Goal: Task Accomplishment & Management: Manage account settings

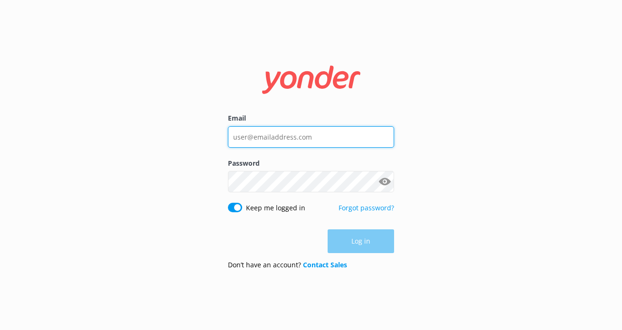
type input "[EMAIL_ADDRESS][DOMAIN_NAME]"
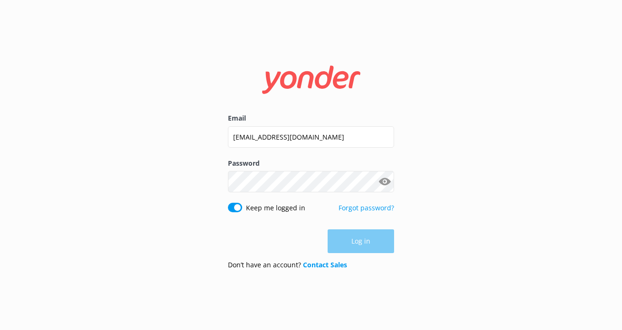
click at [359, 238] on div "Log in" at bounding box center [311, 241] width 166 height 24
click at [359, 238] on button "Log in" at bounding box center [361, 242] width 66 height 24
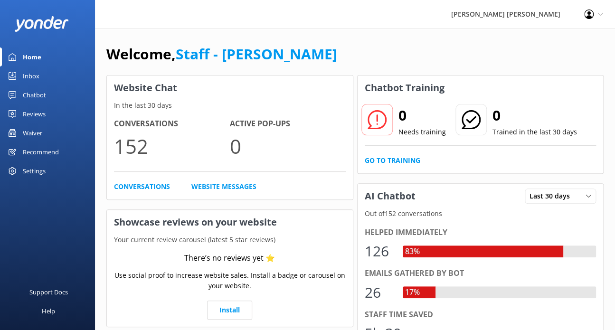
click at [26, 134] on div "Waiver" at bounding box center [32, 132] width 19 height 19
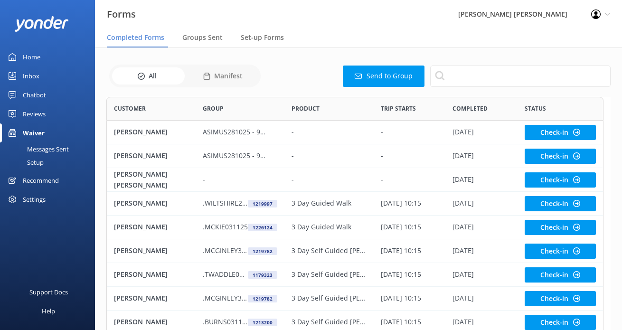
scroll to position [254, 489]
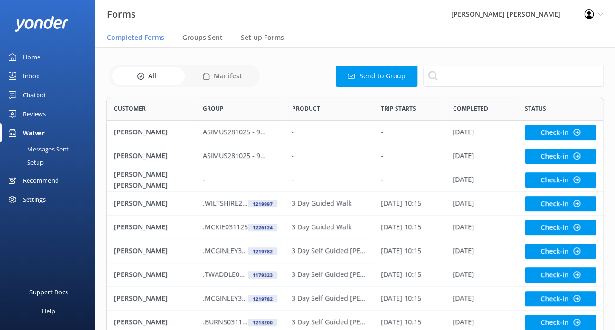
click at [39, 130] on div "Waiver" at bounding box center [34, 132] width 22 height 19
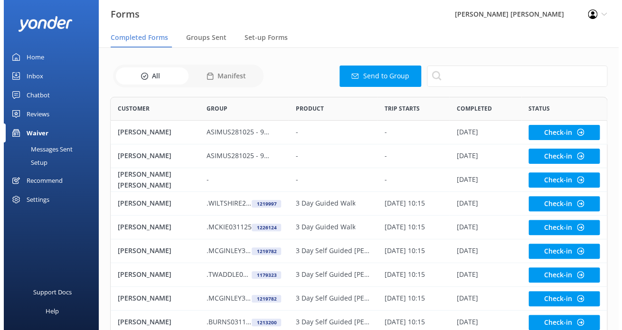
scroll to position [254, 489]
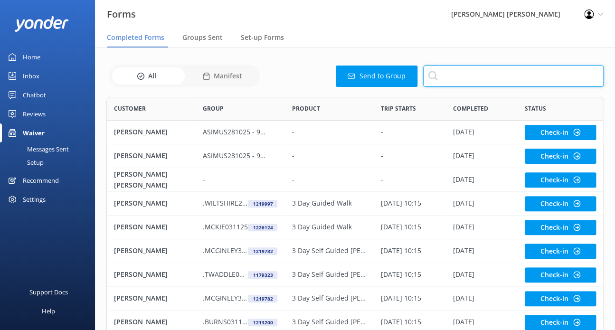
click at [456, 78] on input "text" at bounding box center [513, 76] width 180 height 21
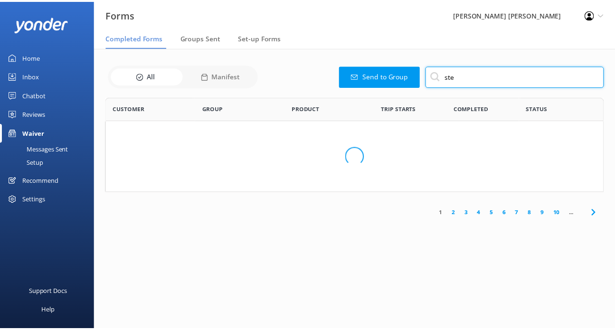
scroll to position [254, 489]
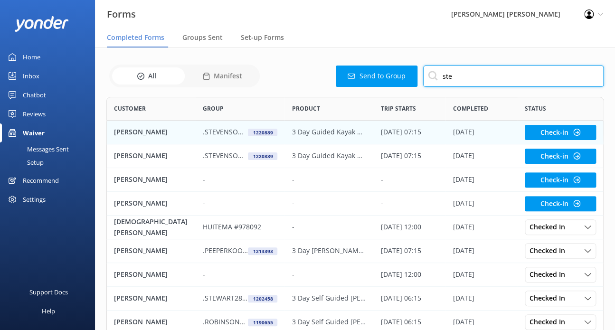
type input "ste"
click at [230, 128] on p ".STEVENSON221025" at bounding box center [225, 132] width 45 height 10
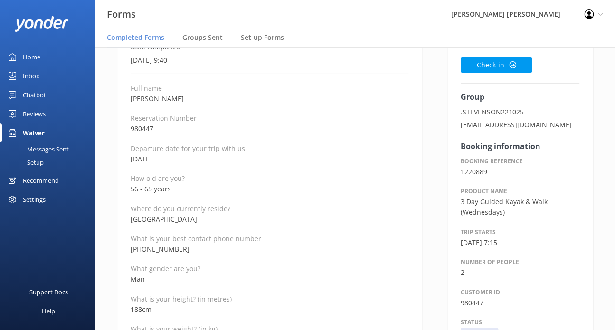
scroll to position [95, 0]
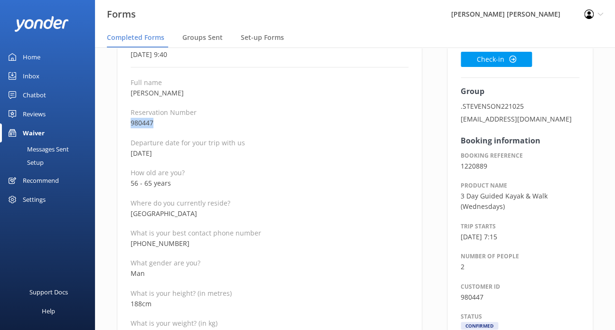
drag, startPoint x: 160, startPoint y: 121, endPoint x: 117, endPoint y: 122, distance: 43.2
copy p "980447"
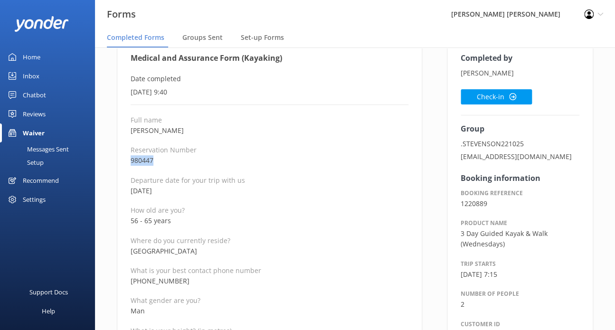
scroll to position [47, 0]
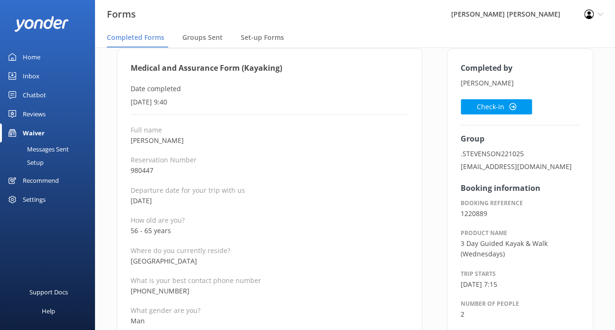
drag, startPoint x: 130, startPoint y: 65, endPoint x: 198, endPoint y: 195, distance: 147.4
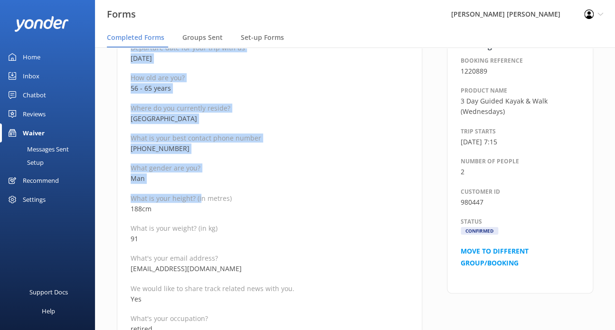
click at [243, 183] on p "Man" at bounding box center [270, 178] width 278 height 10
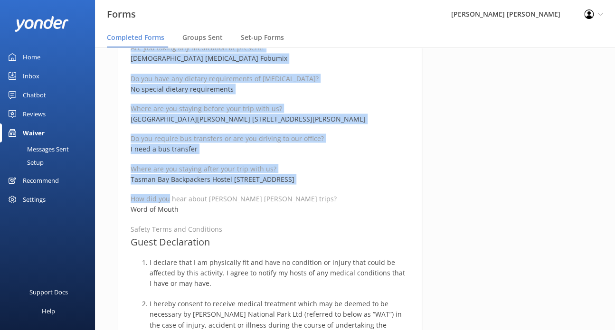
scroll to position [611, 0]
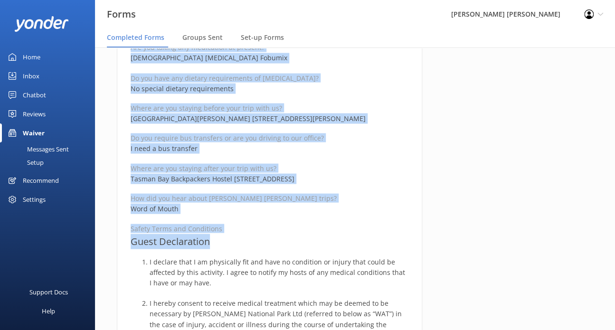
drag, startPoint x: 130, startPoint y: 112, endPoint x: 218, endPoint y: 239, distance: 154.9
click at [218, 239] on div "Medical and Assurance Form (Kayaking) Date completed 3rd October 2025, 9:40 Ful…" at bounding box center [269, 199] width 305 height 1430
copy div "Medical and Assurance Form (Kayaking) Date completed 3rd October 2025, 9:40 Ful…"
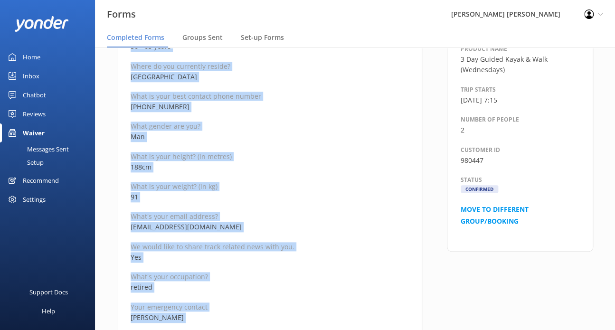
scroll to position [89, 0]
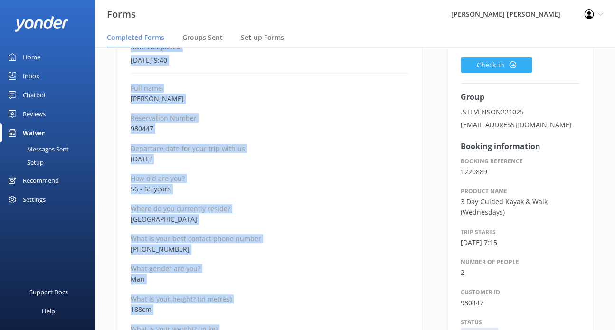
click at [511, 60] on button "Check-in" at bounding box center [495, 64] width 71 height 15
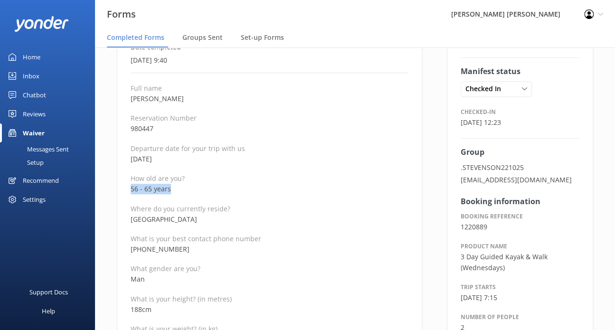
drag, startPoint x: 171, startPoint y: 189, endPoint x: 121, endPoint y: 186, distance: 50.9
copy p "56 - 65 years"
drag, startPoint x: 190, startPoint y: 248, endPoint x: 106, endPoint y: 252, distance: 84.6
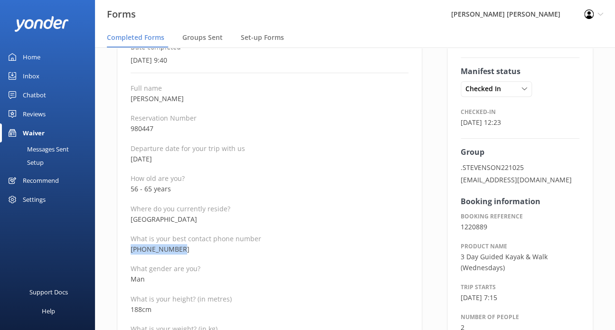
copy p "+447448875076"
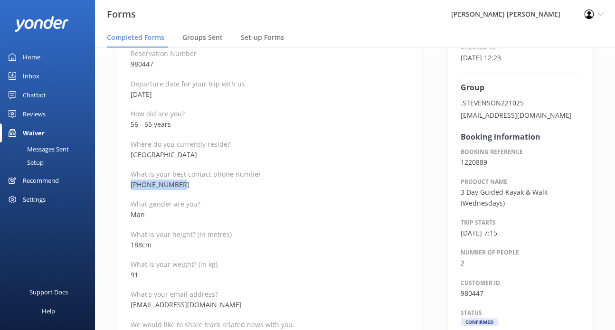
scroll to position [184, 0]
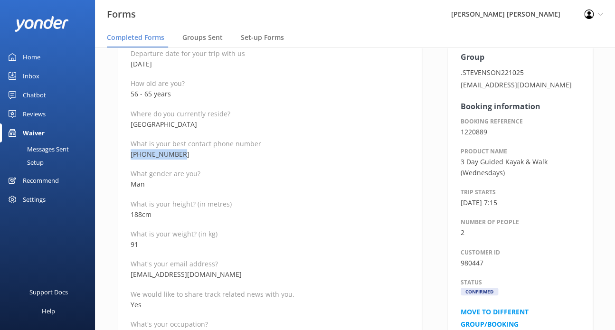
click at [229, 295] on p "We would like to share track related news with you." at bounding box center [270, 294] width 278 height 9
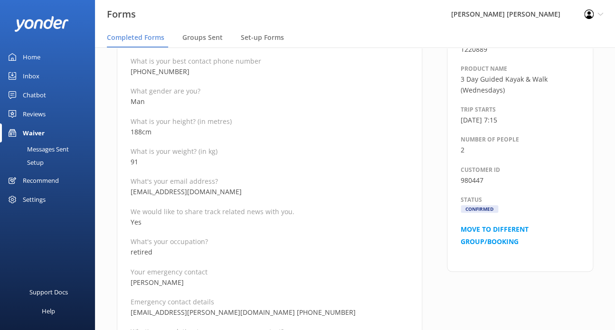
scroll to position [279, 0]
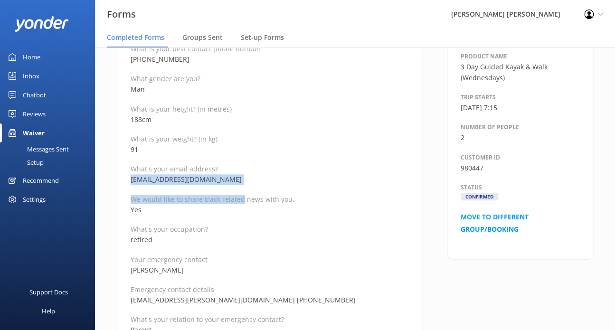
drag, startPoint x: 241, startPoint y: 187, endPoint x: 130, endPoint y: 181, distance: 111.7
click at [199, 197] on p "We would like to share track related news with you." at bounding box center [270, 199] width 278 height 9
drag, startPoint x: 231, startPoint y: 178, endPoint x: 125, endPoint y: 180, distance: 105.4
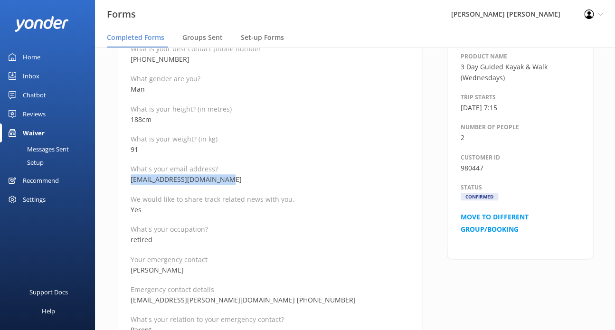
copy p "ineedauniquename@gmail.com"
click at [209, 285] on p "Emergency contact details" at bounding box center [270, 289] width 278 height 9
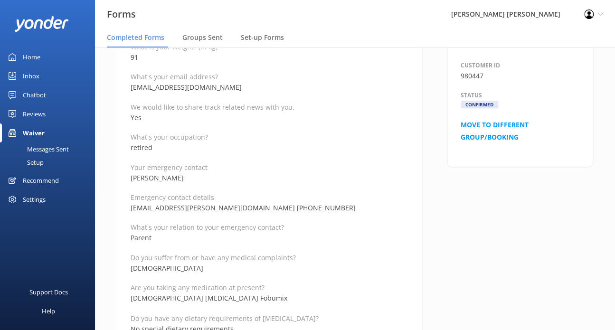
scroll to position [374, 0]
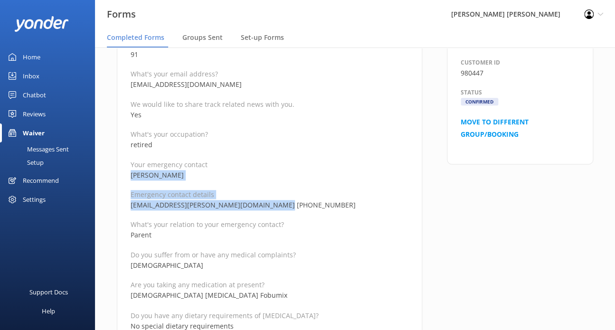
drag, startPoint x: 275, startPoint y: 206, endPoint x: 126, endPoint y: 176, distance: 151.5
copy div "Joel Stevenson Emergency contact details jsk.stevenson@hotmail.com +447873736527"
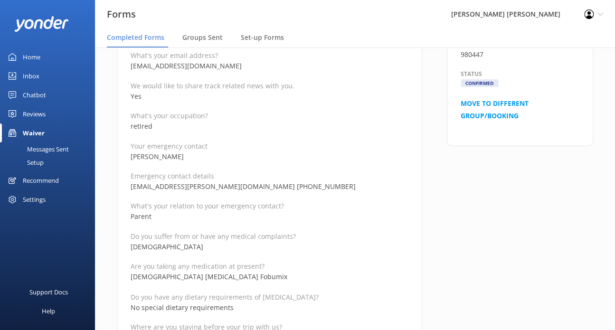
scroll to position [422, 0]
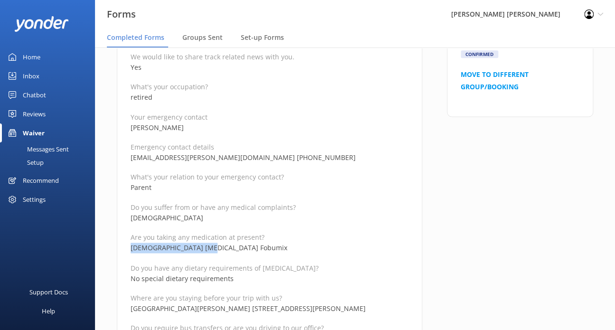
drag, startPoint x: 212, startPoint y: 248, endPoint x: 119, endPoint y: 245, distance: 92.6
copy p "Asthma inhaler Fobumix"
click at [275, 280] on p "No special dietary requirements" at bounding box center [270, 278] width 278 height 10
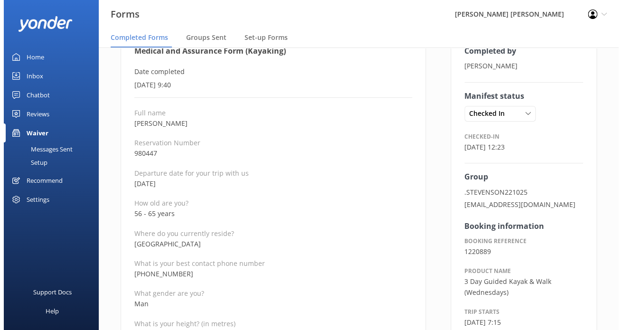
scroll to position [0, 0]
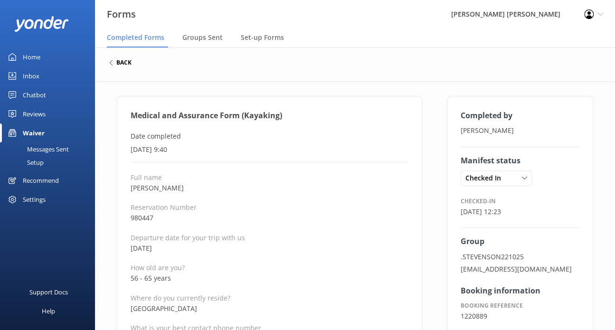
click at [126, 63] on h6 "back" at bounding box center [123, 63] width 15 height 6
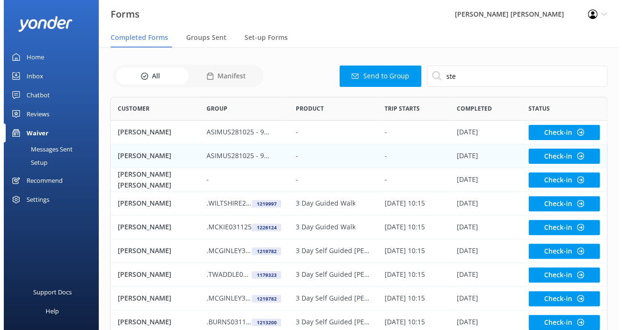
scroll to position [254, 489]
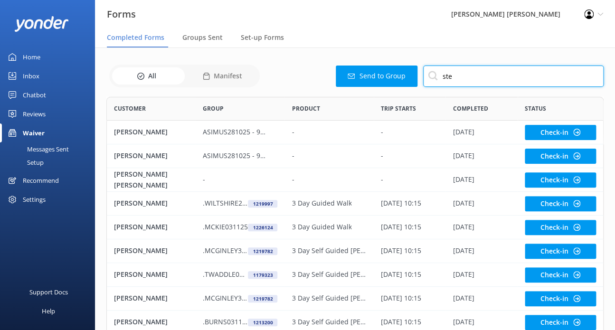
click at [477, 77] on input "ste" at bounding box center [513, 76] width 180 height 21
type input "ste"
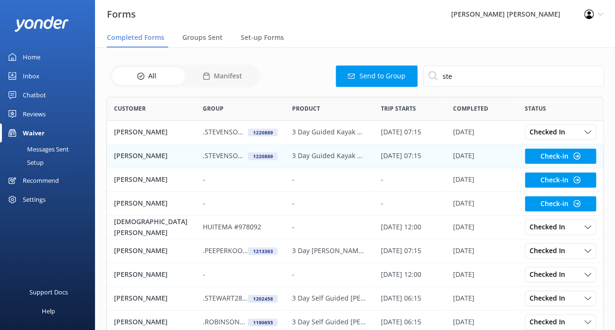
click at [215, 150] on p ".STEVENSON221025" at bounding box center [225, 155] width 45 height 10
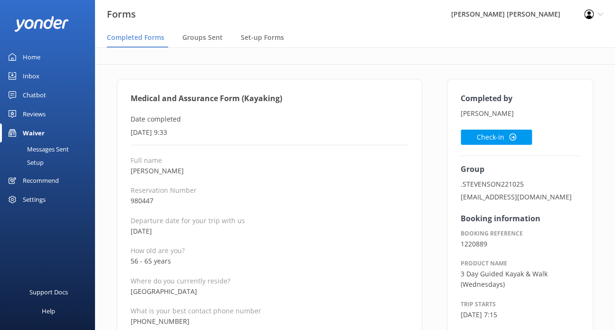
scroll to position [47, 0]
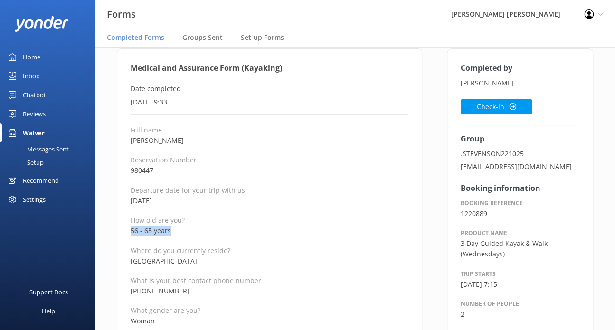
drag, startPoint x: 176, startPoint y: 232, endPoint x: 129, endPoint y: 232, distance: 47.5
copy p "56 - 65 years"
click at [258, 276] on p "What is your best contact phone number" at bounding box center [270, 280] width 278 height 9
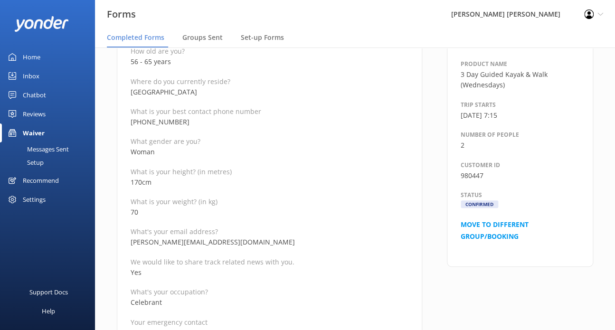
scroll to position [237, 0]
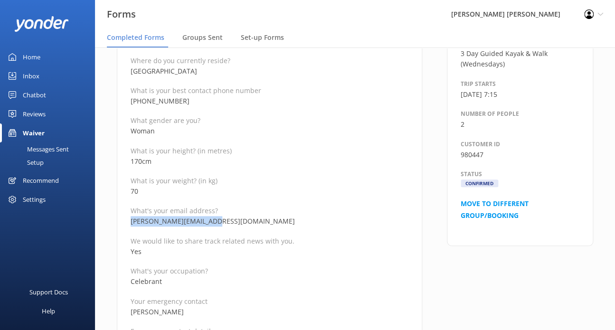
drag, startPoint x: 128, startPoint y: 220, endPoint x: 95, endPoint y: 218, distance: 32.3
copy p "louise_ekua@hotmail.com"
drag, startPoint x: 472, startPoint y: 25, endPoint x: 464, endPoint y: 40, distance: 17.0
click at [472, 25] on div "Forms Wilsons Abel Tasman Profile Settings Logout" at bounding box center [307, 14] width 615 height 28
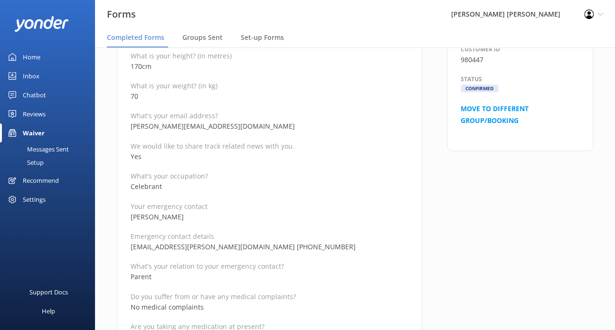
scroll to position [0, 0]
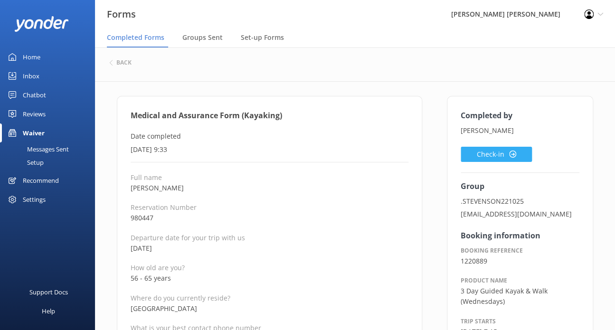
click at [483, 160] on button "Check-in" at bounding box center [495, 154] width 71 height 15
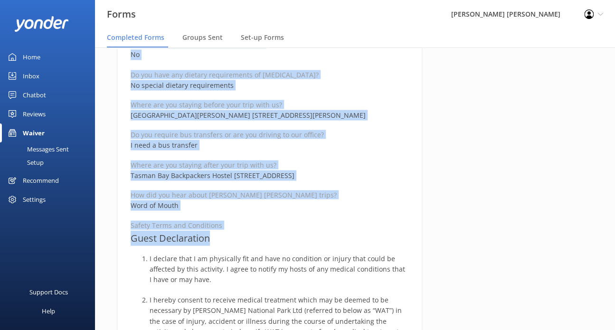
scroll to position [617, 0]
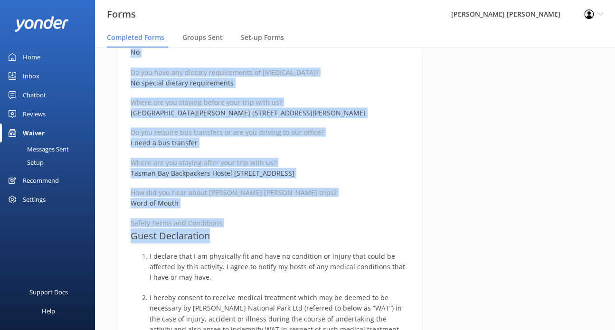
drag, startPoint x: 132, startPoint y: 114, endPoint x: 228, endPoint y: 242, distance: 159.7
click at [228, 242] on div "Medical and Assurance Form (Kayaking) Date completed 3rd October 2025, 9:33 Ful…" at bounding box center [269, 194] width 305 height 1430
copy div "Medical and Assurance Form (Kayaking) Date completed 3rd October 2025, 9:33 Ful…"
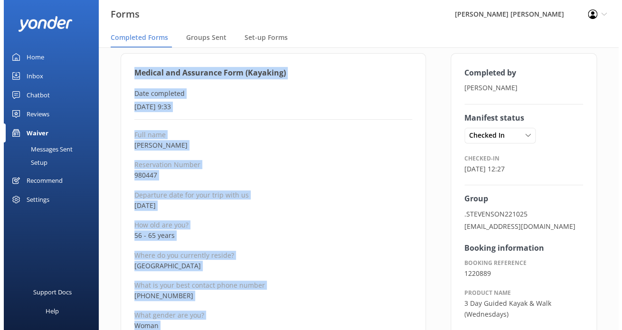
scroll to position [0, 0]
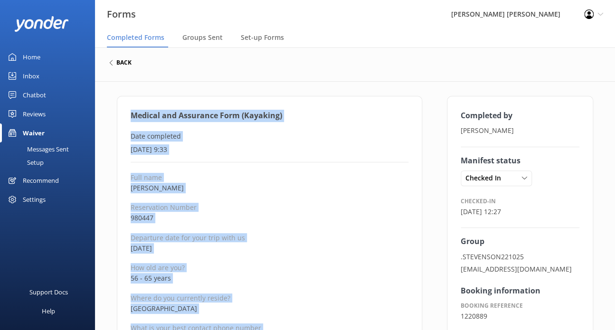
click at [116, 63] on h6 "back" at bounding box center [123, 63] width 15 height 6
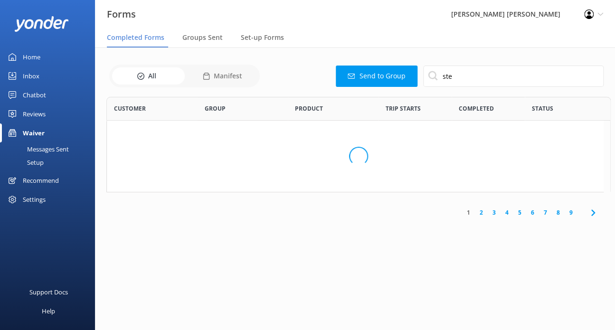
scroll to position [254, 489]
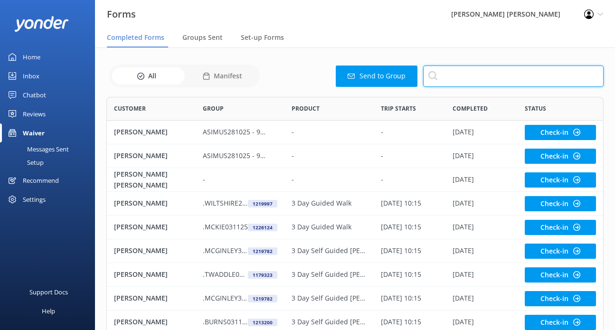
drag, startPoint x: 0, startPoint y: 0, endPoint x: 450, endPoint y: 73, distance: 456.3
click at [450, 73] on input "text" at bounding box center [513, 76] width 180 height 21
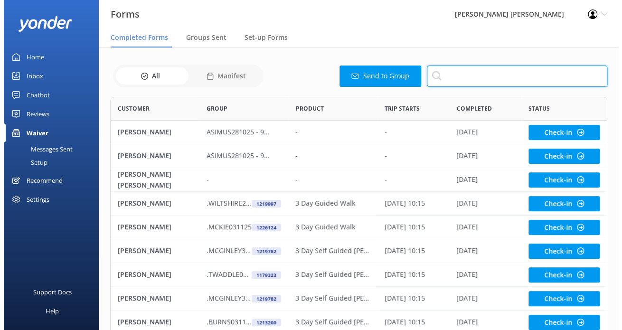
scroll to position [254, 489]
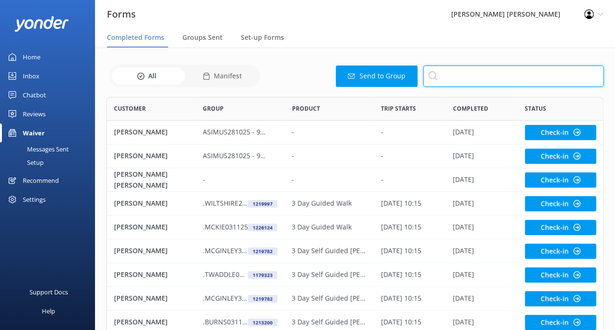
paste input "STEVENSON"
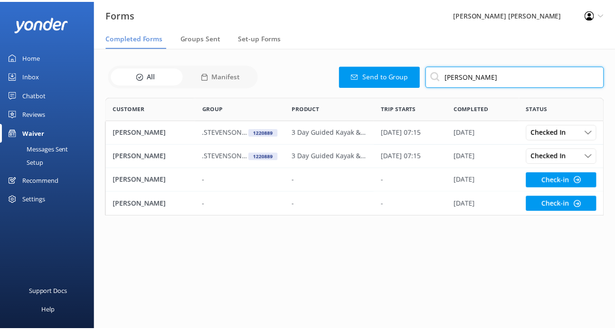
scroll to position [112, 497]
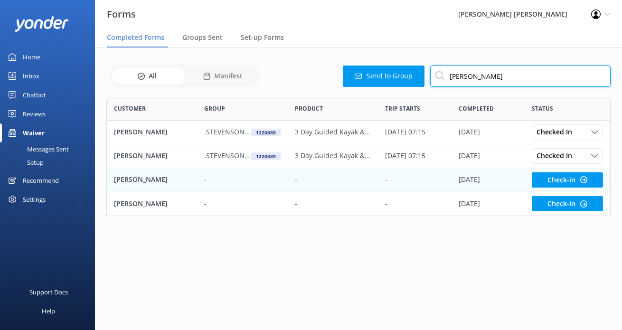
type input "STEVENSON"
click at [226, 180] on div "-" at bounding box center [242, 180] width 90 height 24
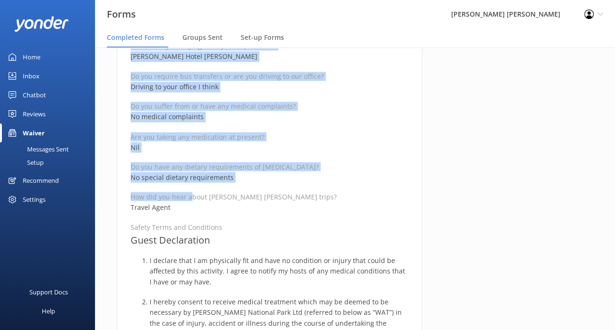
scroll to position [551, 0]
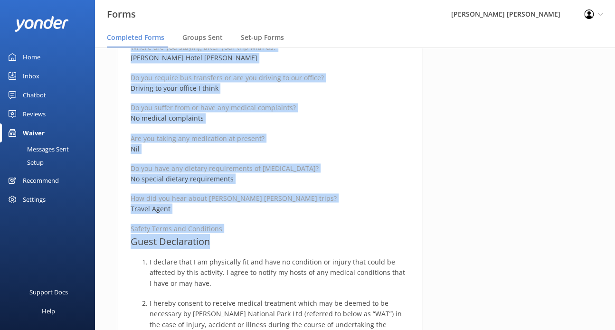
drag, startPoint x: 131, startPoint y: 113, endPoint x: 208, endPoint y: 246, distance: 153.6
click at [208, 246] on div "Medical and Assurance Form Date completed 24th September 2025, 18:30 Full name …" at bounding box center [269, 230] width 305 height 1370
copy div "Medical and Assurance Form Date completed 24th September 2025, 18:30 Full name …"
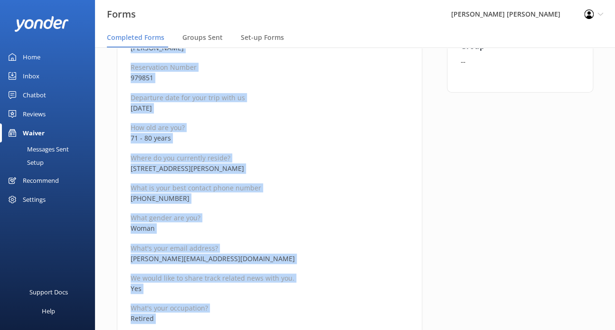
scroll to position [76, 0]
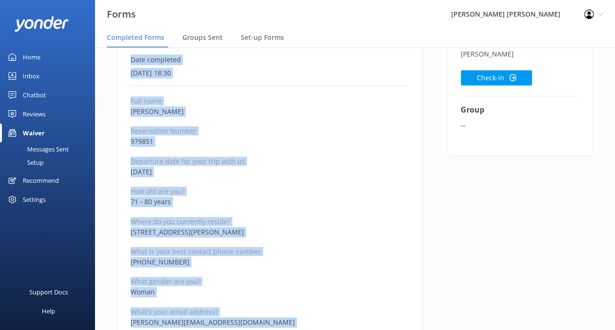
click at [222, 191] on p "How old are you?" at bounding box center [270, 191] width 278 height 9
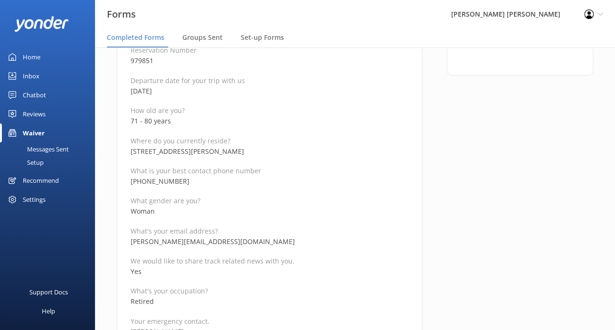
scroll to position [171, 0]
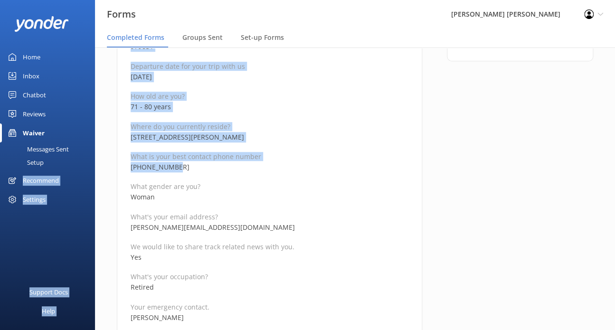
drag, startPoint x: 182, startPoint y: 165, endPoint x: 152, endPoint y: 181, distance: 34.2
click at [94, 159] on div "Forms Wilsons Abel Tasman Profile Settings Logout Completed Forms Groups Sent S…" at bounding box center [307, 17] width 615 height 282
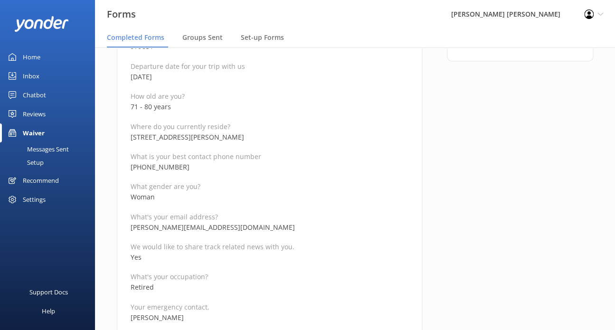
drag, startPoint x: 157, startPoint y: 170, endPoint x: 131, endPoint y: 168, distance: 26.2
drag, startPoint x: 176, startPoint y: 166, endPoint x: 131, endPoint y: 165, distance: 44.2
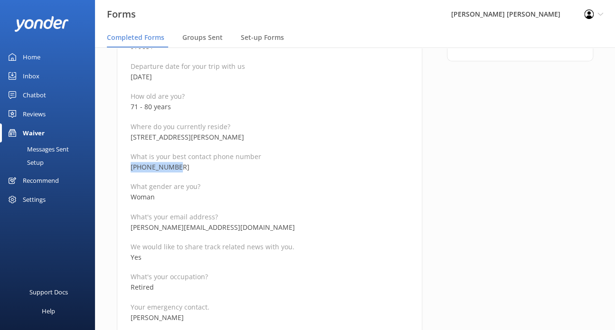
click at [131, 165] on p "+61427545667" at bounding box center [270, 167] width 278 height 10
copy p "+61427545667"
click at [205, 282] on p "Retired" at bounding box center [270, 287] width 278 height 10
drag, startPoint x: 236, startPoint y: 224, endPoint x: 125, endPoint y: 230, distance: 111.8
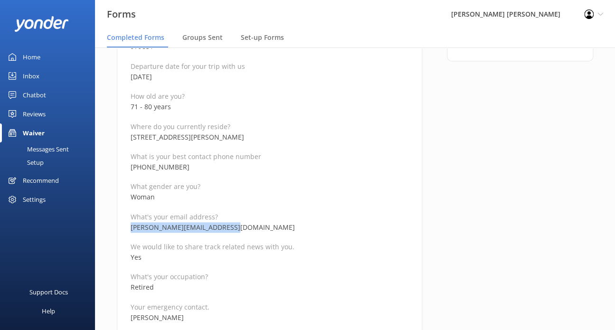
copy p "kerry.stevenson2@bigpond.com"
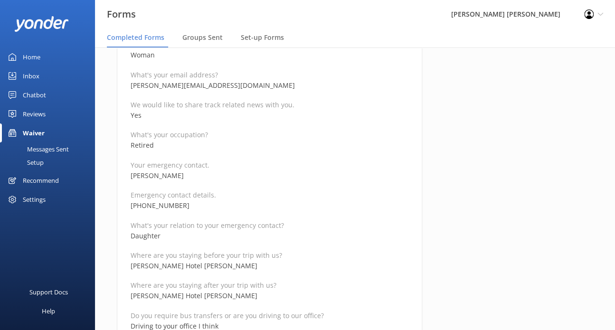
scroll to position [314, 0]
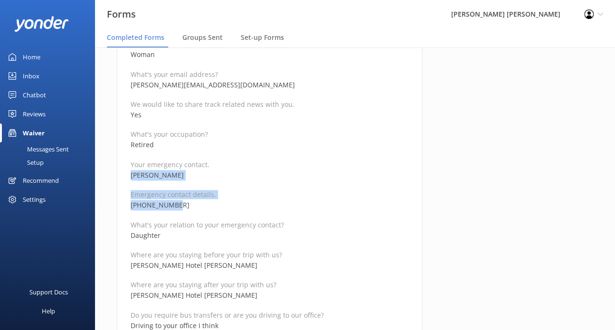
drag, startPoint x: 179, startPoint y: 204, endPoint x: 128, endPoint y: 177, distance: 57.6
copy div "Melissa Laws Emergency contact details. +61429669956"
click at [299, 293] on p "Rutherford Hotel Nelson" at bounding box center [270, 295] width 278 height 10
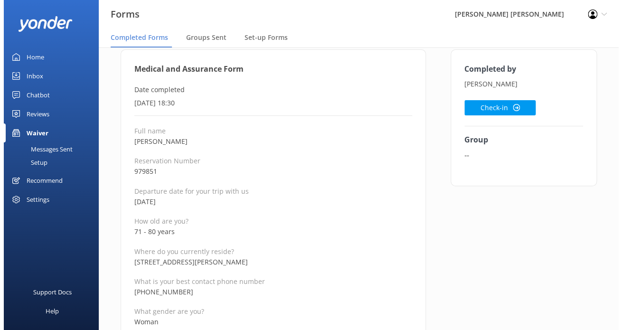
scroll to position [0, 0]
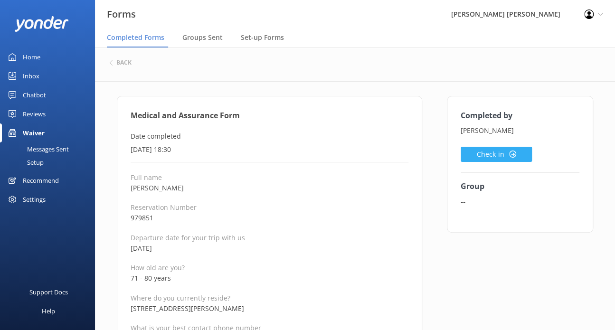
click at [512, 152] on icon at bounding box center [512, 153] width 7 height 7
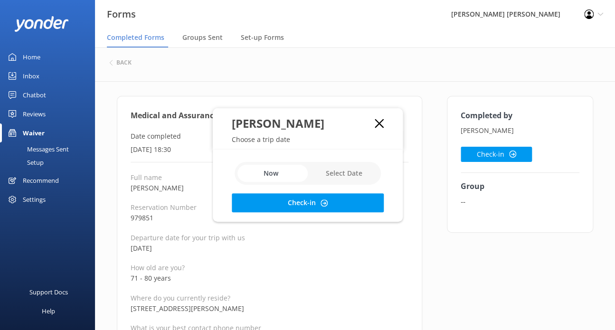
click at [370, 172] on input "checkbox" at bounding box center [308, 173] width 146 height 23
checkbox input "true"
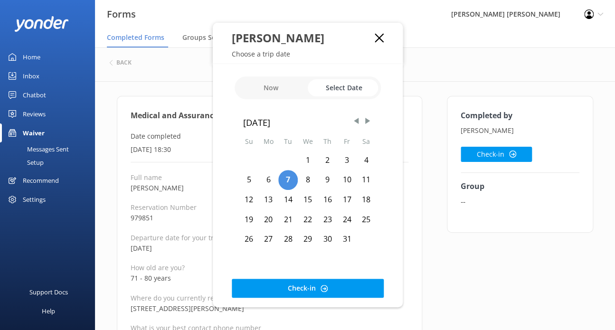
click at [390, 278] on div "Now Select Date October 2025 Su Mo Tu We Th Fr Sa 1 2 3 4 5 6 7 8 9 10 11 12 13…" at bounding box center [308, 185] width 190 height 243
click at [350, 197] on div "17" at bounding box center [346, 200] width 19 height 20
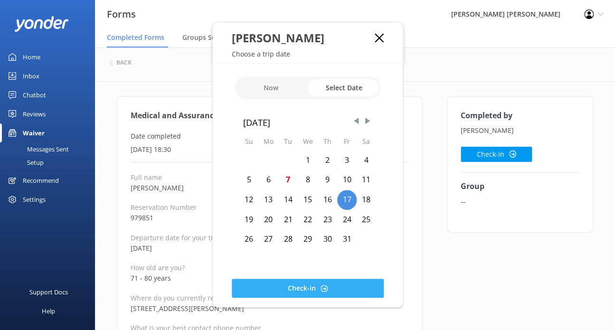
click at [329, 284] on button "Check-in" at bounding box center [308, 288] width 152 height 19
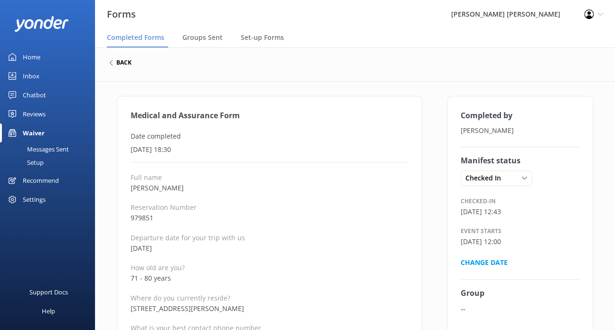
click at [126, 63] on h6 "back" at bounding box center [123, 63] width 15 height 6
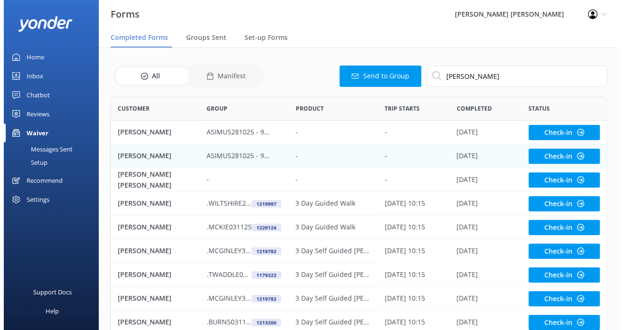
scroll to position [254, 489]
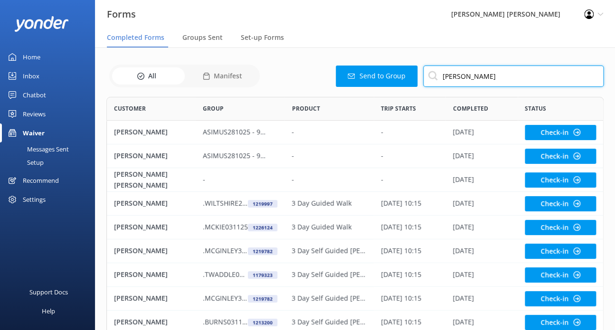
click at [488, 73] on input "STEVENSON" at bounding box center [513, 76] width 180 height 21
type input "STEVENSO"
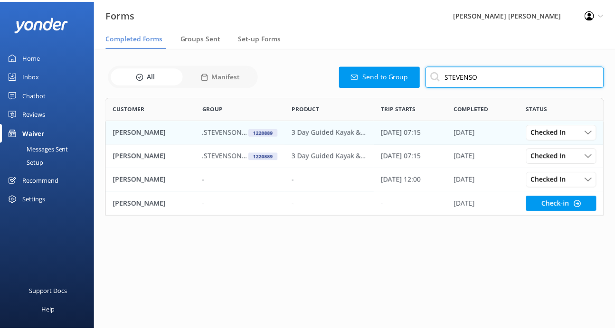
scroll to position [112, 497]
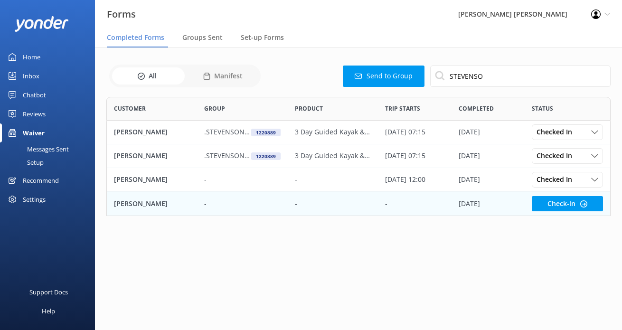
click at [281, 200] on div "-" at bounding box center [242, 204] width 90 height 24
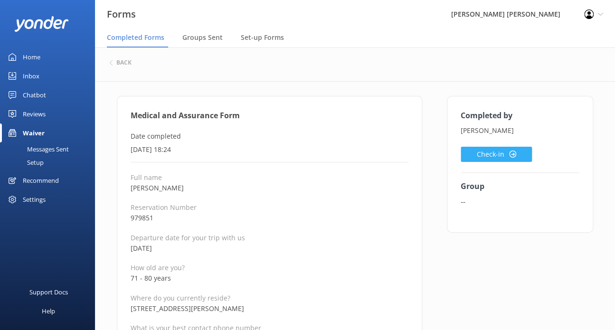
click at [509, 151] on use at bounding box center [512, 153] width 7 height 7
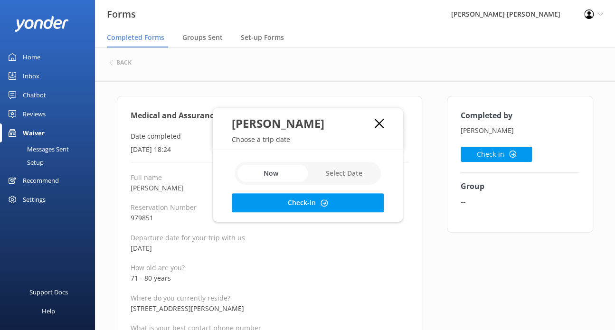
click at [362, 173] on input "checkbox" at bounding box center [308, 173] width 146 height 23
checkbox input "true"
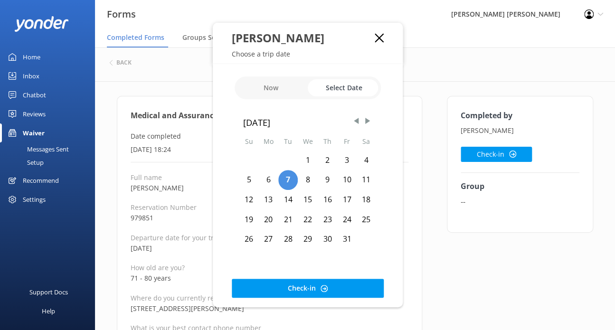
click at [341, 199] on div "17" at bounding box center [346, 200] width 19 height 20
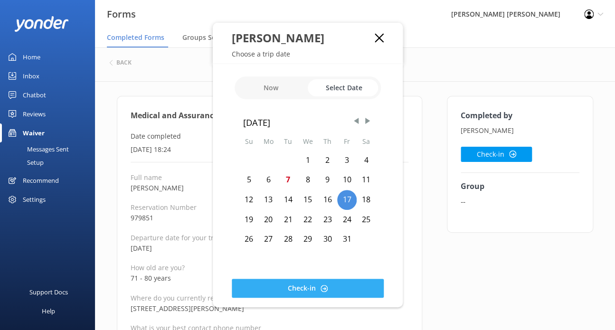
click at [343, 279] on button "Check-in" at bounding box center [308, 288] width 152 height 19
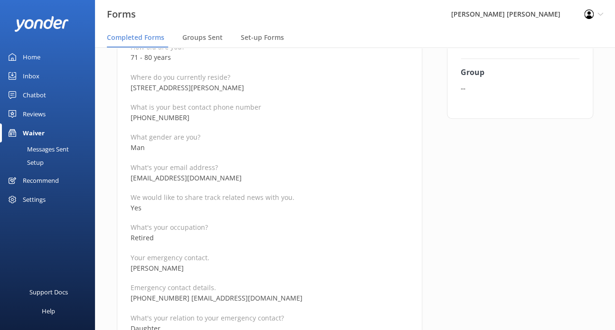
scroll to position [237, 0]
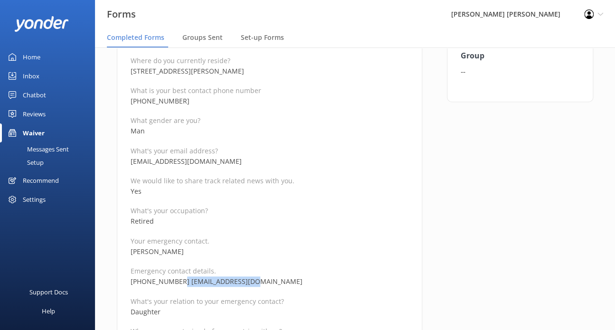
drag, startPoint x: 252, startPoint y: 281, endPoint x: 178, endPoint y: 284, distance: 74.6
click at [178, 284] on p "+61429669956 mellaws1@hotmail.com" at bounding box center [270, 281] width 278 height 10
copy p "mellaws1@hotmail.com"
click at [269, 281] on p "+61429669956 mellaws1@hotmail.com" at bounding box center [270, 281] width 278 height 10
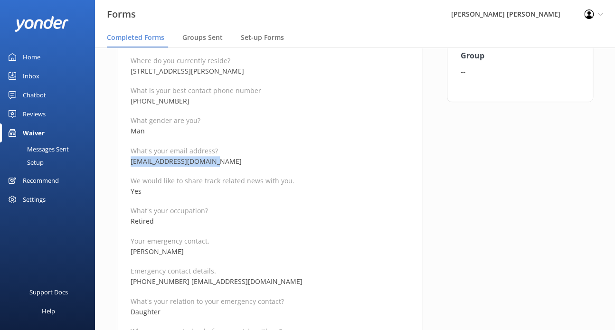
drag, startPoint x: 216, startPoint y: 163, endPoint x: 119, endPoint y: 159, distance: 96.9
copy p "dst78276@bigpond.net.au"
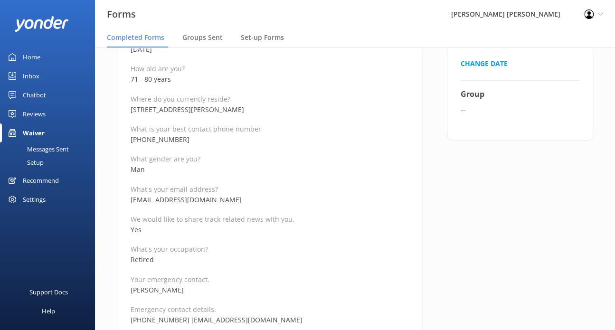
scroll to position [142, 0]
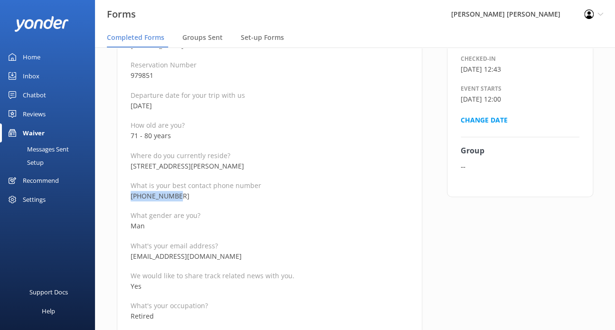
drag, startPoint x: 178, startPoint y: 194, endPoint x: 133, endPoint y: 196, distance: 44.7
copy p "+61412496604"
drag, startPoint x: 597, startPoint y: 151, endPoint x: 441, endPoint y: 210, distance: 166.0
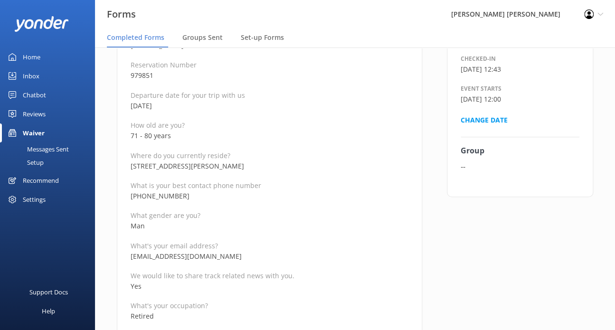
scroll to position [475, 0]
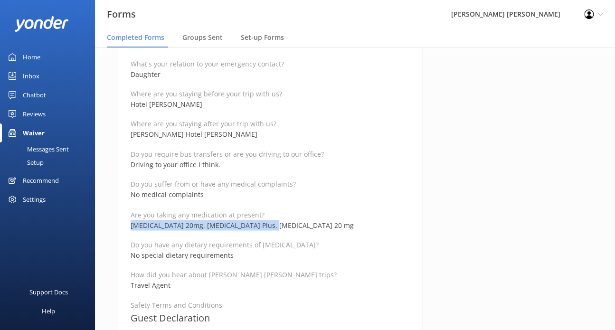
drag, startPoint x: 271, startPoint y: 224, endPoint x: 125, endPoint y: 226, distance: 145.8
click at [125, 226] on div "Medical and Assurance Form Date completed 24th September 2025, 18:24 Full name …" at bounding box center [269, 306] width 305 height 1370
copy p "Lipitor 20mg, Micardis Plus, Zanidip 20 mg"
click at [286, 290] on p "Travel Agent" at bounding box center [270, 285] width 278 height 10
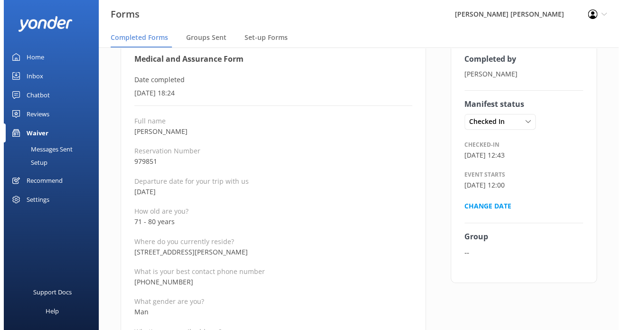
scroll to position [0, 0]
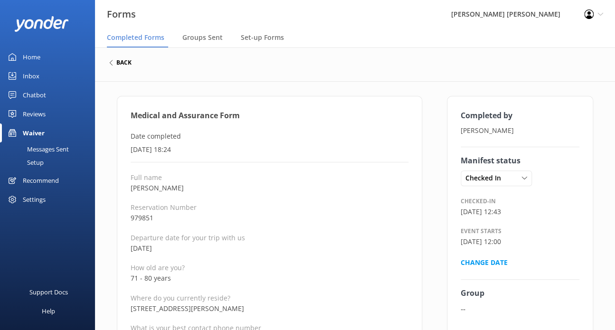
click at [126, 64] on h6 "back" at bounding box center [123, 63] width 15 height 6
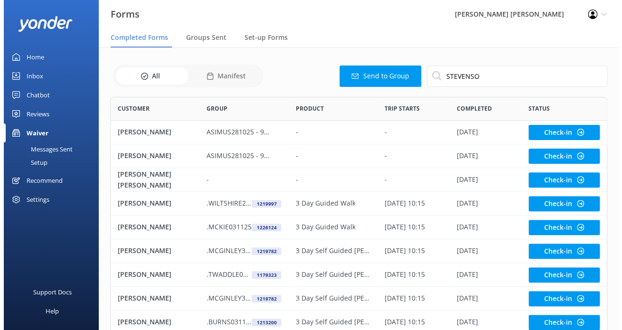
scroll to position [254, 489]
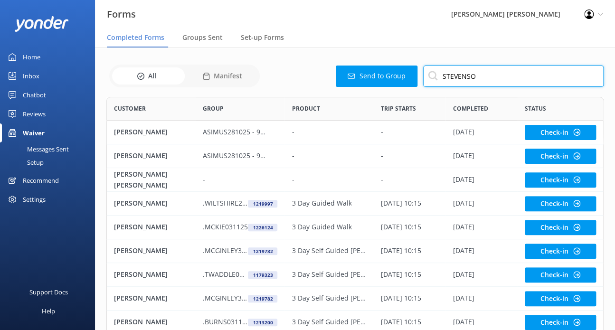
drag, startPoint x: 479, startPoint y: 75, endPoint x: 392, endPoint y: 71, distance: 87.9
click at [392, 71] on div "Send to Group STEVENSO" at bounding box center [433, 76] width 341 height 21
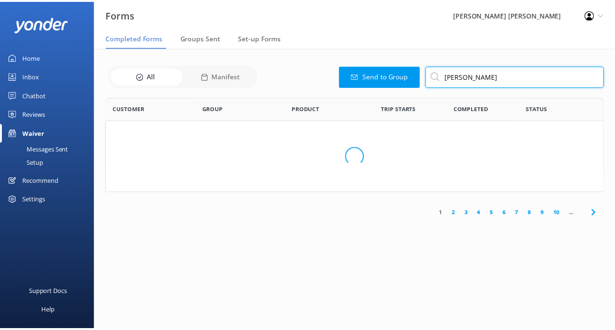
scroll to position [8, 8]
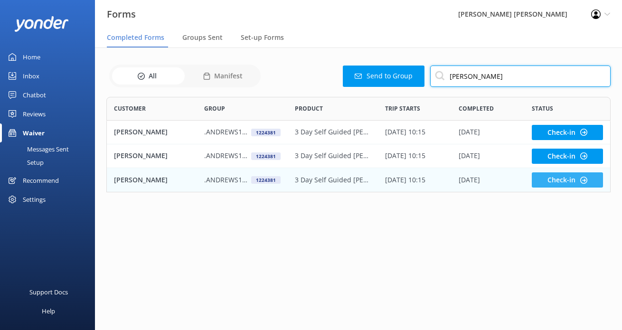
type input "andrews"
click at [565, 175] on button "Check-in" at bounding box center [567, 179] width 71 height 15
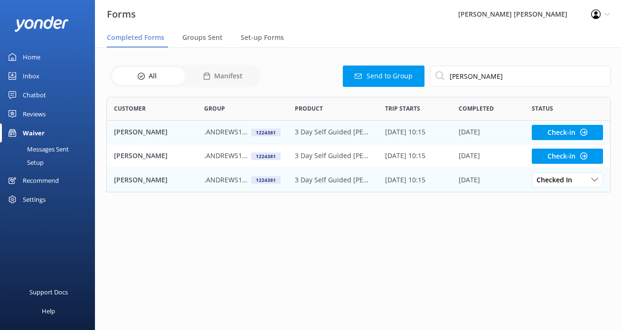
click at [315, 133] on p "3 Day Self Guided Abel Tasman Walk" at bounding box center [333, 132] width 76 height 10
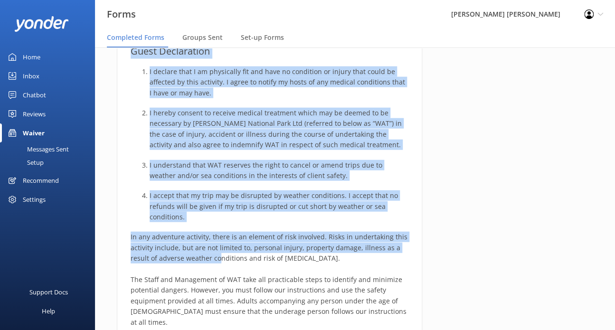
scroll to position [599, 0]
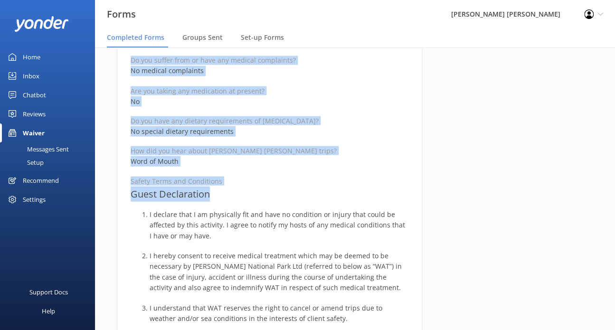
drag, startPoint x: 132, startPoint y: 115, endPoint x: 217, endPoint y: 199, distance: 119.2
click at [217, 199] on div "Medical and Assurance Form Date completed 22nd September 2025, 16:30 Full name …" at bounding box center [269, 182] width 305 height 1370
copy div "Medical and Assurance Form Date completed 22nd September 2025, 16:30 Full name …"
click at [250, 184] on div "Full name David Andrews Reservation Number 980969 Departure date for your trip …" at bounding box center [270, 213] width 278 height 1278
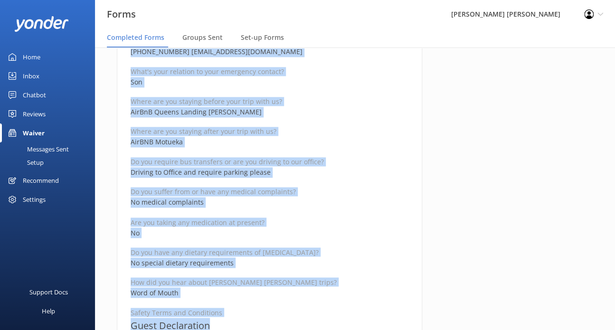
scroll to position [456, 0]
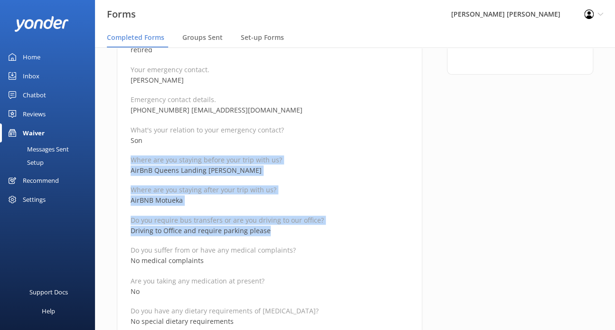
drag, startPoint x: 275, startPoint y: 229, endPoint x: 125, endPoint y: 163, distance: 163.7
copy div "Where are you staying before your trip with us? AirBnB Queens Landing Nelson Wh…"
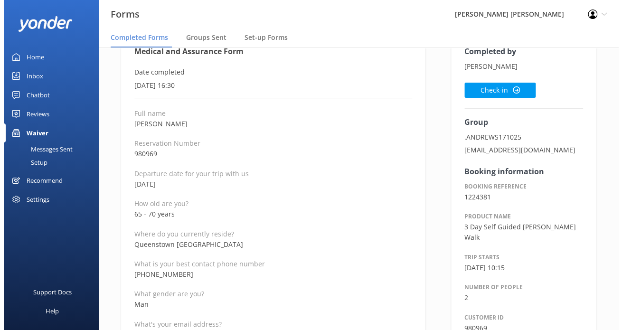
scroll to position [0, 0]
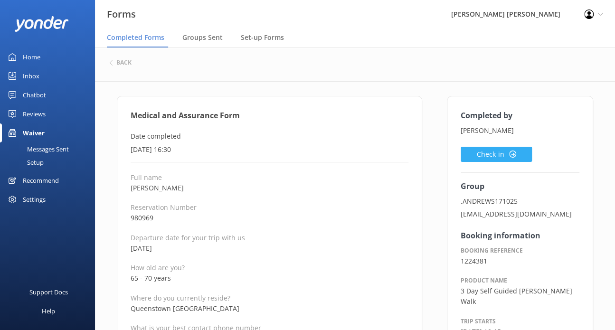
click at [474, 153] on button "Check-in" at bounding box center [495, 154] width 71 height 15
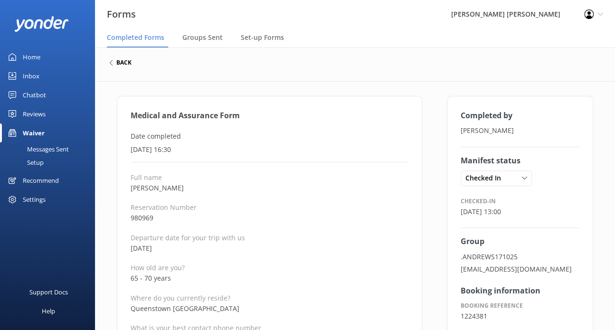
click at [119, 62] on h6 "back" at bounding box center [123, 63] width 15 height 6
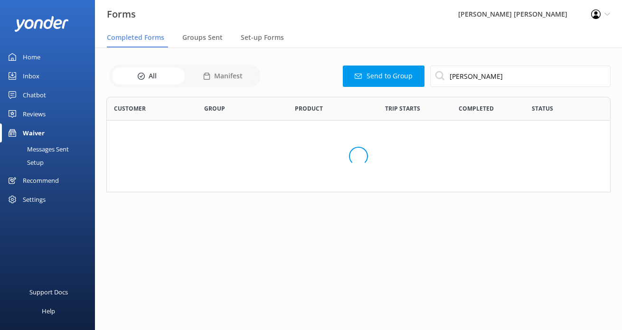
scroll to position [254, 489]
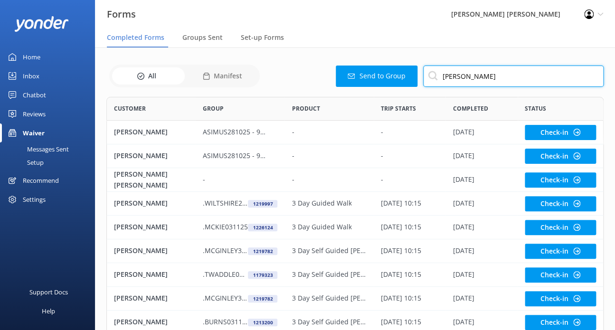
click at [506, 78] on input "andrews" at bounding box center [513, 76] width 180 height 21
type input "andrew"
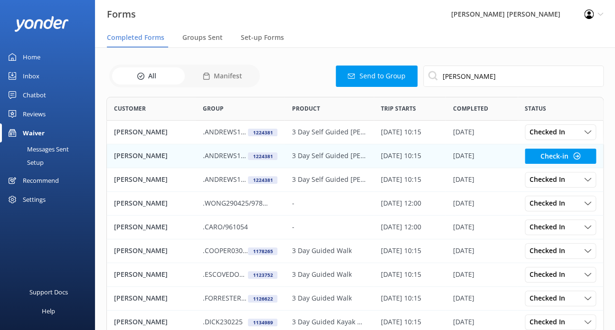
click at [182, 153] on div "Debbie Andrews" at bounding box center [151, 156] width 89 height 24
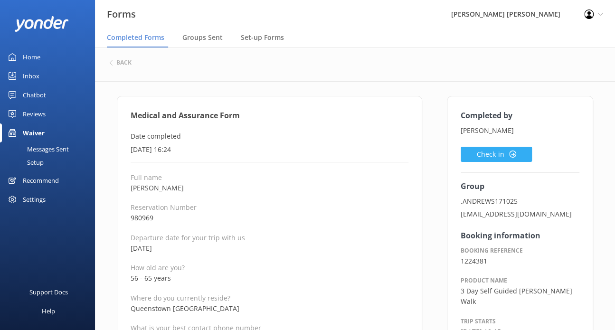
click at [502, 153] on button "Check-in" at bounding box center [495, 154] width 71 height 15
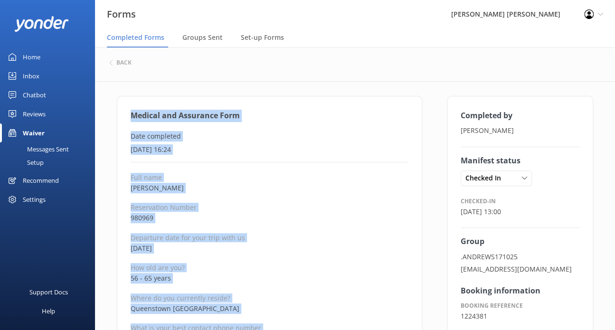
drag, startPoint x: 215, startPoint y: 192, endPoint x: 129, endPoint y: 113, distance: 116.9
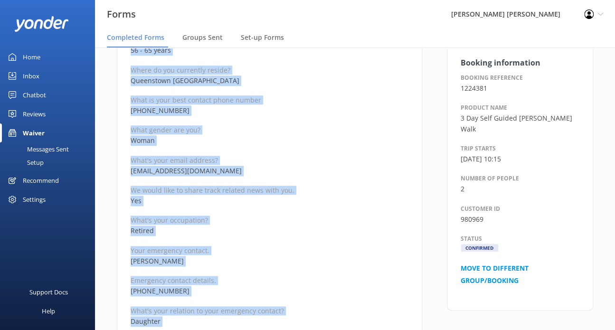
scroll to position [190, 0]
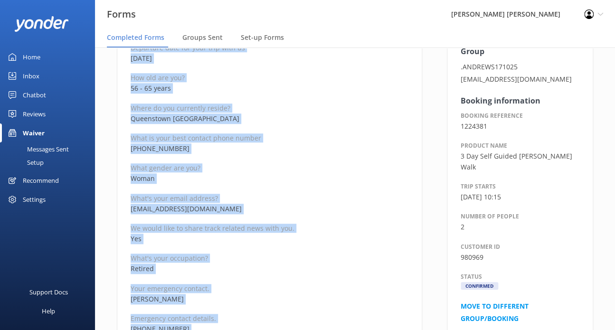
click at [258, 167] on p "What gender are you?" at bounding box center [270, 167] width 278 height 9
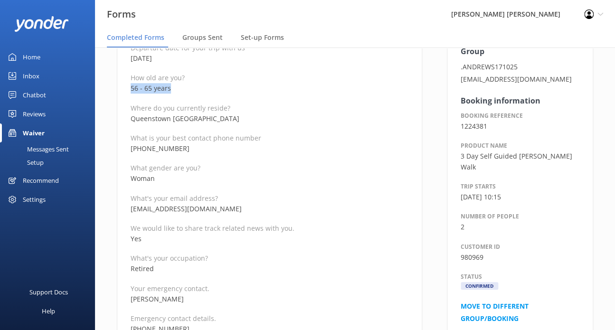
drag, startPoint x: 151, startPoint y: 87, endPoint x: 129, endPoint y: 90, distance: 22.5
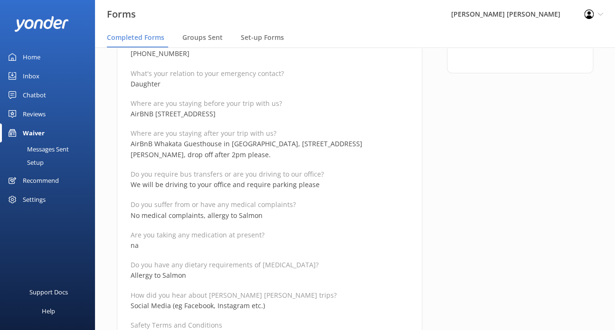
scroll to position [332, 0]
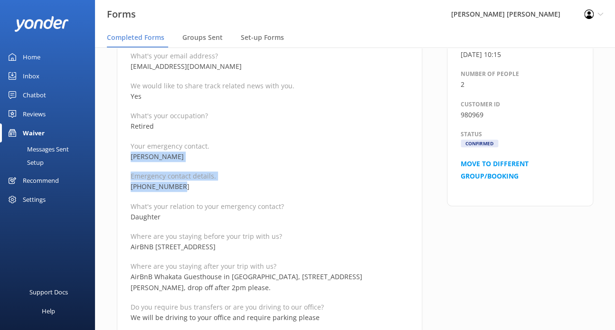
drag, startPoint x: 185, startPoint y: 185, endPoint x: 128, endPoint y: 159, distance: 63.1
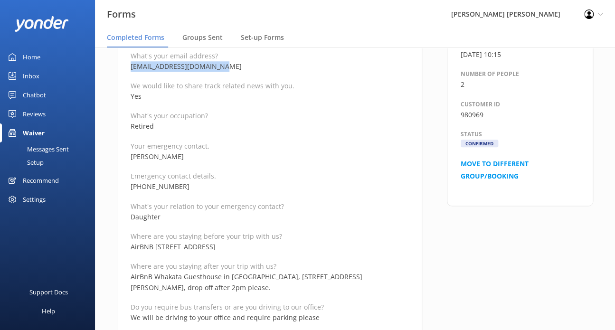
drag, startPoint x: 232, startPoint y: 66, endPoint x: 130, endPoint y: 67, distance: 102.1
click at [269, 303] on p "Do you require bus transfers or are you driving to our office?" at bounding box center [270, 306] width 278 height 9
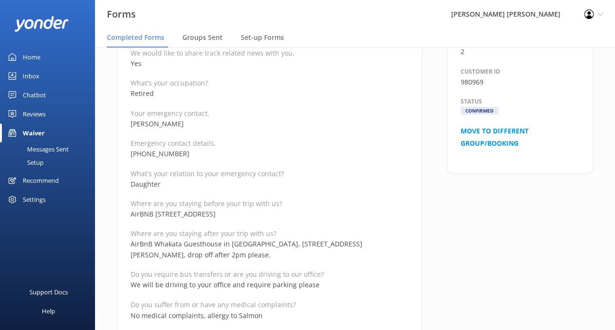
scroll to position [380, 0]
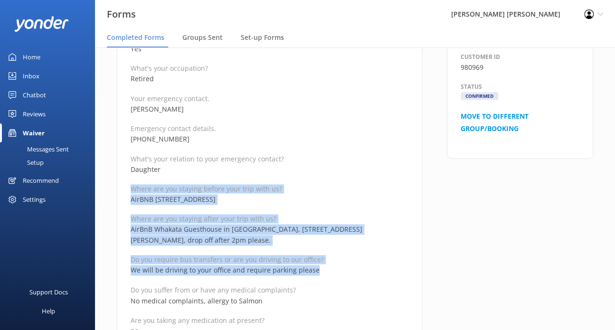
drag, startPoint x: 300, startPoint y: 272, endPoint x: 128, endPoint y: 182, distance: 194.5
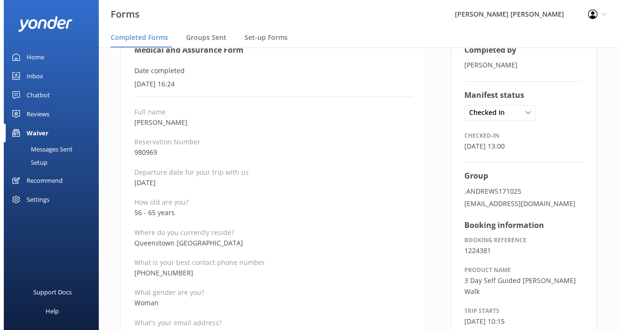
scroll to position [0, 0]
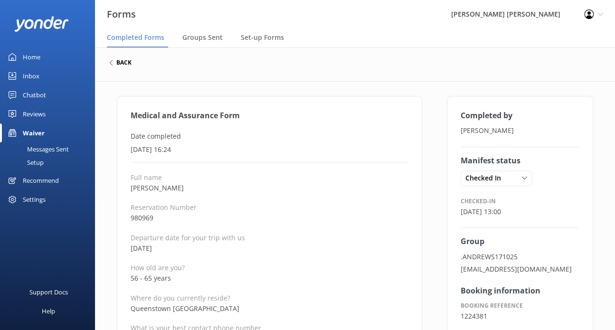
click at [127, 64] on h6 "back" at bounding box center [123, 63] width 15 height 6
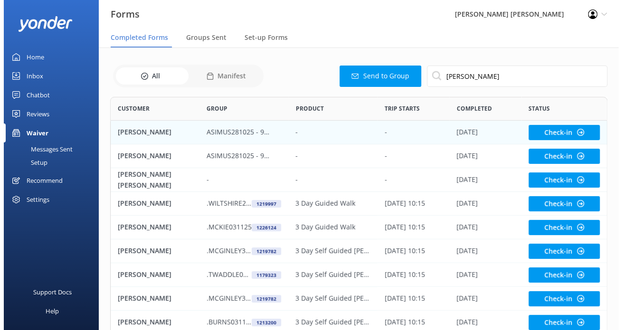
scroll to position [254, 489]
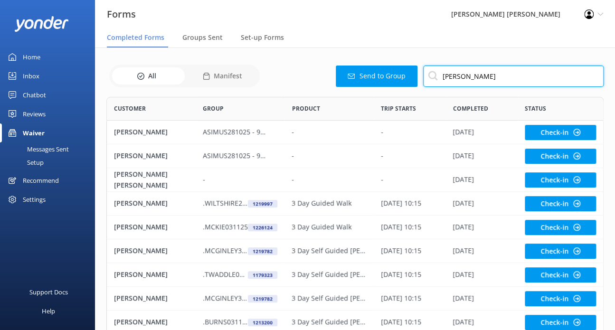
click at [471, 79] on input "andrew" at bounding box center [513, 76] width 180 height 21
type input "andrews"
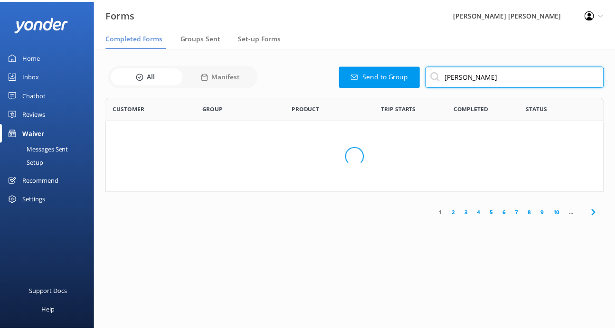
scroll to position [8, 8]
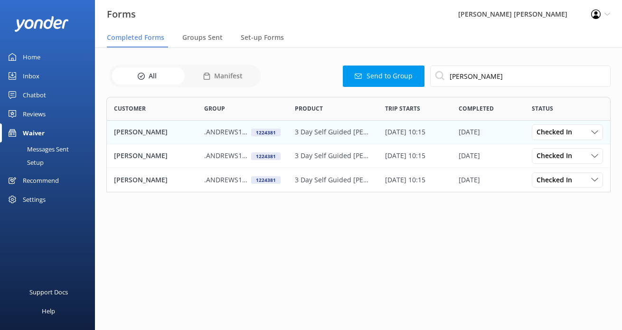
click at [224, 130] on p ".ANDREWS171025" at bounding box center [227, 132] width 47 height 10
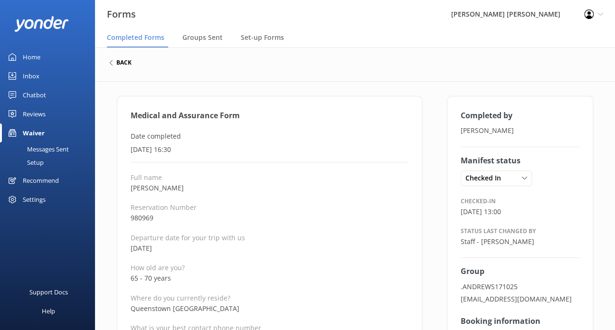
click at [121, 62] on h6 "back" at bounding box center [123, 63] width 15 height 6
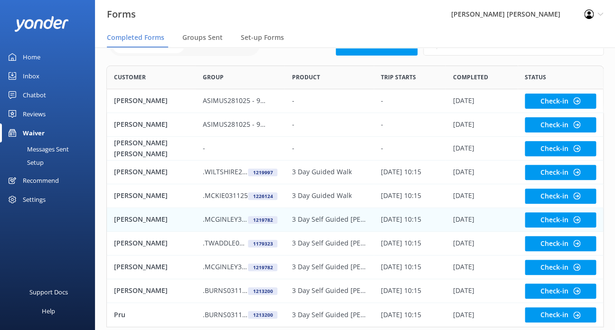
scroll to position [47, 0]
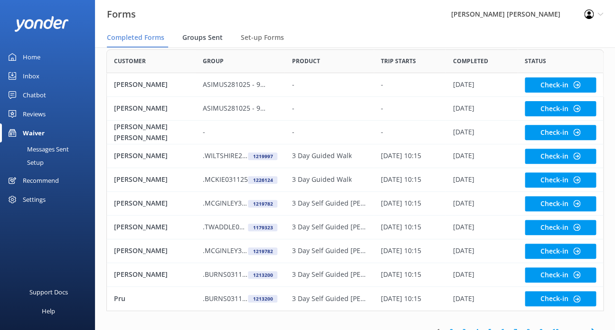
click at [208, 38] on span "Groups Sent" at bounding box center [202, 37] width 40 height 9
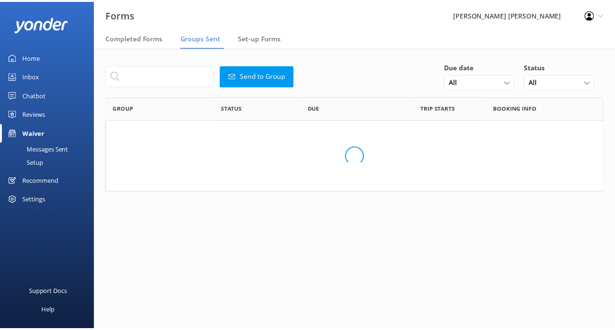
scroll to position [88, 497]
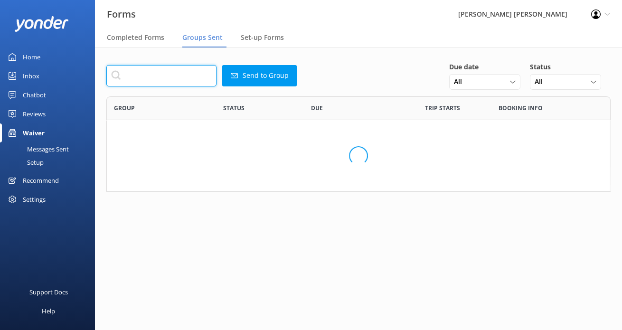
click at [192, 75] on input "text" at bounding box center [161, 75] width 110 height 21
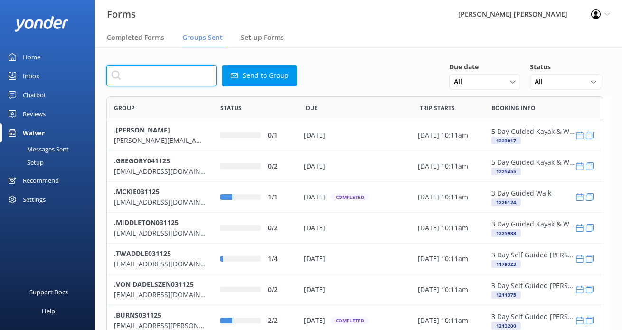
scroll to position [325, 489]
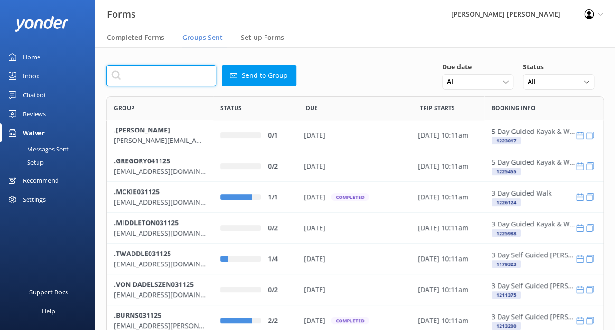
paste input ".(FAMIL) LAPLANT171025"
type input ".(FAMIL) LAPLANT171025"
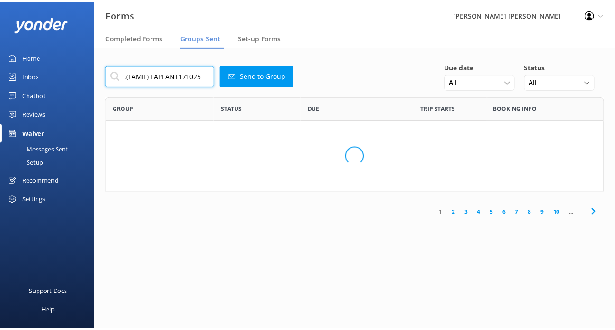
scroll to position [8, 8]
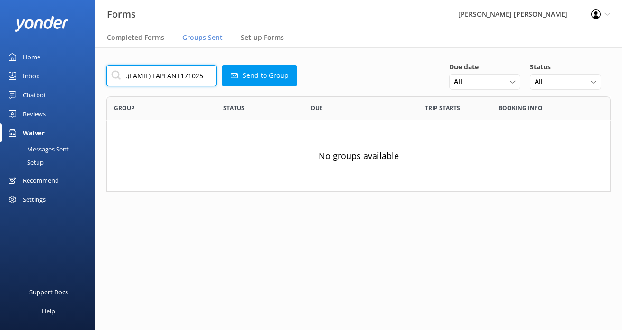
drag, startPoint x: 206, startPoint y: 77, endPoint x: 62, endPoint y: 77, distance: 144.8
click at [62, 77] on div "Forms Wilsons Abel Tasman Profile Settings Logout Completed Forms Groups Sent S…" at bounding box center [311, 188] width 622 height 282
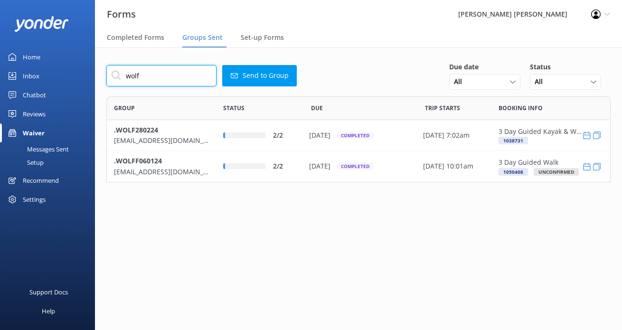
scroll to position [78, 497]
drag, startPoint x: 151, startPoint y: 79, endPoint x: 113, endPoint y: 79, distance: 38.0
click at [113, 79] on input "wolf" at bounding box center [161, 75] width 110 height 21
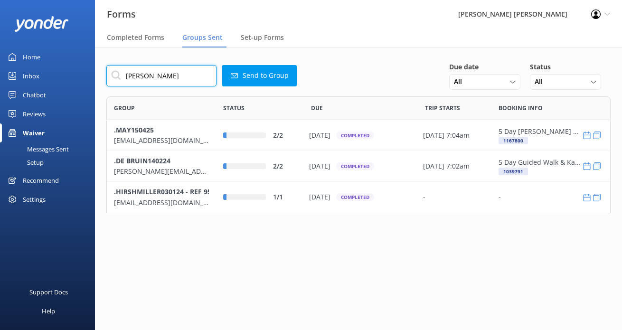
scroll to position [109, 497]
click at [75, 74] on div "Forms Wilsons Abel Tasman Profile Settings Logout Completed Forms Groups Sent S…" at bounding box center [311, 188] width 622 height 282
paste input "byne@whitewolfjourneys.com"
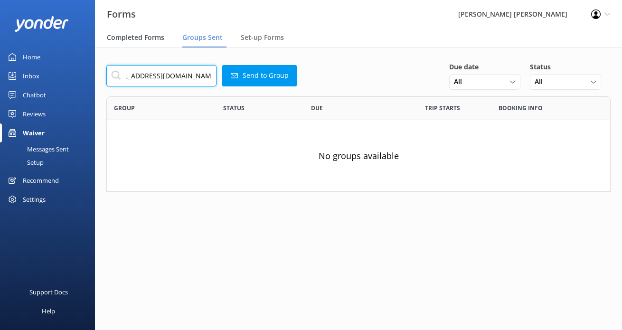
type input "robbyne@whitewolfjourneys.com"
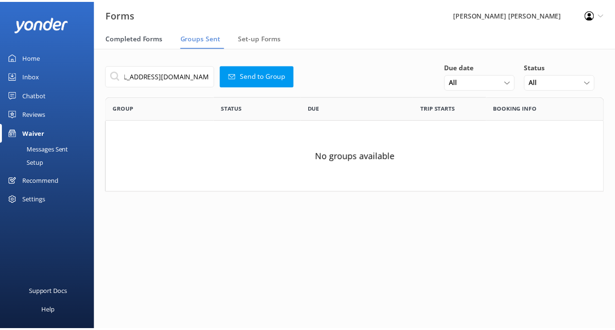
scroll to position [0, 0]
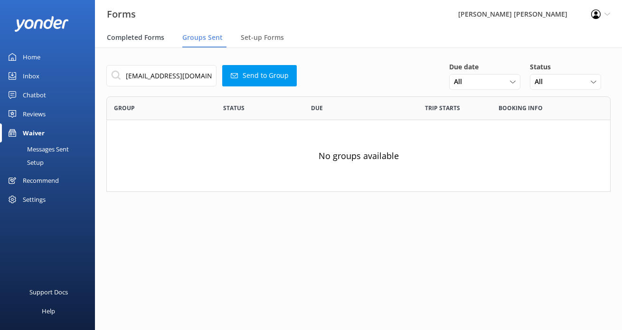
click at [143, 40] on span "Completed Forms" at bounding box center [135, 37] width 57 height 9
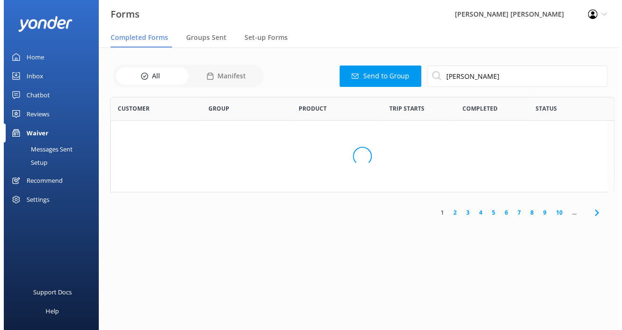
scroll to position [254, 489]
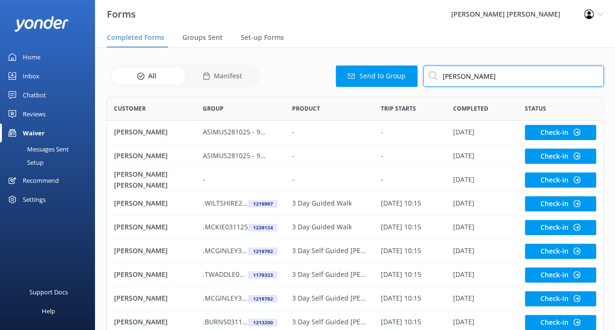
drag, startPoint x: 480, startPoint y: 74, endPoint x: 381, endPoint y: 74, distance: 98.7
click at [381, 74] on div "Send to Group andrews" at bounding box center [433, 76] width 341 height 21
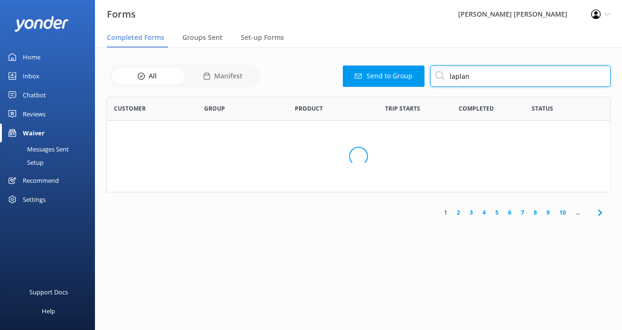
scroll to position [40, 497]
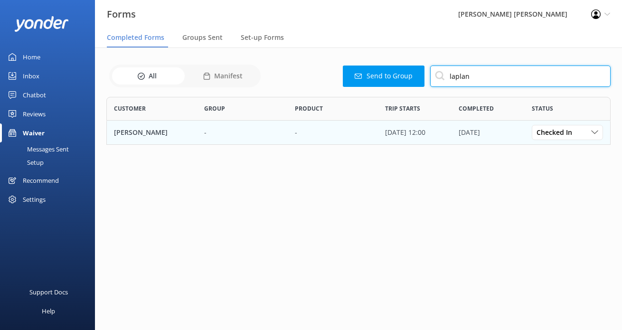
type input "laplan"
click at [168, 130] on p "KATHLEEN R. LAPLANTE" at bounding box center [141, 132] width 54 height 10
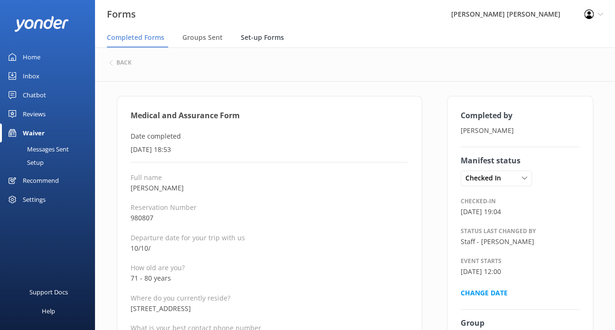
click at [253, 36] on span "Set-up Forms" at bounding box center [262, 37] width 43 height 9
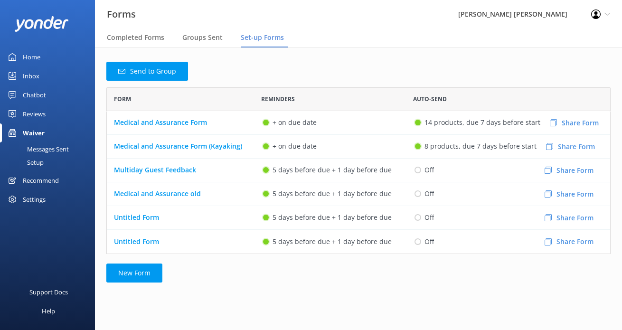
scroll to position [159, 497]
click at [579, 121] on button "Share Form" at bounding box center [574, 123] width 68 height 28
click at [598, 60] on div "Send to Group Form Reminders Auto-Send Medical and Assurance Form + on due date…" at bounding box center [358, 174] width 527 height 254
click at [216, 31] on div "Groups Sent" at bounding box center [204, 37] width 44 height 19
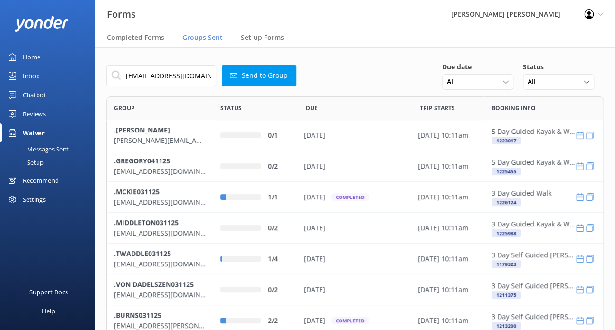
scroll to position [325, 489]
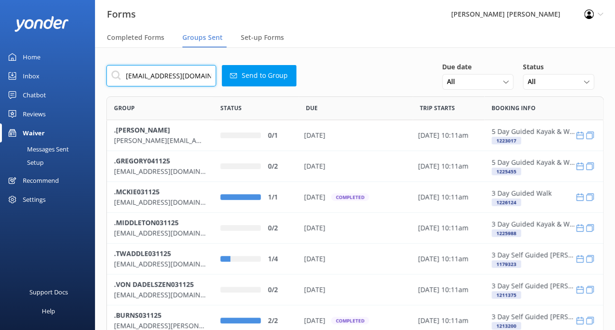
click at [125, 75] on input "robbyne@whitewolfjourneys.com" at bounding box center [161, 75] width 110 height 21
click at [145, 37] on span "Completed Forms" at bounding box center [135, 37] width 57 height 9
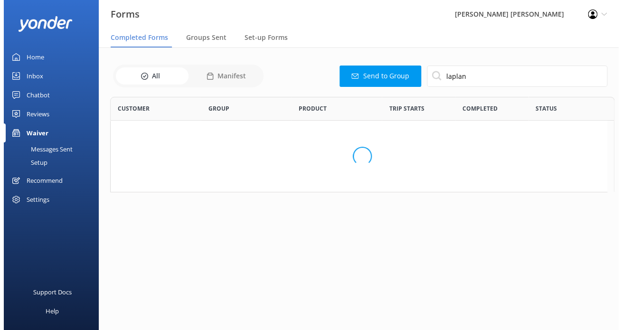
scroll to position [254, 489]
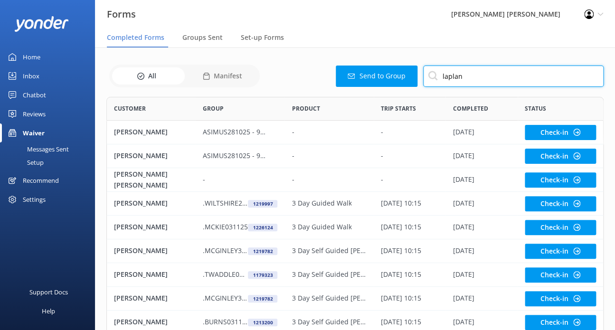
click at [479, 77] on input "laplan" at bounding box center [513, 76] width 180 height 21
type input "laplante"
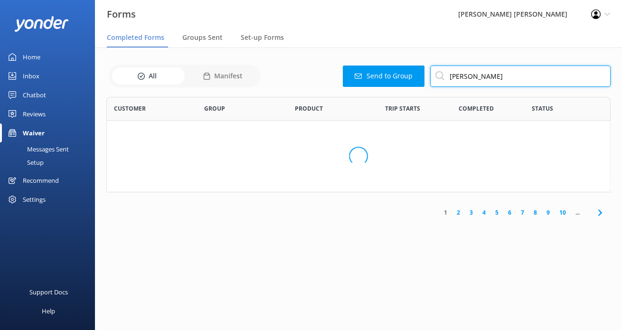
scroll to position [40, 497]
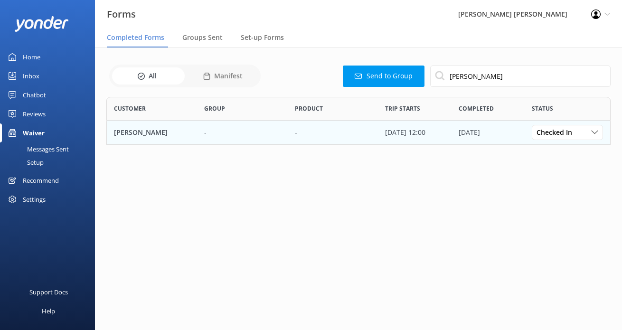
click at [213, 137] on div "-" at bounding box center [242, 133] width 90 height 24
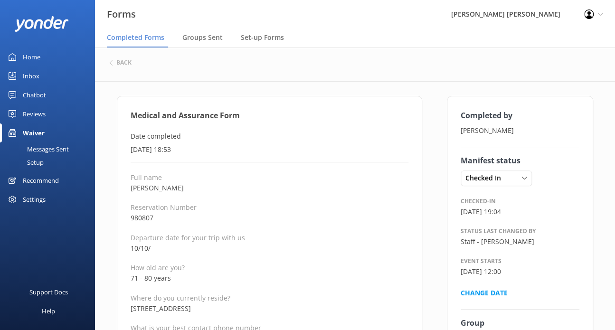
click at [124, 60] on h6 "back" at bounding box center [123, 63] width 15 height 6
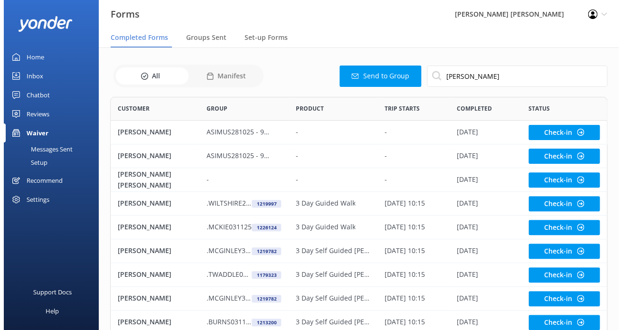
scroll to position [254, 489]
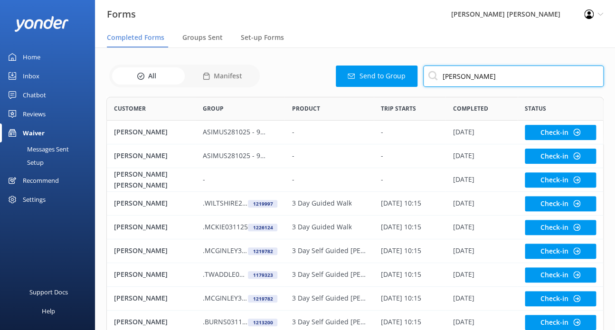
drag, startPoint x: 486, startPoint y: 81, endPoint x: 383, endPoint y: 70, distance: 104.1
click at [372, 69] on div "Send to Group laplante" at bounding box center [433, 76] width 341 height 21
paste input "comlossy"
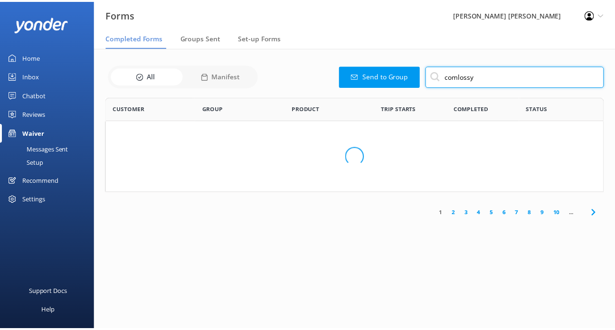
scroll to position [40, 497]
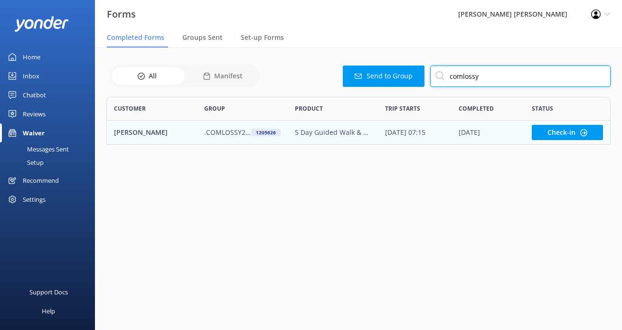
type input "comlossy"
click at [329, 129] on p "5 Day Guided Walk & Kayak (Limited Edition)" at bounding box center [333, 132] width 76 height 10
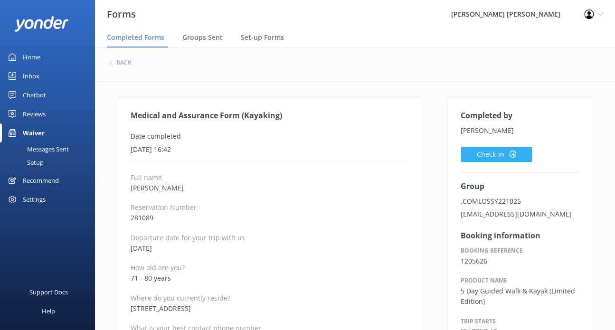
click at [507, 151] on button "Check-in" at bounding box center [495, 154] width 71 height 15
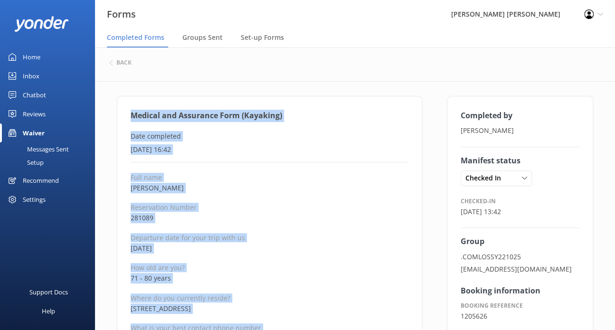
drag, startPoint x: 211, startPoint y: 145, endPoint x: 131, endPoint y: 112, distance: 86.2
click at [338, 140] on p "Date completed" at bounding box center [270, 136] width 278 height 10
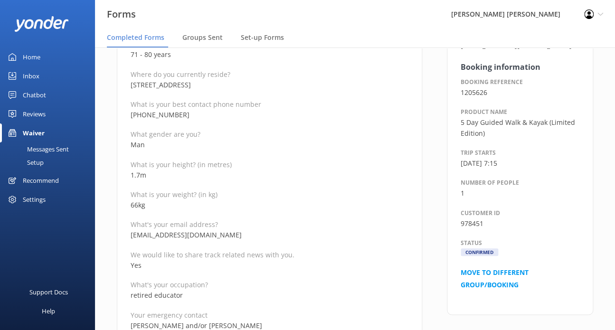
scroll to position [142, 0]
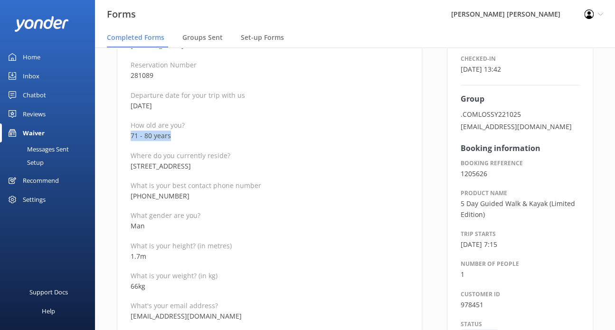
drag, startPoint x: 182, startPoint y: 136, endPoint x: 112, endPoint y: 136, distance: 69.8
click at [232, 277] on p "What is your weight? (in kg)" at bounding box center [270, 275] width 278 height 9
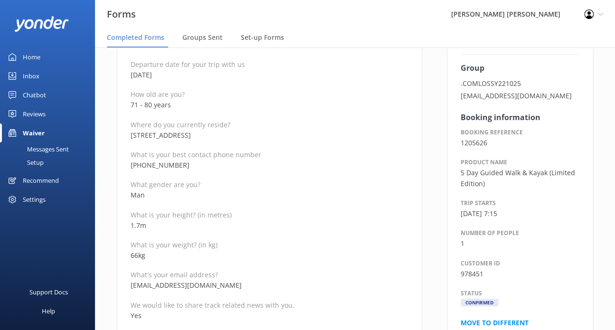
scroll to position [190, 0]
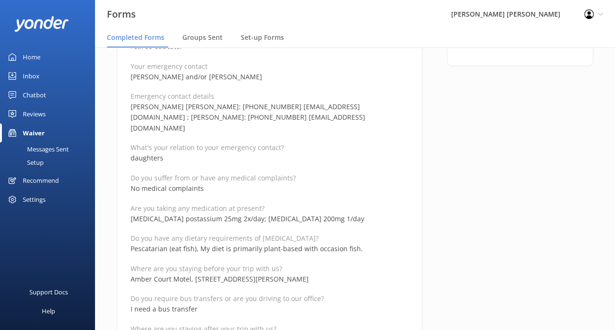
scroll to position [475, 0]
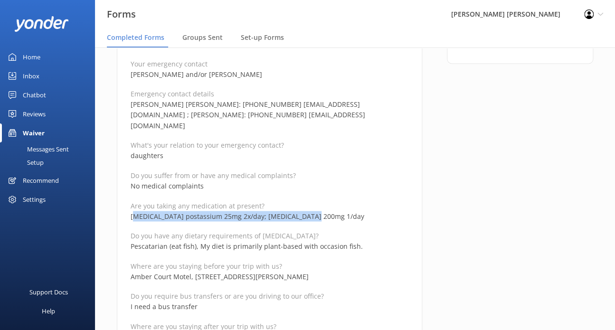
drag, startPoint x: 314, startPoint y: 207, endPoint x: 132, endPoint y: 201, distance: 181.5
click at [132, 211] on p "losartan postassium 25mg 2x/day; celebrex 200mg 1/day" at bounding box center [270, 216] width 278 height 10
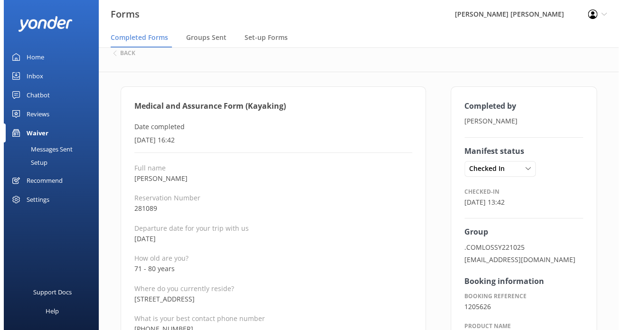
scroll to position [0, 0]
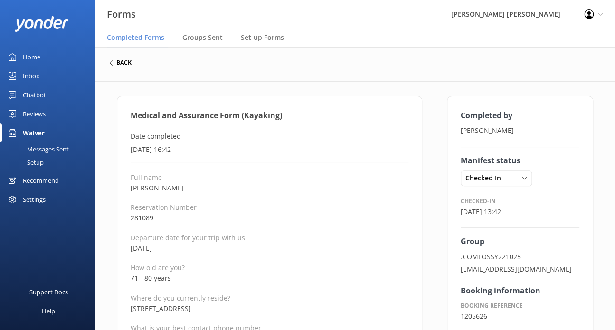
click at [127, 60] on h6 "back" at bounding box center [123, 63] width 15 height 6
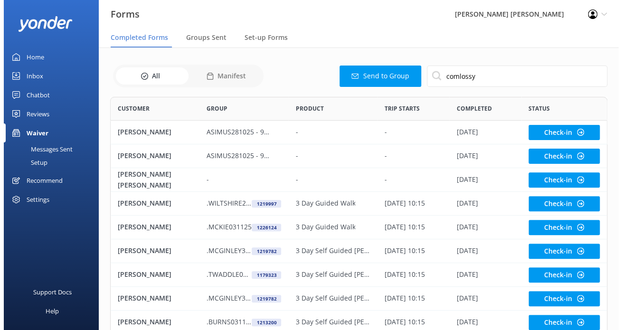
scroll to position [254, 489]
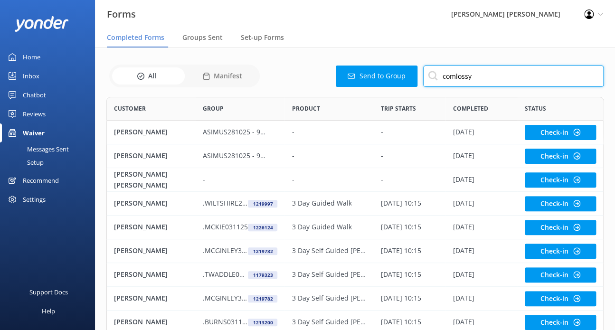
drag, startPoint x: 425, startPoint y: 74, endPoint x: 369, endPoint y: 72, distance: 55.6
click at [369, 72] on div "Send to Group comlossy" at bounding box center [433, 76] width 341 height 21
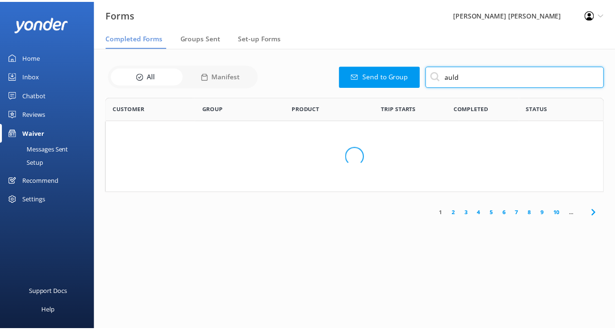
scroll to position [8, 8]
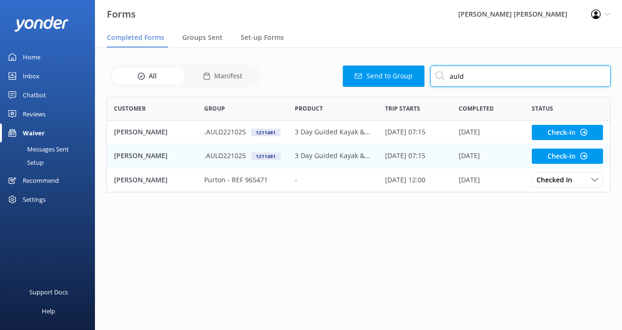
type input "auld"
click at [305, 152] on p "3 Day Guided Kayak & Walk (Wednesdays)" at bounding box center [333, 155] width 76 height 10
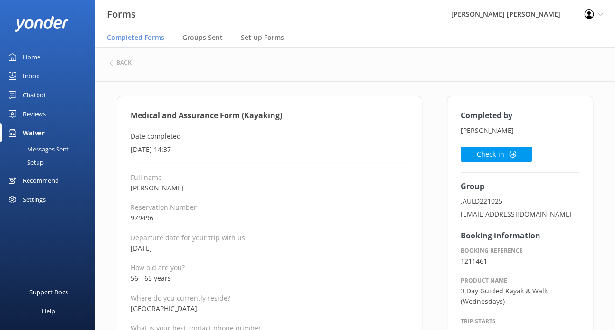
drag, startPoint x: 498, startPoint y: 155, endPoint x: 329, endPoint y: 239, distance: 188.3
click at [498, 155] on button "Check-in" at bounding box center [495, 154] width 71 height 15
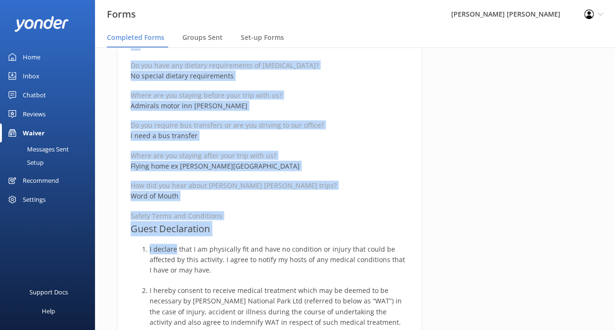
scroll to position [665, 0]
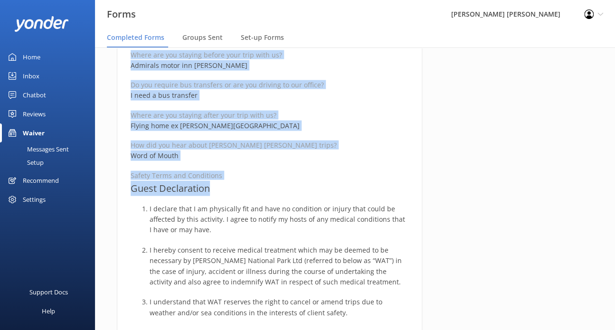
drag, startPoint x: 130, startPoint y: 114, endPoint x: 216, endPoint y: 182, distance: 109.9
click at [216, 182] on div "Medical and Assurance Form (Kayaking) Date completed 25th September 2025, 14:37…" at bounding box center [269, 146] width 305 height 1430
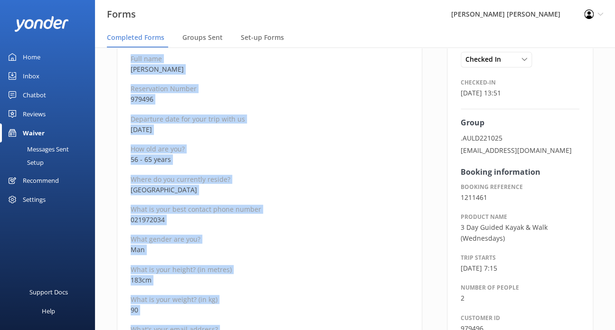
scroll to position [0, 0]
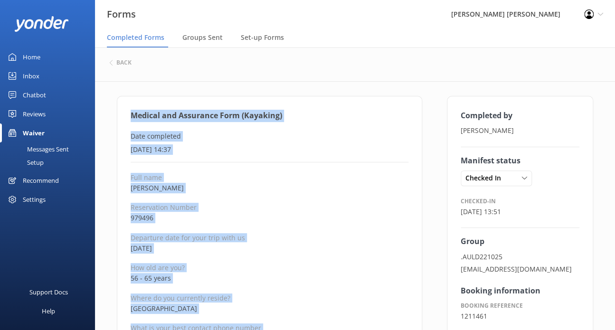
click at [275, 186] on p "Mark Auld" at bounding box center [270, 188] width 278 height 10
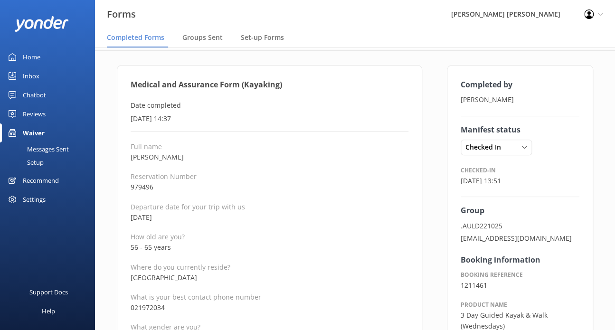
scroll to position [47, 0]
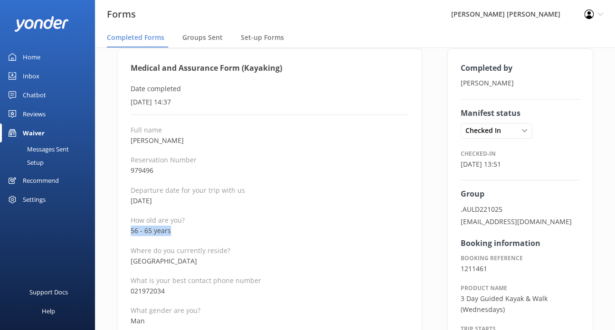
drag, startPoint x: 171, startPoint y: 231, endPoint x: 129, endPoint y: 230, distance: 42.3
click at [218, 278] on p "What is your best contact phone number" at bounding box center [270, 280] width 278 height 9
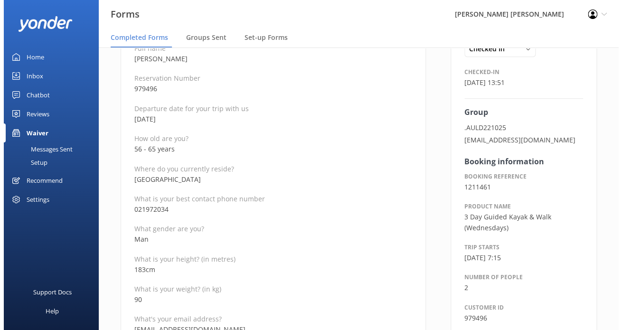
scroll to position [0, 0]
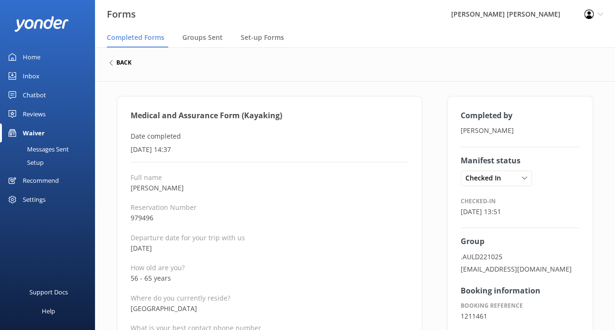
click at [127, 63] on h6 "back" at bounding box center [123, 63] width 15 height 6
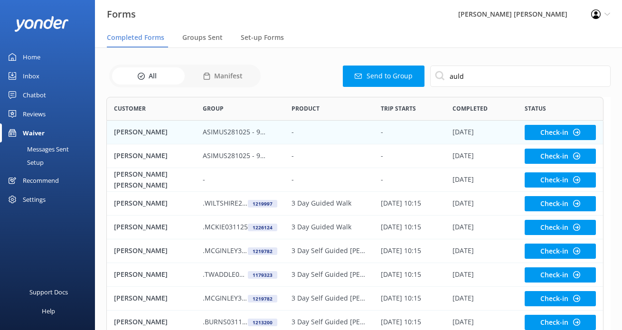
scroll to position [254, 489]
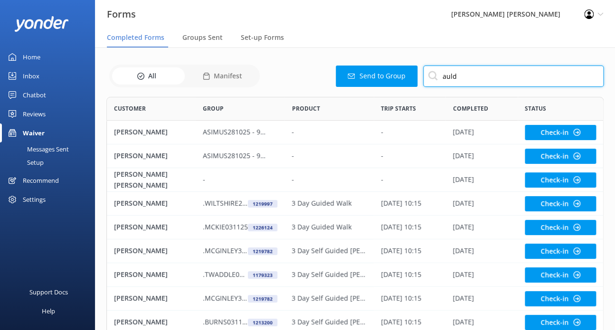
click at [474, 72] on input "auld" at bounding box center [513, 76] width 180 height 21
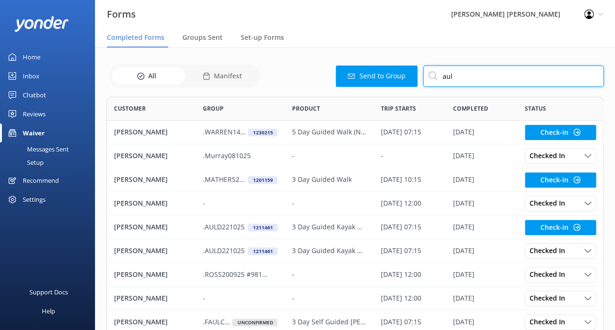
click at [469, 77] on input "aul" at bounding box center [513, 76] width 180 height 21
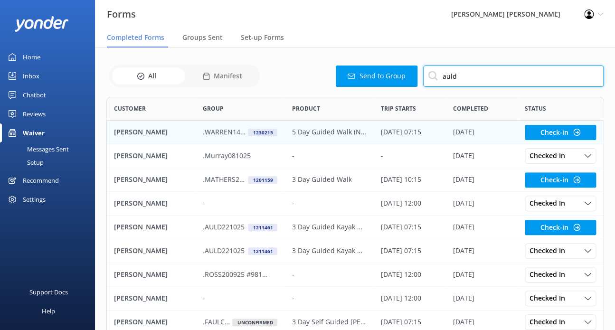
scroll to position [8, 8]
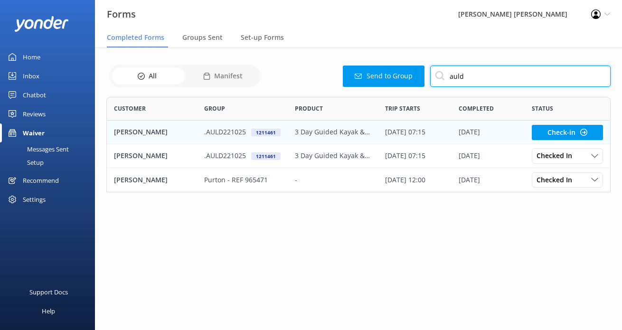
type input "auld"
click at [415, 129] on p "22 Oct 2025, 07:15" at bounding box center [405, 132] width 40 height 10
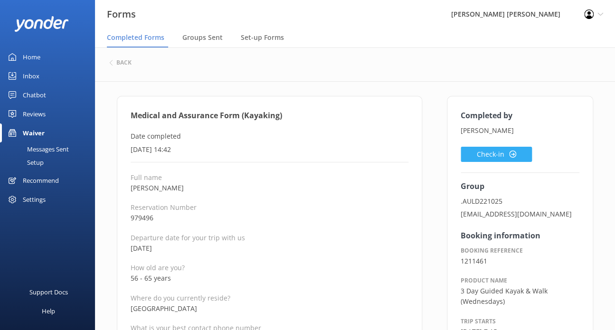
click at [517, 155] on button "Check-in" at bounding box center [495, 154] width 71 height 15
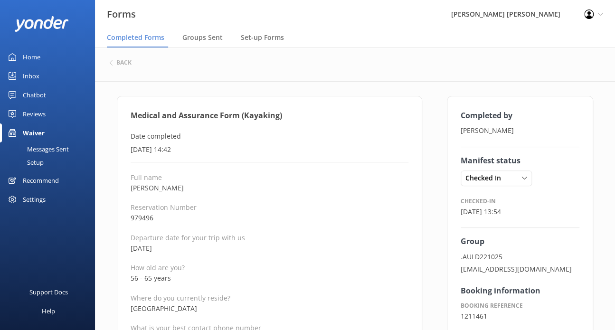
click at [199, 308] on p "Auckland" at bounding box center [270, 308] width 278 height 10
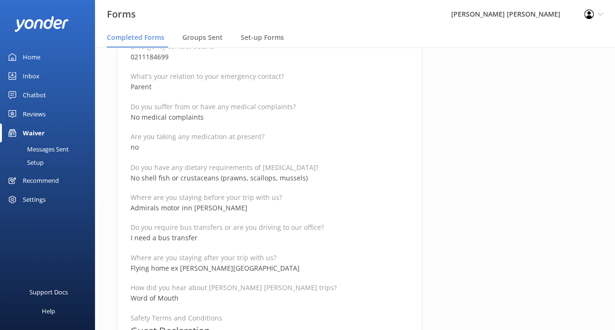
scroll to position [570, 0]
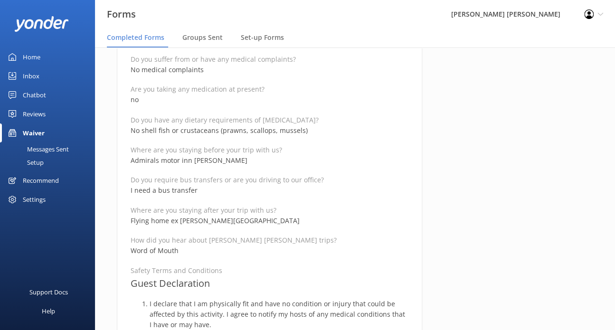
click at [323, 278] on h3 "Guest Declaration" at bounding box center [270, 282] width 278 height 15
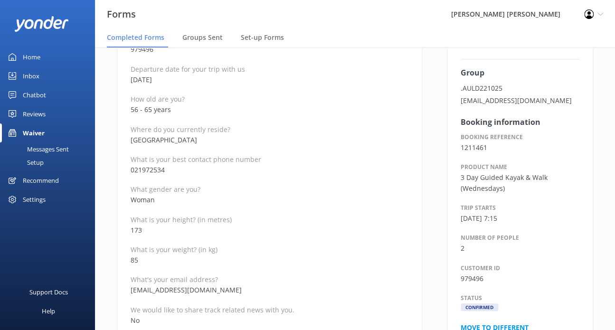
scroll to position [142, 0]
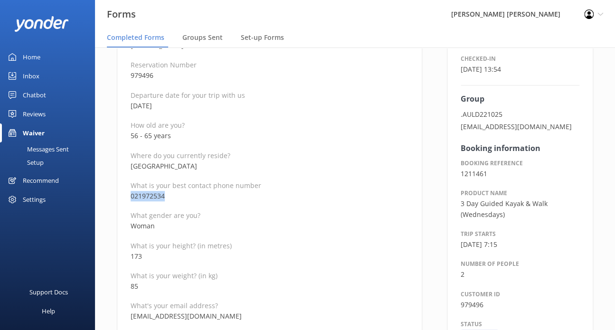
drag, startPoint x: 171, startPoint y: 196, endPoint x: 124, endPoint y: 196, distance: 47.0
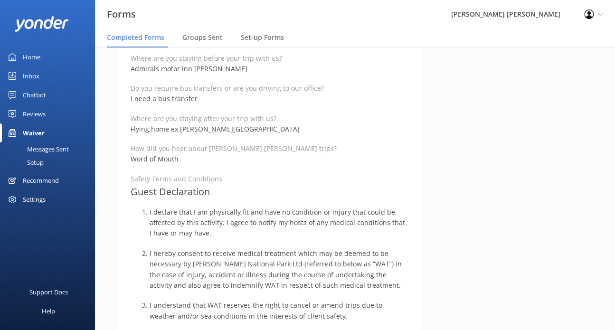
scroll to position [665, 0]
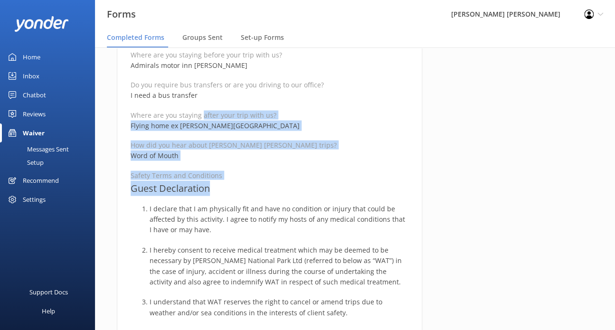
drag, startPoint x: 209, startPoint y: 167, endPoint x: 202, endPoint y: 102, distance: 65.9
click at [202, 102] on div "Full name Nicky Auld Reservation Number 979496 Departure date for your trip wit…" at bounding box center [270, 177] width 278 height 1339
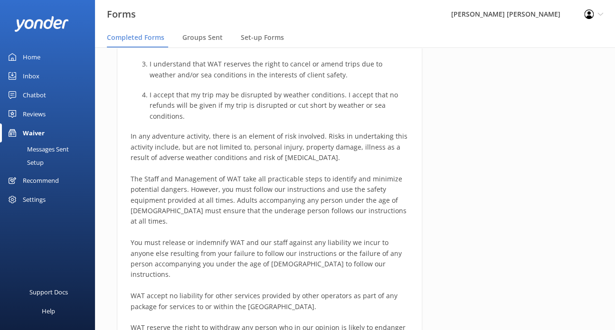
scroll to position [712, 0]
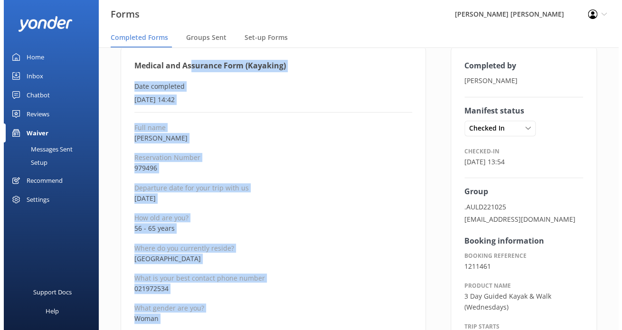
scroll to position [0, 0]
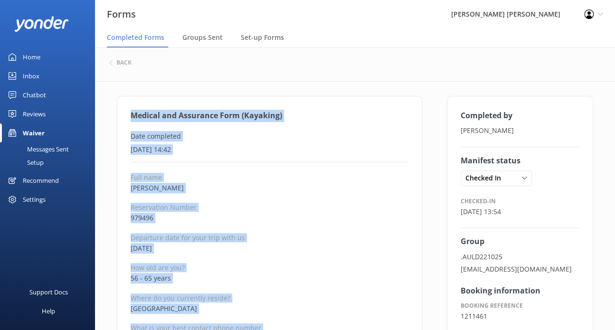
drag, startPoint x: 231, startPoint y: 143, endPoint x: 100, endPoint y: 117, distance: 133.7
click at [124, 66] on h6 "back" at bounding box center [123, 63] width 15 height 6
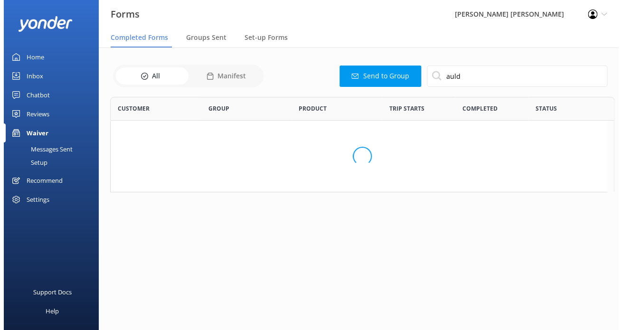
scroll to position [254, 489]
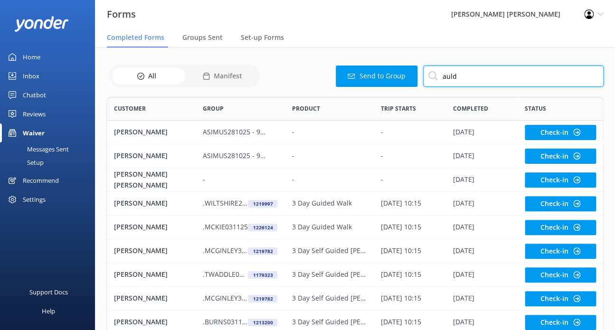
drag, startPoint x: 460, startPoint y: 77, endPoint x: 367, endPoint y: 79, distance: 93.1
click at [362, 77] on div "Send to Group auld" at bounding box center [433, 76] width 341 height 21
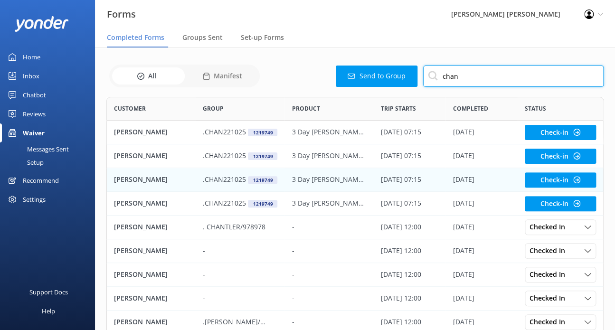
type input "chan"
click at [233, 181] on p ".CHAN221025" at bounding box center [224, 179] width 43 height 10
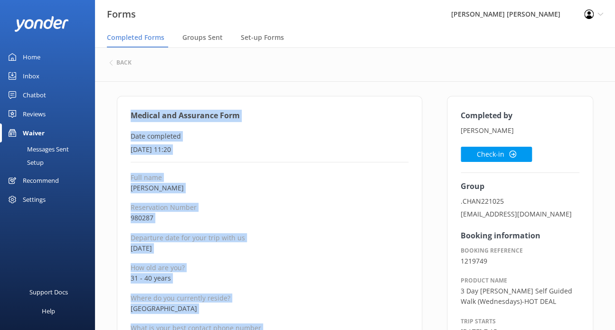
drag, startPoint x: 214, startPoint y: 285, endPoint x: 131, endPoint y: 113, distance: 191.1
click at [516, 155] on button "Check-in" at bounding box center [495, 154] width 71 height 15
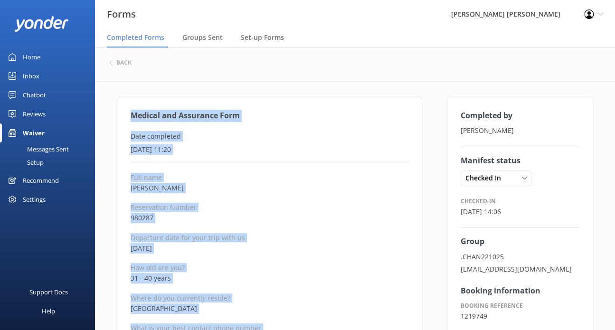
click at [306, 175] on p "Full name" at bounding box center [270, 177] width 278 height 9
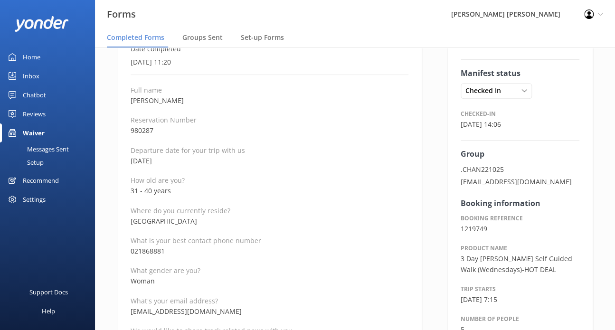
scroll to position [95, 0]
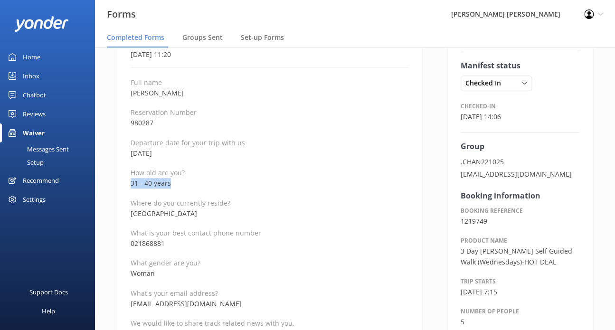
drag, startPoint x: 174, startPoint y: 183, endPoint x: 110, endPoint y: 183, distance: 64.1
click at [281, 299] on p "sallychan8881@gmail.com" at bounding box center [270, 304] width 278 height 10
drag, startPoint x: 218, startPoint y: 303, endPoint x: 130, endPoint y: 303, distance: 87.8
click at [131, 303] on p "sallychan8881@gmail.com" at bounding box center [270, 304] width 278 height 10
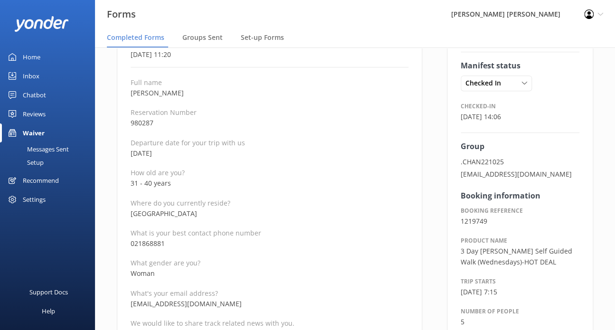
click at [250, 292] on p "What's your email address?" at bounding box center [270, 293] width 278 height 9
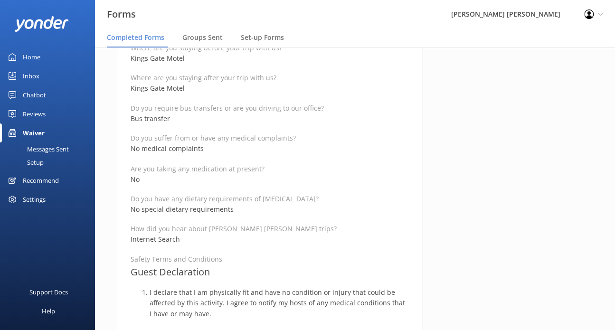
scroll to position [522, 0]
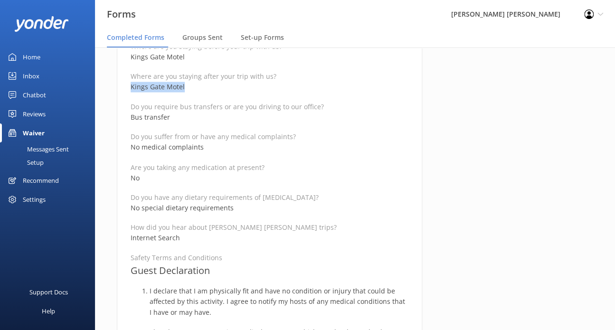
drag, startPoint x: 187, startPoint y: 85, endPoint x: 129, endPoint y: 84, distance: 57.9
click at [129, 84] on div "Medical and Assurance Form Date completed 24th September 2025, 11:20 Full name …" at bounding box center [269, 259] width 305 height 1370
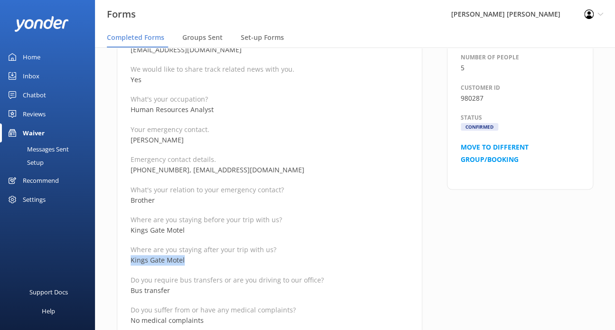
scroll to position [332, 0]
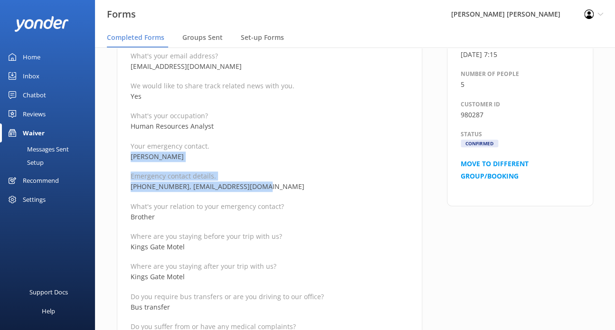
drag, startPoint x: 266, startPoint y: 186, endPoint x: 131, endPoint y: 158, distance: 137.2
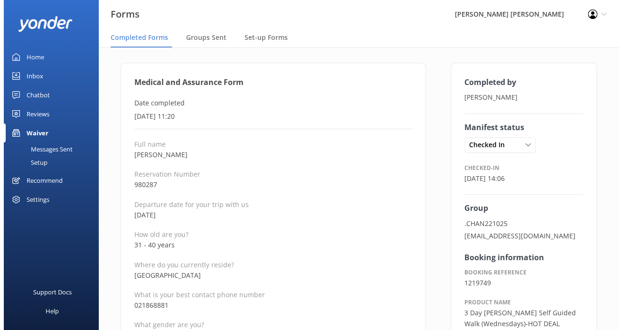
scroll to position [0, 0]
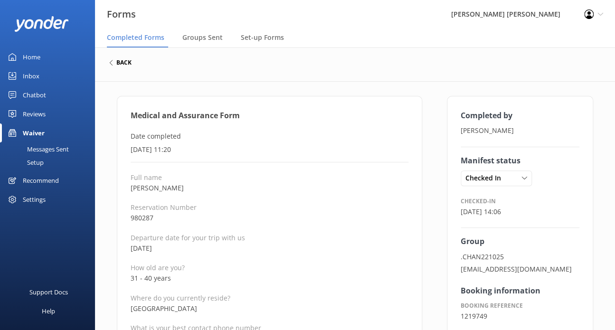
click at [125, 63] on h6 "back" at bounding box center [123, 63] width 15 height 6
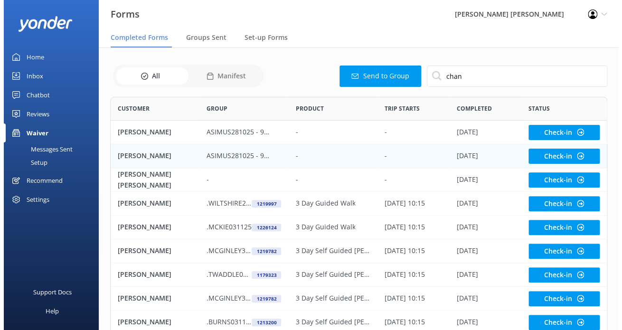
scroll to position [254, 489]
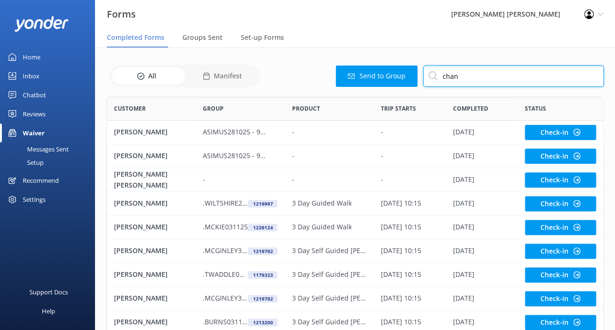
click at [479, 77] on input "chan" at bounding box center [513, 76] width 180 height 21
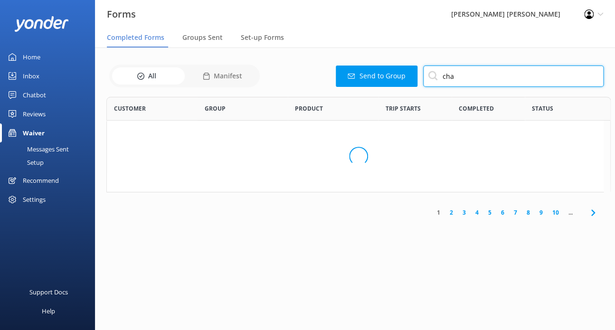
type input "chan"
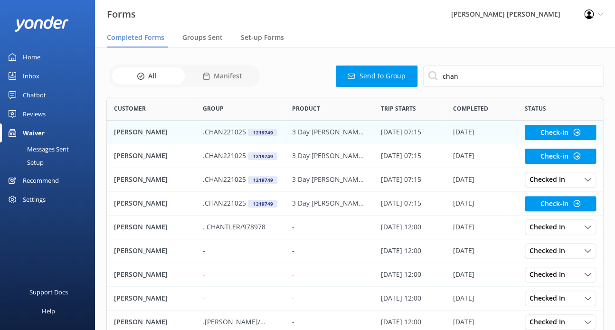
click at [230, 131] on p ".CHAN221025" at bounding box center [224, 132] width 43 height 10
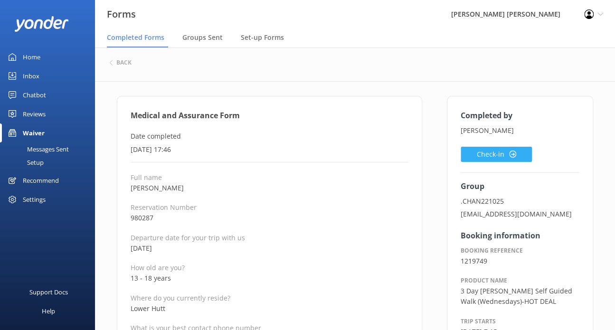
click at [513, 157] on use at bounding box center [512, 153] width 7 height 7
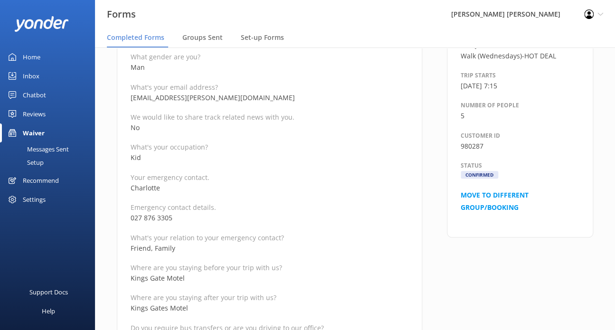
scroll to position [285, 0]
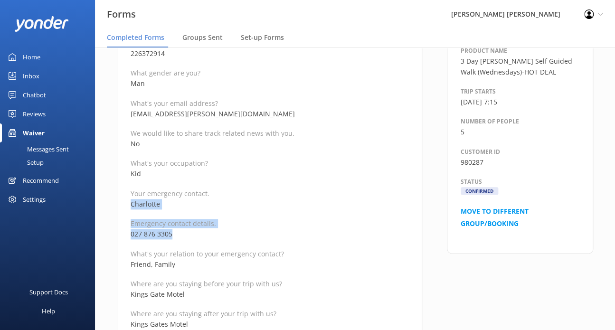
drag, startPoint x: 179, startPoint y: 233, endPoint x: 123, endPoint y: 204, distance: 63.5
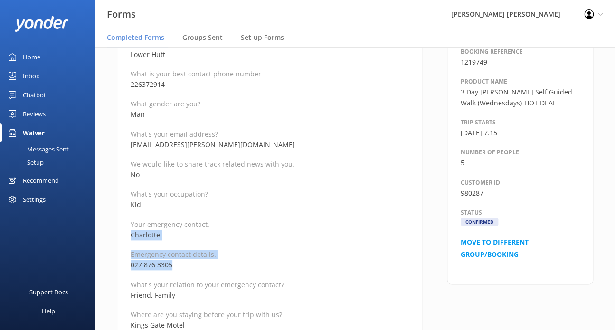
scroll to position [237, 0]
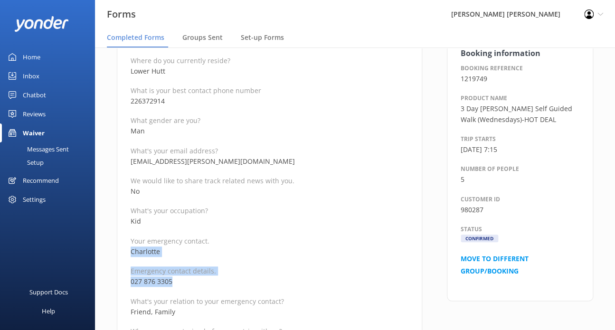
click at [216, 284] on p "027 876 3305" at bounding box center [270, 281] width 278 height 10
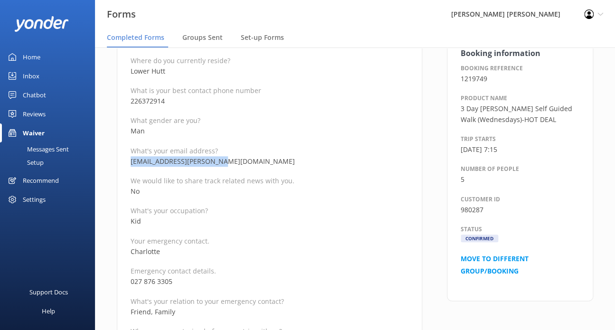
drag, startPoint x: 216, startPoint y: 158, endPoint x: 127, endPoint y: 162, distance: 88.9
drag, startPoint x: 157, startPoint y: 277, endPoint x: 129, endPoint y: 276, distance: 28.0
drag, startPoint x: 168, startPoint y: 101, endPoint x: 123, endPoint y: 103, distance: 44.2
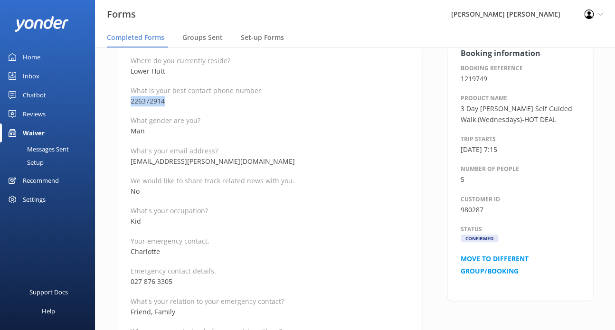
click at [316, 298] on p "What's your relation to your emergency contact?" at bounding box center [270, 301] width 278 height 9
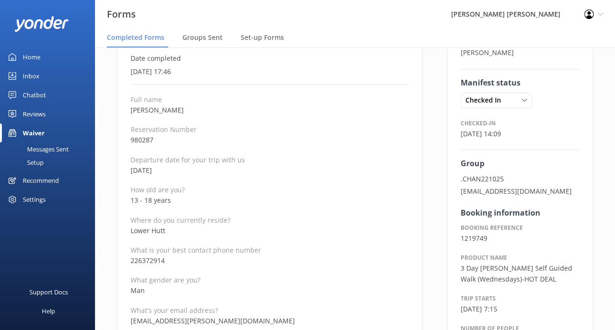
scroll to position [95, 0]
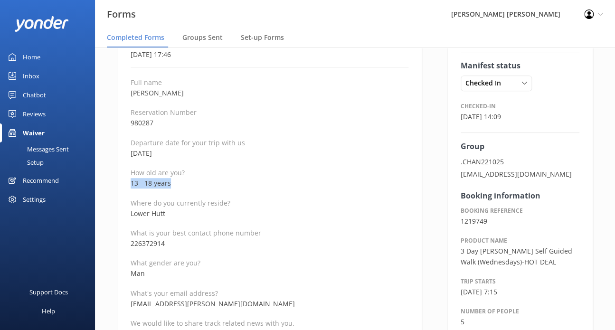
drag, startPoint x: 169, startPoint y: 185, endPoint x: 123, endPoint y: 185, distance: 45.6
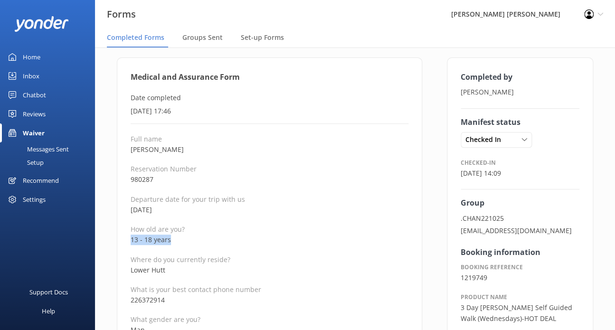
scroll to position [0, 0]
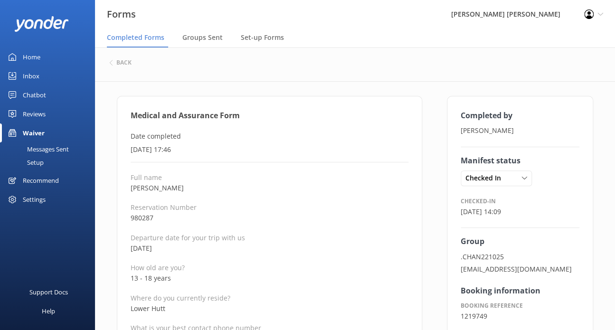
drag, startPoint x: 309, startPoint y: 287, endPoint x: 285, endPoint y: 275, distance: 26.1
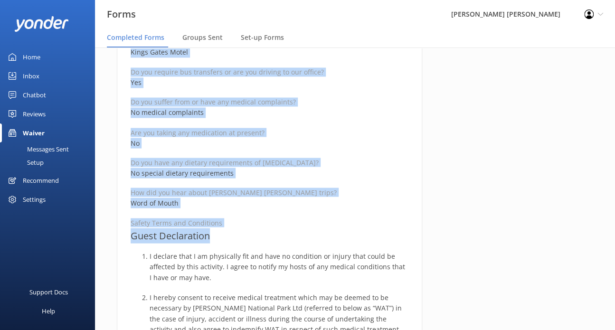
scroll to position [570, 0]
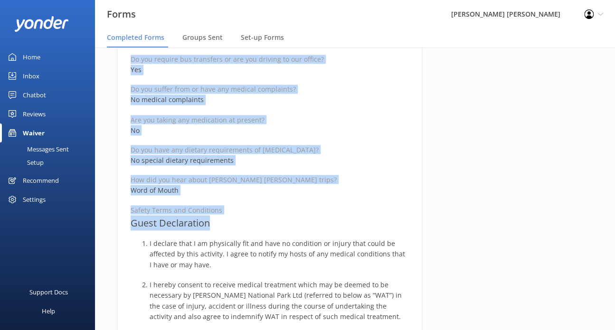
drag, startPoint x: 130, startPoint y: 112, endPoint x: 225, endPoint y: 226, distance: 148.6
click at [225, 226] on div "Medical and Assurance Form Date completed 24th September 2025, 17:46 Full name …" at bounding box center [269, 211] width 305 height 1370
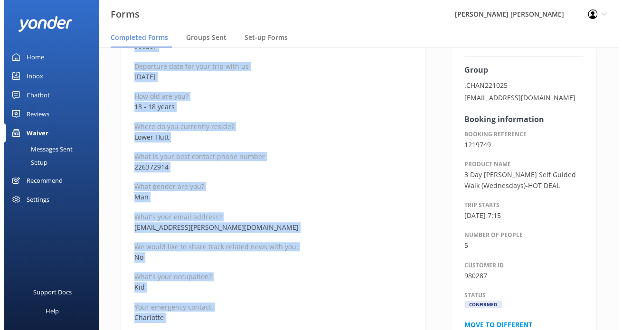
scroll to position [0, 0]
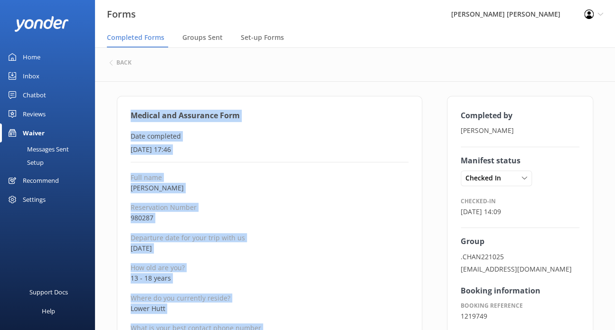
drag, startPoint x: 131, startPoint y: 63, endPoint x: 142, endPoint y: 101, distance: 39.6
click at [131, 63] on div "back" at bounding box center [354, 63] width 491 height 12
click at [128, 62] on h6 "back" at bounding box center [123, 63] width 15 height 6
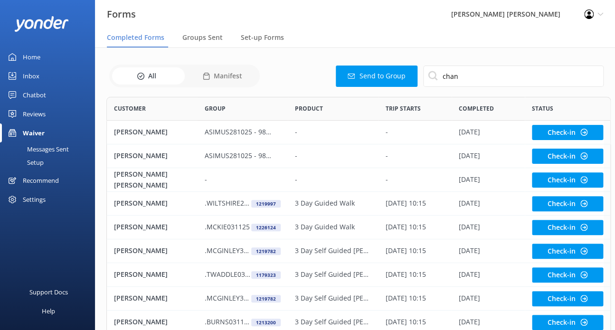
scroll to position [254, 489]
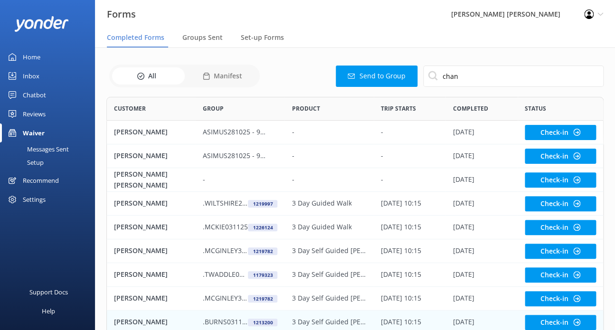
click at [183, 328] on div "Richard Scott" at bounding box center [151, 322] width 89 height 24
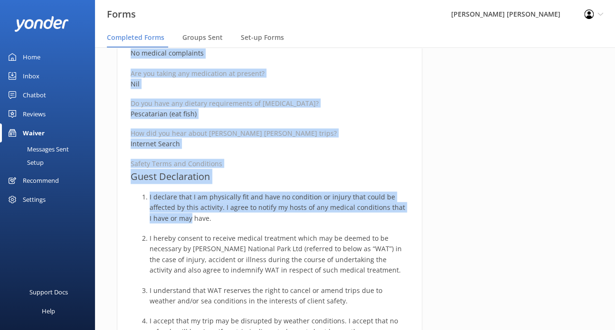
scroll to position [617, 0]
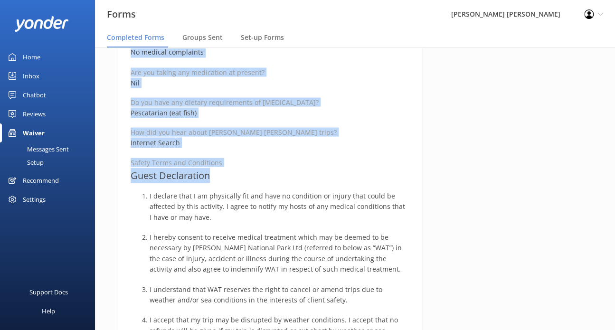
drag, startPoint x: 133, startPoint y: 115, endPoint x: 213, endPoint y: 179, distance: 102.3
click at [213, 179] on div "Medical and Assurance Form Date completed 6th October 2025, 9:38 Full name Rich…" at bounding box center [269, 164] width 305 height 1370
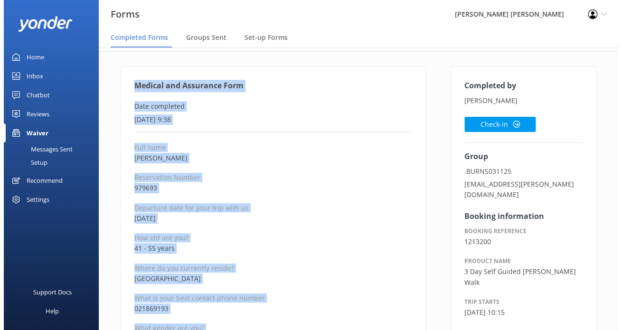
scroll to position [0, 0]
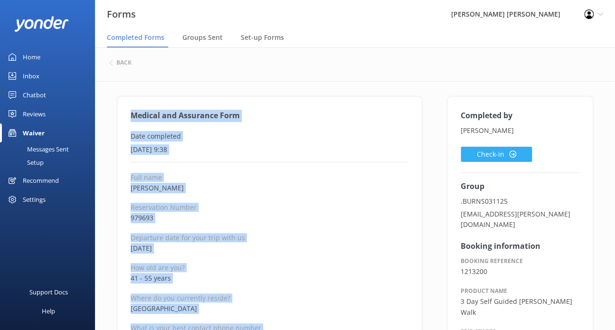
click at [489, 154] on button "Check-in" at bounding box center [495, 154] width 71 height 15
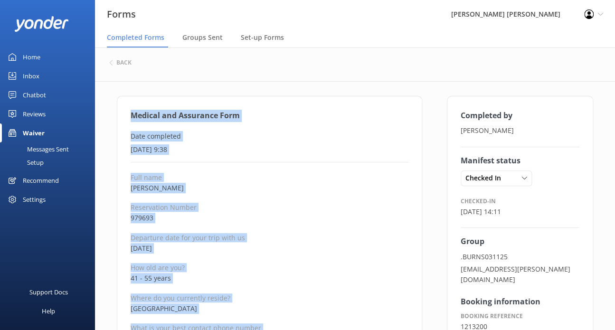
click at [233, 178] on p "Full name" at bounding box center [270, 177] width 278 height 9
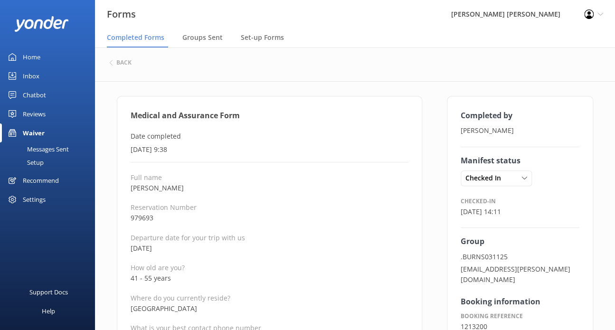
click at [132, 65] on div "back" at bounding box center [354, 63] width 491 height 12
click at [125, 62] on h6 "back" at bounding box center [123, 63] width 15 height 6
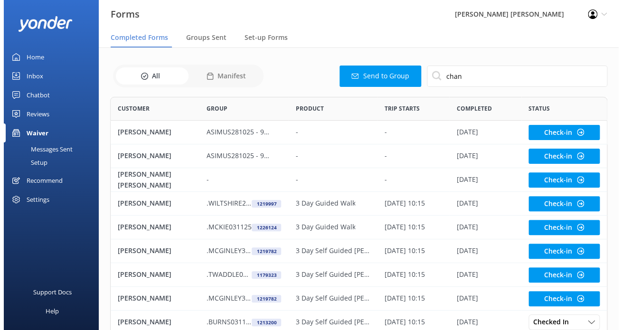
scroll to position [254, 489]
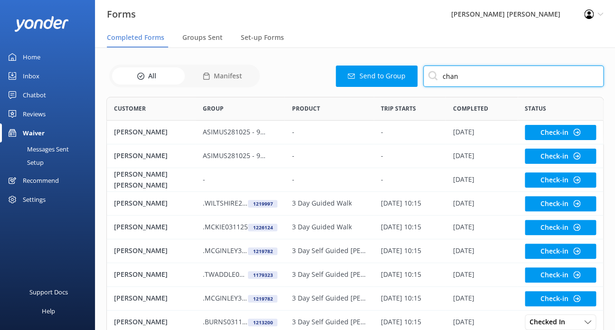
click at [459, 80] on input "chan" at bounding box center [513, 76] width 180 height 21
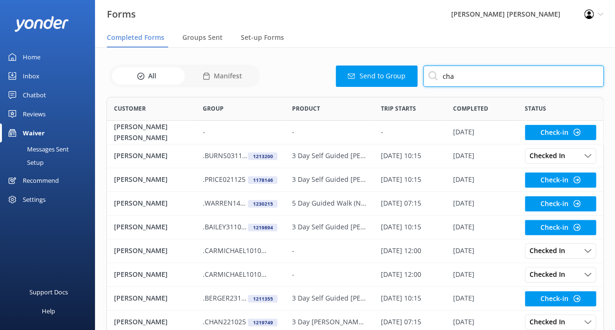
click at [463, 78] on input "cha" at bounding box center [513, 76] width 180 height 21
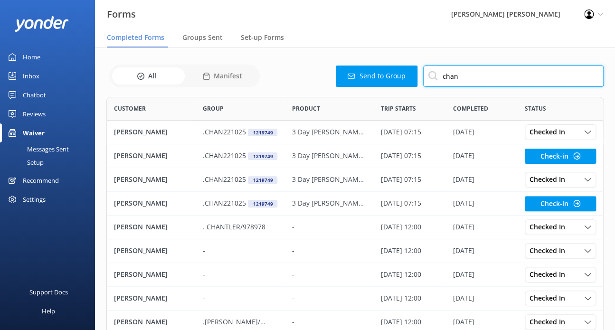
drag, startPoint x: 466, startPoint y: 76, endPoint x: 433, endPoint y: 75, distance: 33.3
click at [433, 75] on input "chan" at bounding box center [513, 76] width 180 height 21
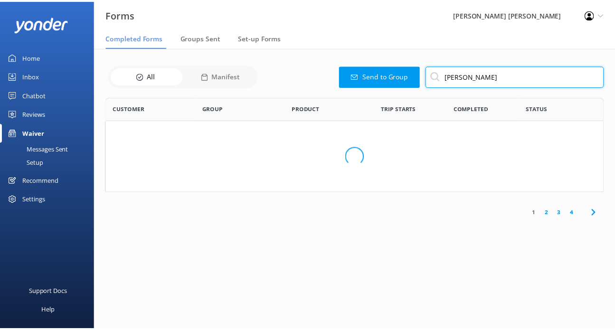
scroll to position [40, 497]
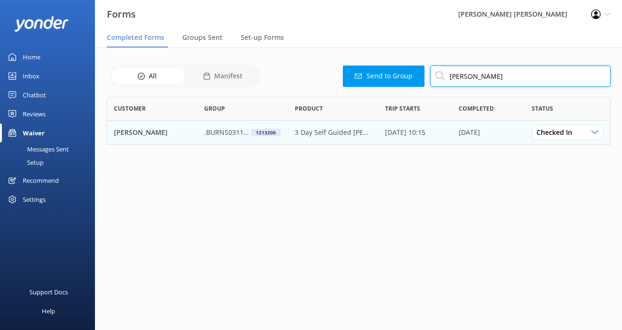
type input "richard scot"
click at [233, 131] on p ".BURNS031125" at bounding box center [227, 132] width 47 height 10
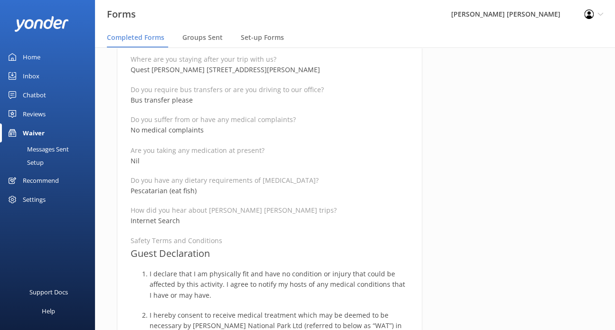
scroll to position [570, 0]
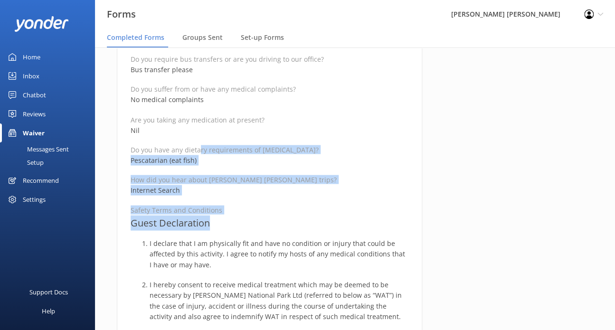
drag, startPoint x: 224, startPoint y: 224, endPoint x: 197, endPoint y: 144, distance: 83.9
click at [197, 144] on div "Full name Richard Scott Reservation Number 979693 Departure date for your trip …" at bounding box center [270, 242] width 278 height 1278
click at [238, 175] on p "How did you hear about Wilsons Abel Tasman’s trips?" at bounding box center [270, 179] width 278 height 9
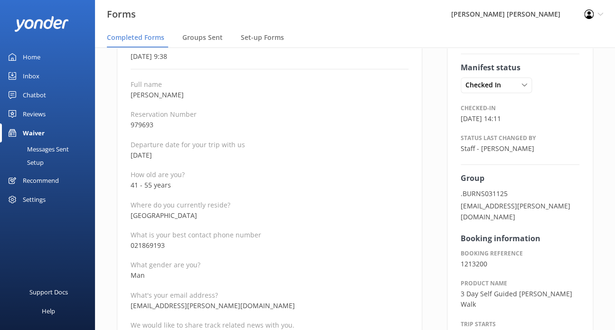
scroll to position [0, 0]
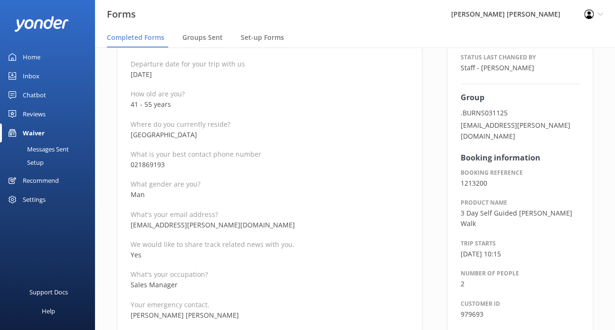
scroll to position [190, 0]
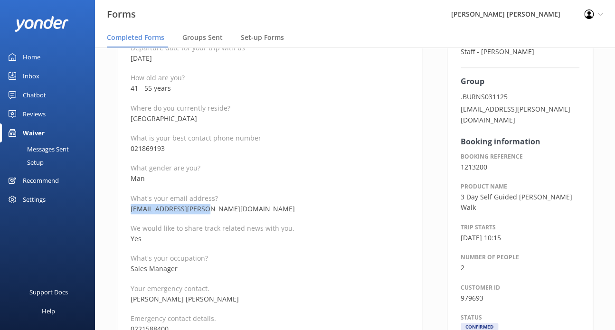
drag, startPoint x: 152, startPoint y: 206, endPoint x: 122, endPoint y: 210, distance: 30.1
click at [232, 268] on p "Sales Manager" at bounding box center [270, 268] width 278 height 10
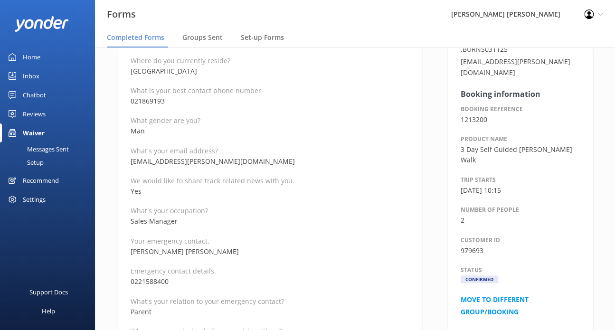
scroll to position [285, 0]
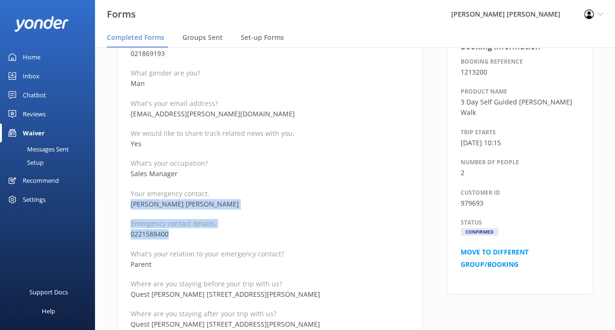
drag, startPoint x: 132, startPoint y: 210, endPoint x: 125, endPoint y: 206, distance: 8.3
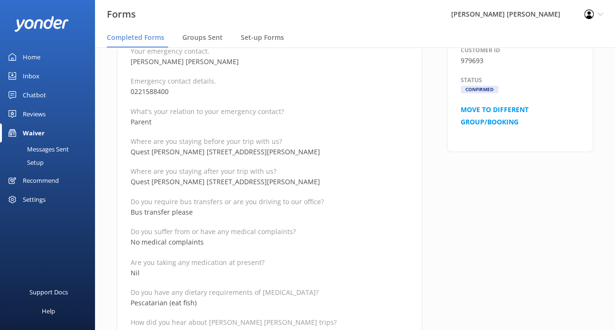
scroll to position [475, 0]
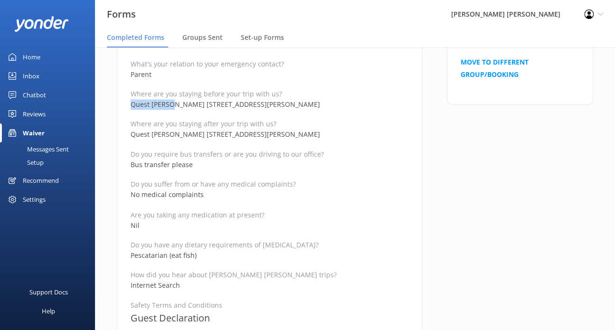
drag, startPoint x: 164, startPoint y: 104, endPoint x: 126, endPoint y: 104, distance: 38.5
click at [126, 104] on div "Medical and Assurance Form Date completed 6th October 2025, 9:38 Full name Rich…" at bounding box center [269, 306] width 305 height 1370
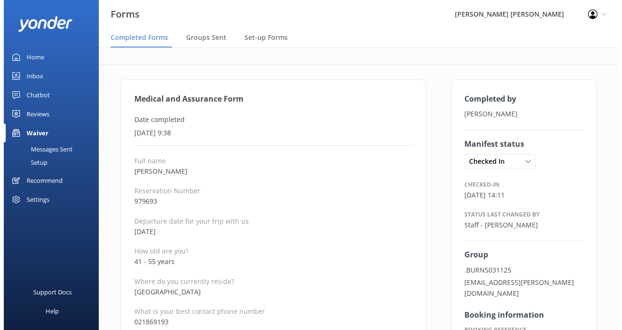
scroll to position [0, 0]
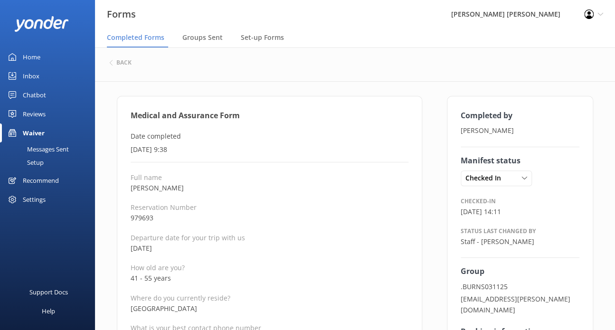
click at [132, 66] on div "back" at bounding box center [354, 63] width 491 height 12
click at [125, 60] on h6 "back" at bounding box center [123, 63] width 15 height 6
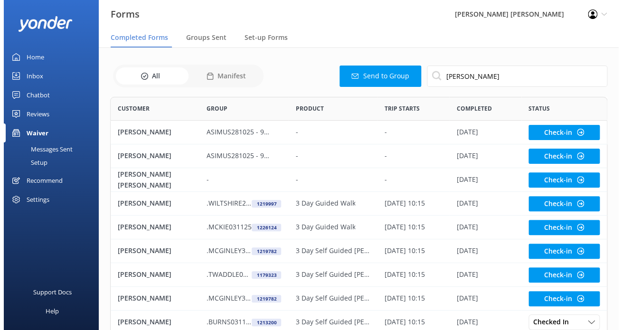
scroll to position [254, 489]
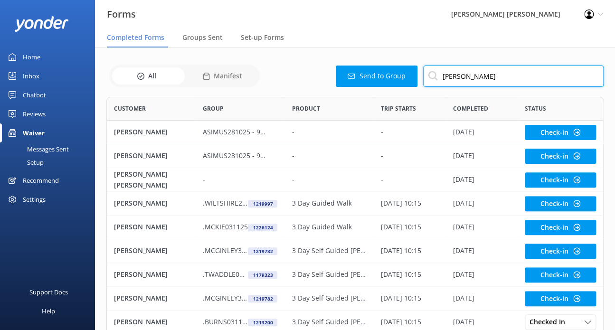
drag, startPoint x: 490, startPoint y: 76, endPoint x: 364, endPoint y: 72, distance: 126.8
click at [366, 71] on div "Send to Group richard scot" at bounding box center [433, 76] width 341 height 21
type input "chan"
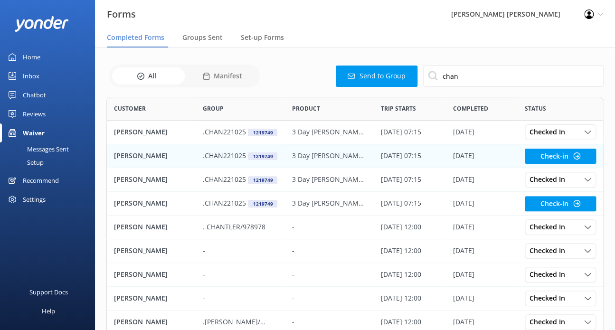
click at [266, 156] on div "1219749" at bounding box center [262, 156] width 29 height 8
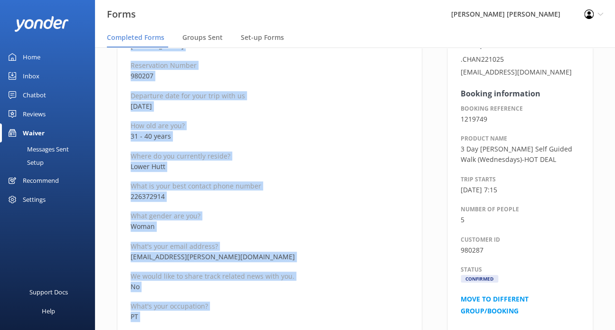
scroll to position [29, 0]
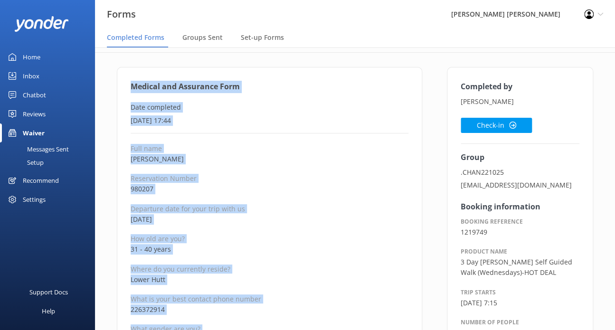
drag, startPoint x: 215, startPoint y: 236, endPoint x: 129, endPoint y: 85, distance: 173.7
click at [517, 123] on button "Check-in" at bounding box center [495, 125] width 71 height 15
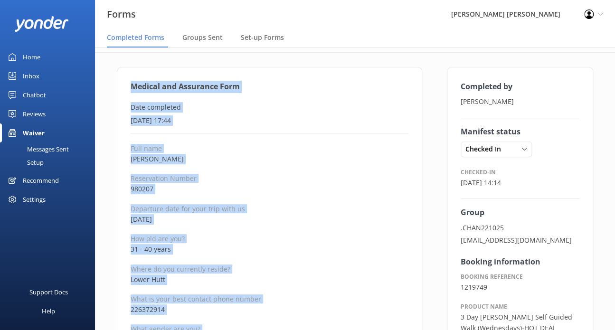
click at [244, 241] on p "How old are you?" at bounding box center [270, 238] width 278 height 9
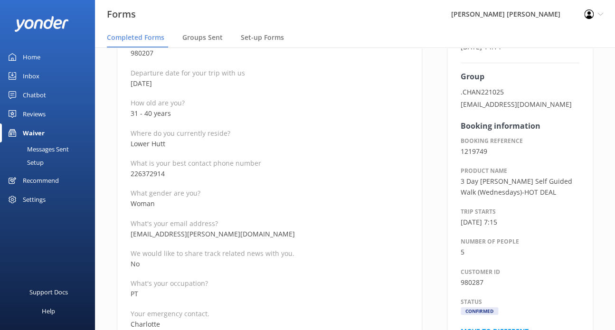
scroll to position [171, 0]
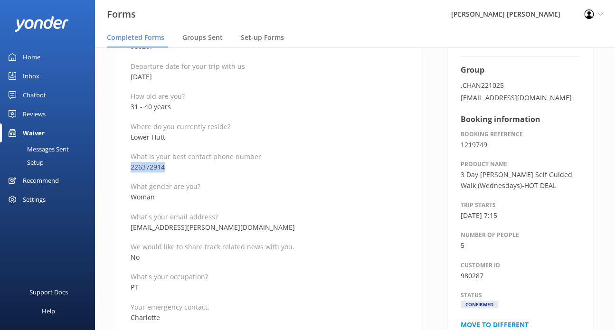
drag, startPoint x: 172, startPoint y: 166, endPoint x: 114, endPoint y: 169, distance: 58.0
drag, startPoint x: 199, startPoint y: 300, endPoint x: 198, endPoint y: 291, distance: 9.1
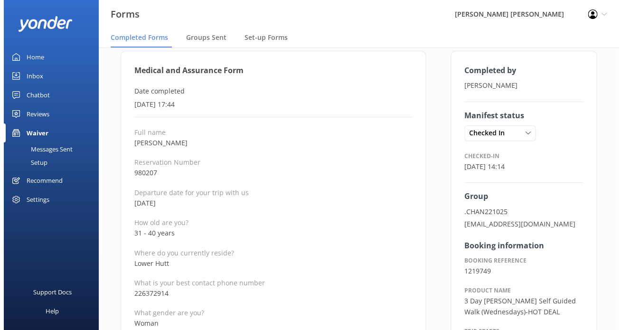
scroll to position [0, 0]
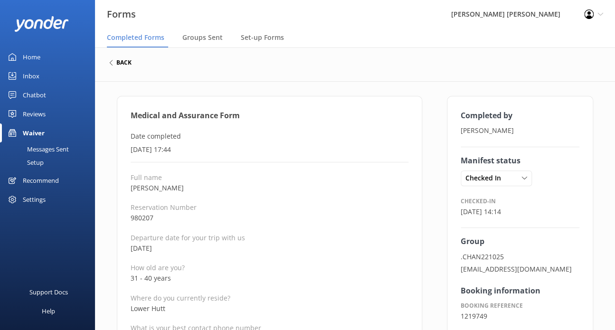
click at [117, 62] on h6 "back" at bounding box center [123, 63] width 15 height 6
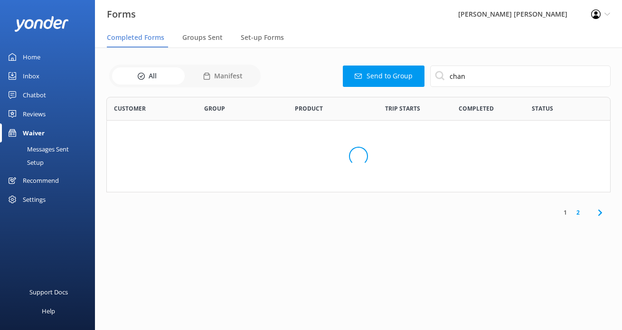
scroll to position [254, 489]
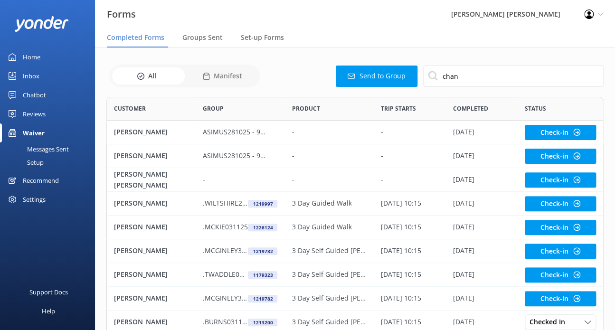
click at [321, 60] on div "All Manifest Send to Group chan Customer Group Product Trip starts Completed St…" at bounding box center [355, 227] width 520 height 361
click at [466, 75] on input "chan" at bounding box center [513, 76] width 180 height 21
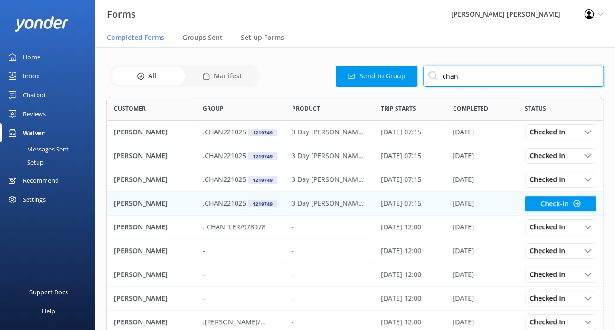
type input "chan"
click at [218, 200] on p ".CHAN221025" at bounding box center [224, 203] width 43 height 10
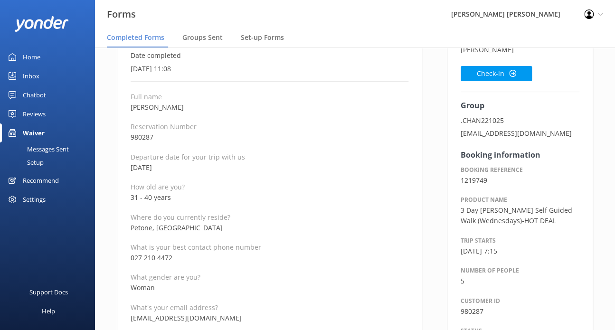
scroll to position [95, 0]
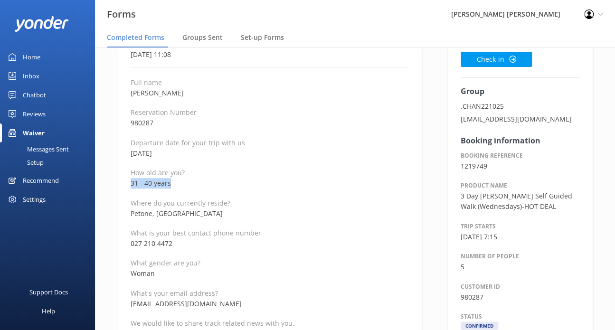
drag, startPoint x: 172, startPoint y: 179, endPoint x: 126, endPoint y: 179, distance: 46.0
click at [254, 290] on p "What's your email address?" at bounding box center [270, 293] width 278 height 9
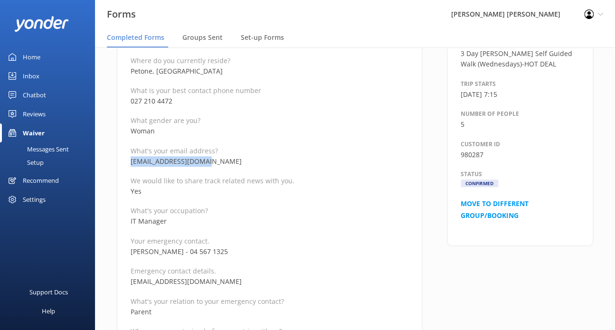
drag, startPoint x: 218, startPoint y: 161, endPoint x: 125, endPoint y: 160, distance: 93.5
click at [300, 285] on p "helenfoonyoung@gmail.com" at bounding box center [270, 281] width 278 height 10
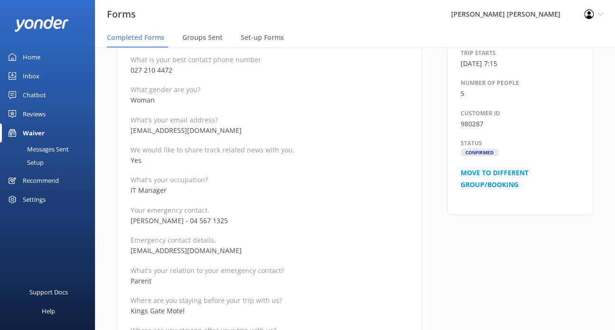
scroll to position [285, 0]
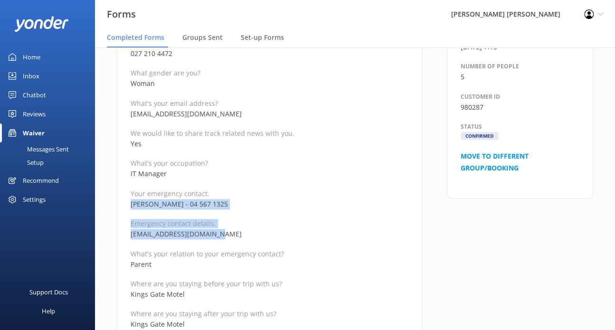
drag, startPoint x: 222, startPoint y: 232, endPoint x: 128, endPoint y: 206, distance: 98.1
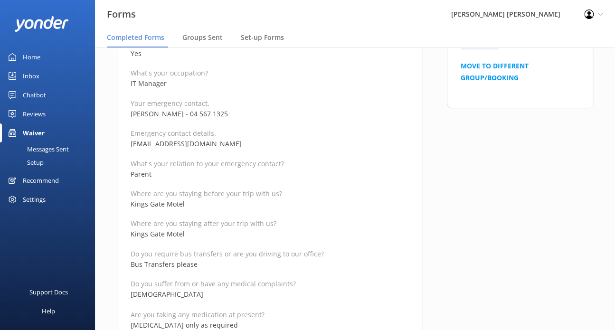
scroll to position [475, 0]
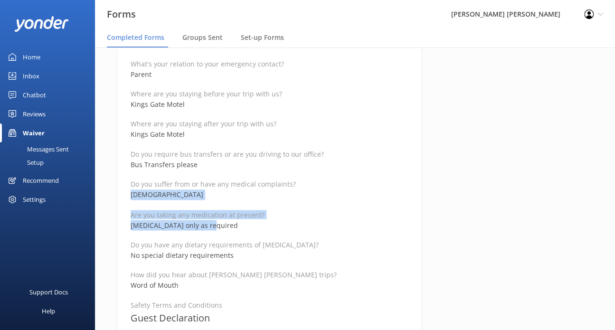
drag, startPoint x: 213, startPoint y: 227, endPoint x: 128, endPoint y: 197, distance: 90.4
click at [128, 197] on div "Medical and Assurance Form Date completed 24th September 2025, 11:08 Full name …" at bounding box center [269, 306] width 305 height 1370
click at [232, 290] on p "Word of Mouth" at bounding box center [270, 285] width 278 height 10
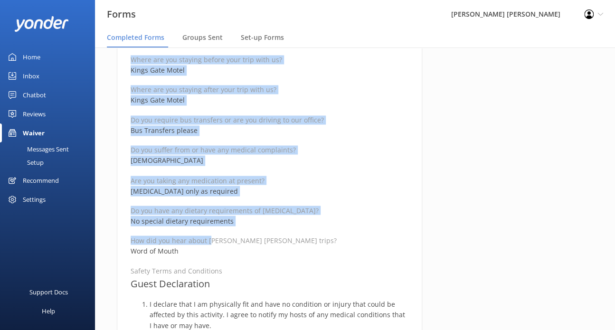
scroll to position [522, 0]
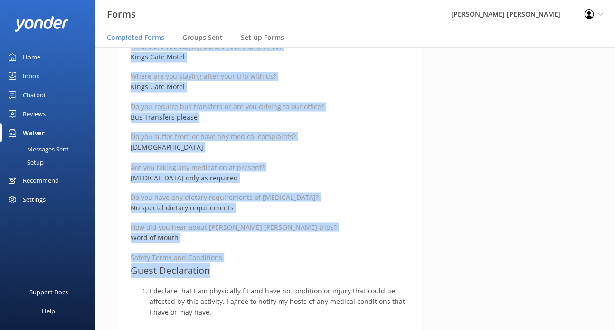
drag, startPoint x: 130, startPoint y: 114, endPoint x: 222, endPoint y: 272, distance: 183.1
click at [222, 272] on div "Medical and Assurance Form Date completed 24th September 2025, 11:08 Full name …" at bounding box center [269, 259] width 305 height 1370
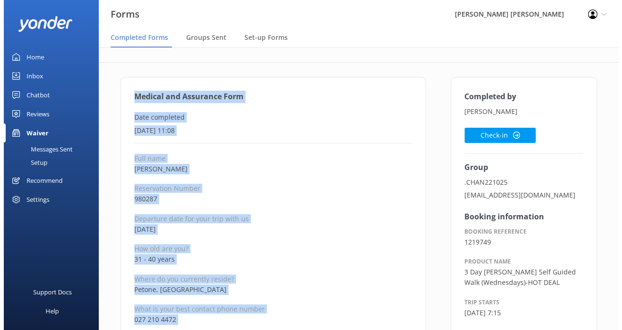
scroll to position [0, 0]
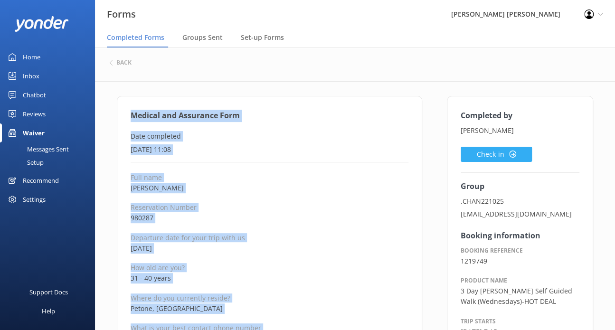
drag, startPoint x: 489, startPoint y: 157, endPoint x: 480, endPoint y: 155, distance: 9.3
click at [489, 157] on button "Check-in" at bounding box center [495, 154] width 71 height 15
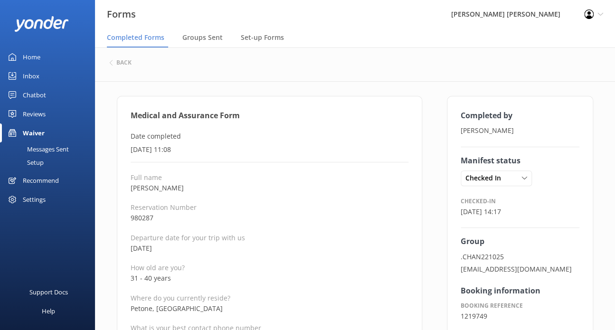
click at [125, 67] on div "back" at bounding box center [354, 63] width 491 height 12
click at [123, 60] on h6 "back" at bounding box center [123, 63] width 15 height 6
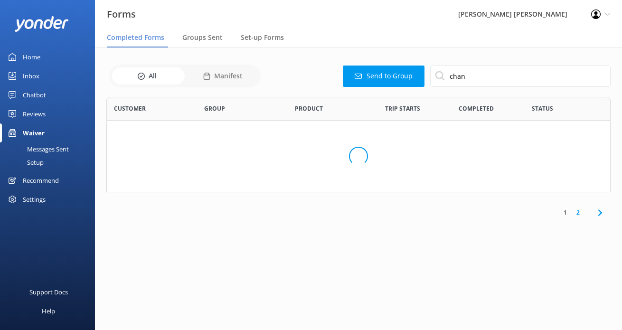
scroll to position [254, 489]
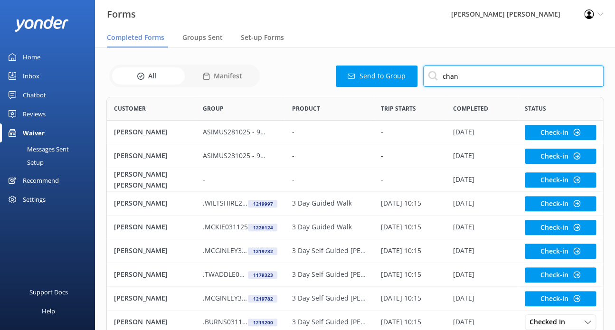
drag, startPoint x: 467, startPoint y: 75, endPoint x: 428, endPoint y: 76, distance: 38.9
click at [428, 76] on input "chan" at bounding box center [513, 76] width 180 height 21
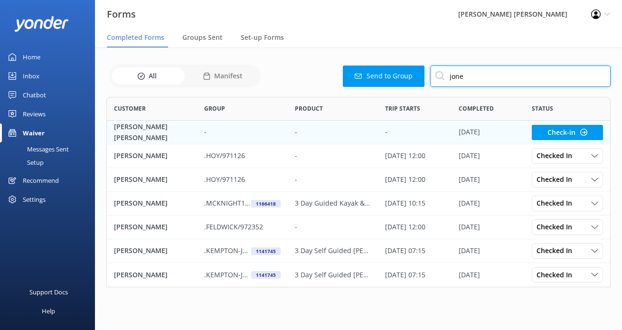
scroll to position [183, 497]
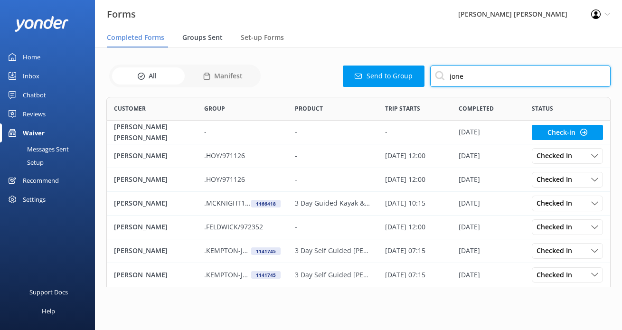
type input "jone"
click at [209, 39] on span "Groups Sent" at bounding box center [202, 37] width 40 height 9
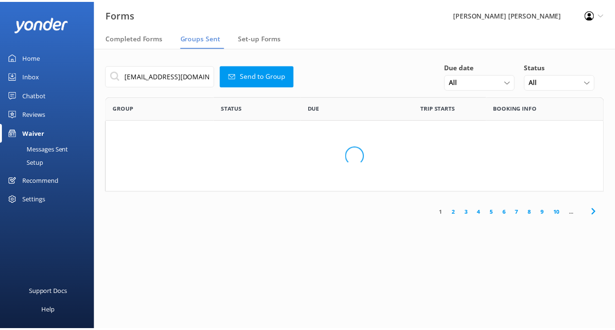
scroll to position [325, 489]
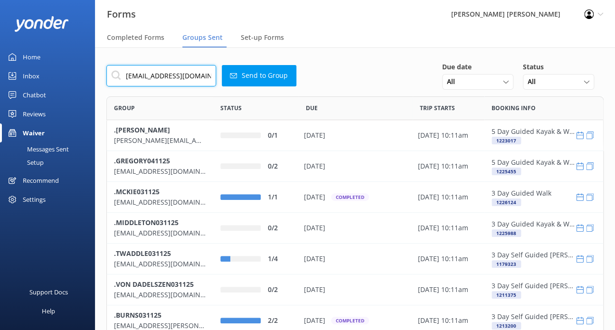
drag, startPoint x: 126, startPoint y: 77, endPoint x: 321, endPoint y: 103, distance: 197.3
click at [321, 102] on div "robbyne@whitewolfjourneys.com Send to Group Due date All Today Tomorrow Last 7 …" at bounding box center [355, 263] width 520 height 432
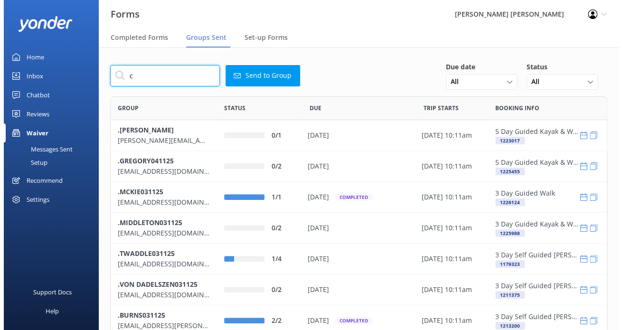
scroll to position [0, 0]
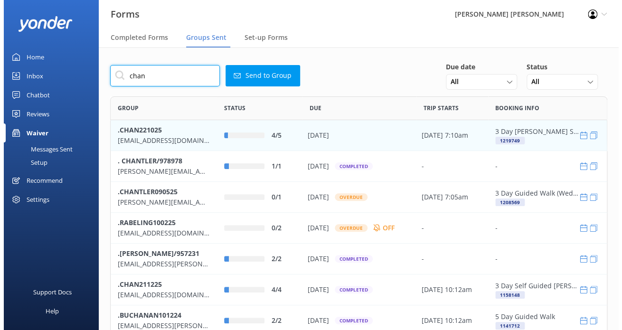
scroll to position [325, 489]
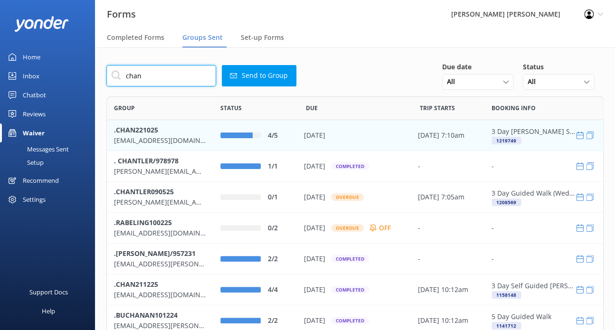
type input "chan"
click at [190, 130] on p ".CHAN221025" at bounding box center [160, 129] width 92 height 10
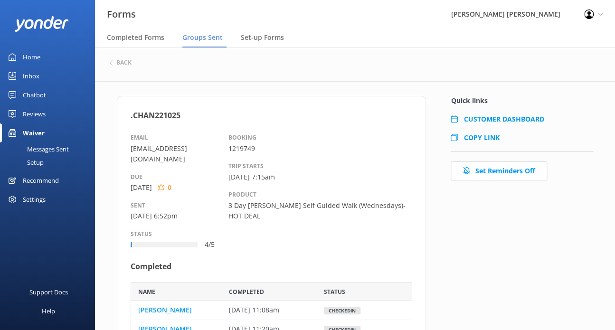
scroll to position [88, 274]
click at [482, 136] on span "COPY LINK" at bounding box center [481, 137] width 36 height 9
click at [128, 61] on h6 "back" at bounding box center [123, 63] width 15 height 6
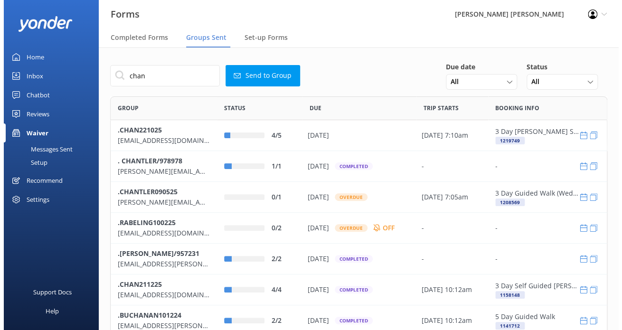
scroll to position [325, 489]
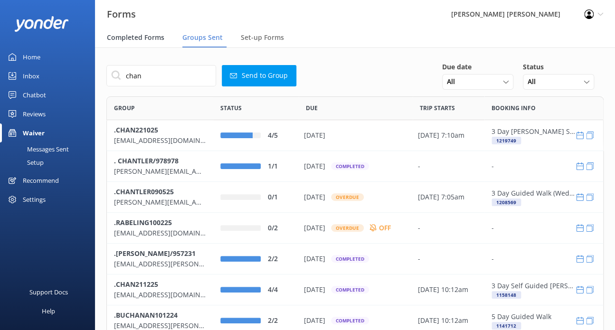
click at [150, 35] on span "Completed Forms" at bounding box center [135, 37] width 57 height 9
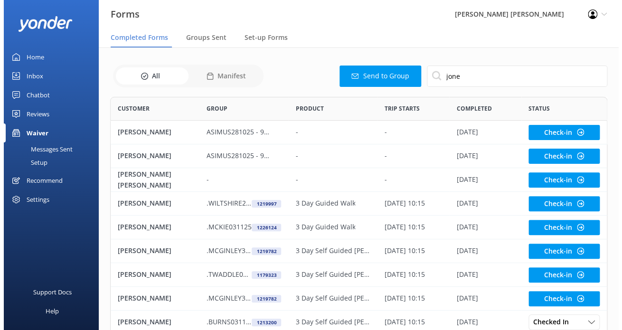
scroll to position [254, 489]
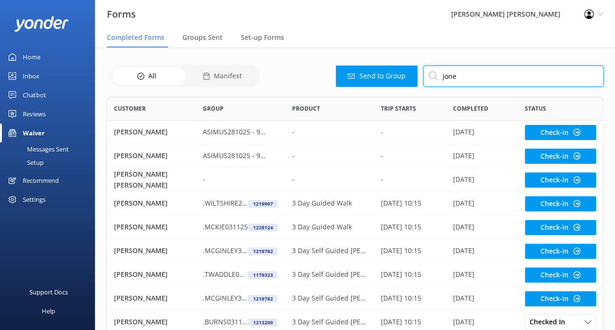
drag, startPoint x: 442, startPoint y: 75, endPoint x: 372, endPoint y: 76, distance: 70.7
click at [385, 75] on div "Send to Group jone" at bounding box center [433, 76] width 341 height 21
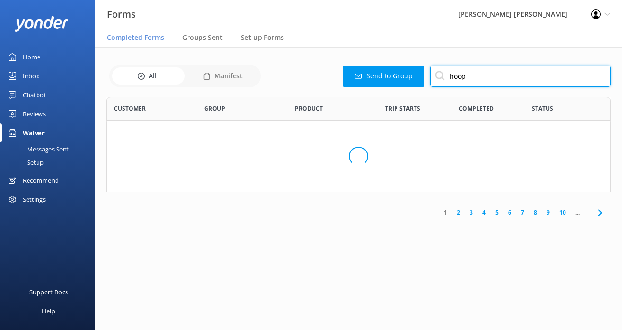
scroll to position [8, 8]
type input "hoop"
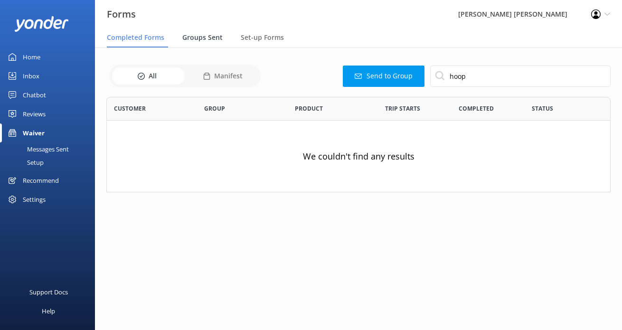
click at [197, 37] on span "Groups Sent" at bounding box center [202, 37] width 40 height 9
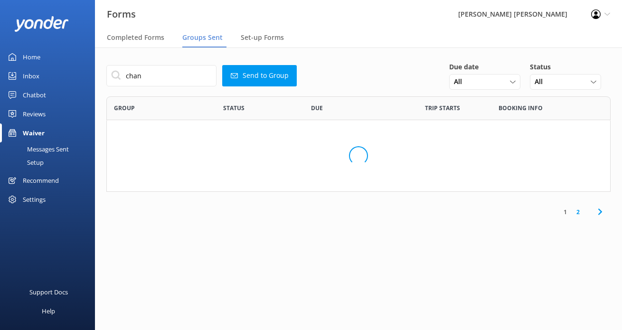
scroll to position [325, 489]
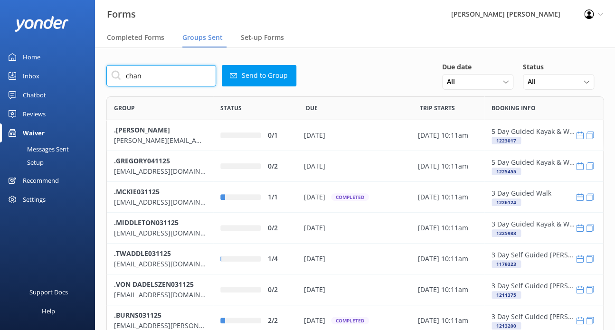
click at [201, 79] on input "chan" at bounding box center [161, 75] width 110 height 21
drag, startPoint x: 197, startPoint y: 77, endPoint x: 116, endPoint y: 78, distance: 80.2
click at [119, 77] on input "chan" at bounding box center [161, 75] width 110 height 21
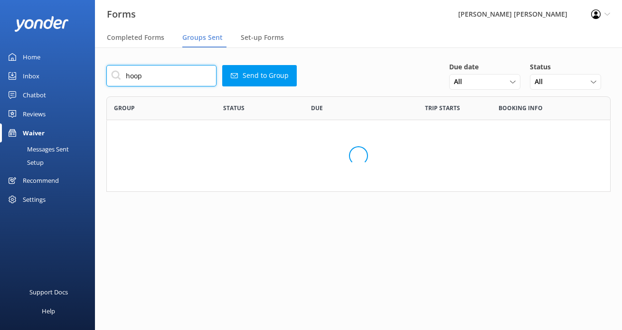
scroll to position [88, 497]
drag, startPoint x: 147, startPoint y: 75, endPoint x: 100, endPoint y: 75, distance: 46.5
click at [103, 75] on div "hoop Send to Group Due date All Today Tomorrow Last 7 days Next 7 days All Cust…" at bounding box center [358, 133] width 527 height 173
click at [144, 77] on input "hoop" at bounding box center [161, 75] width 110 height 21
type input "hooper"
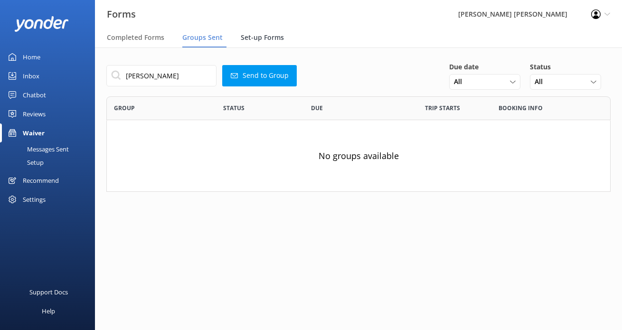
drag, startPoint x: 292, startPoint y: 30, endPoint x: 254, endPoint y: 38, distance: 38.9
click at [292, 30] on nav "Completed Forms Groups Sent Set-up Forms" at bounding box center [358, 37] width 527 height 19
click at [255, 38] on span "Set-up Forms" at bounding box center [262, 37] width 43 height 9
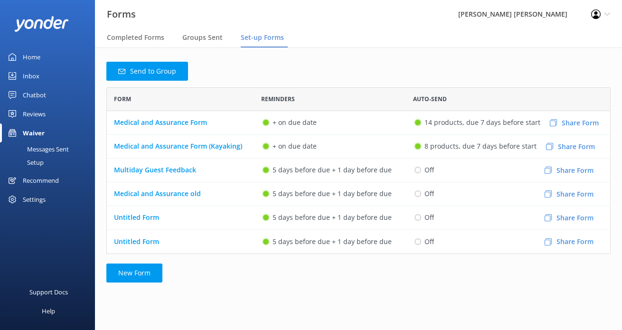
scroll to position [159, 497]
click at [575, 125] on button "Share Form" at bounding box center [574, 123] width 68 height 28
click at [152, 36] on span "Completed Forms" at bounding box center [135, 37] width 57 height 9
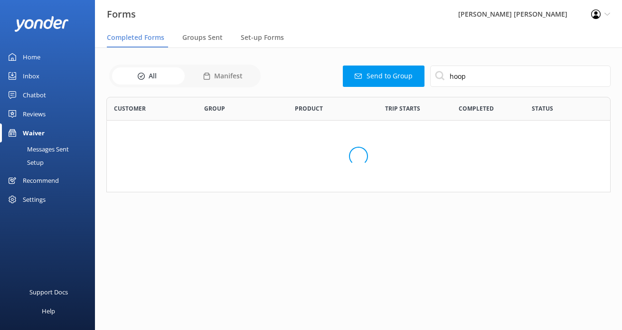
scroll to position [254, 489]
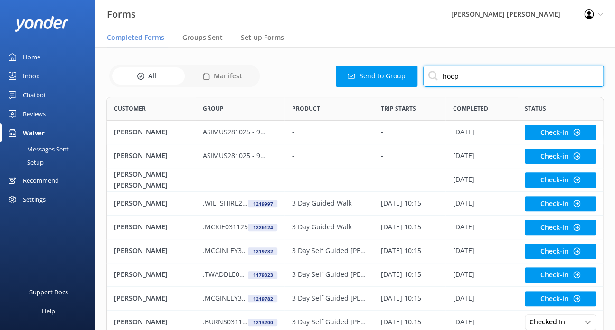
click at [405, 75] on div "Send to Group hoop" at bounding box center [433, 76] width 341 height 21
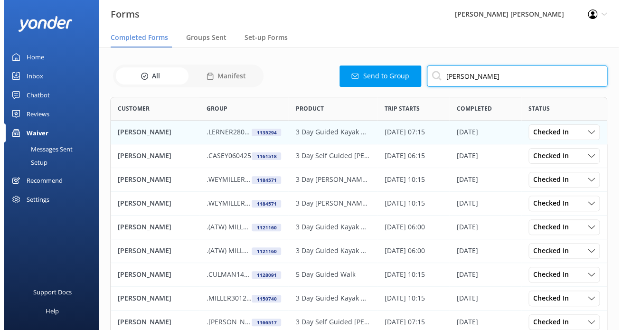
scroll to position [254, 489]
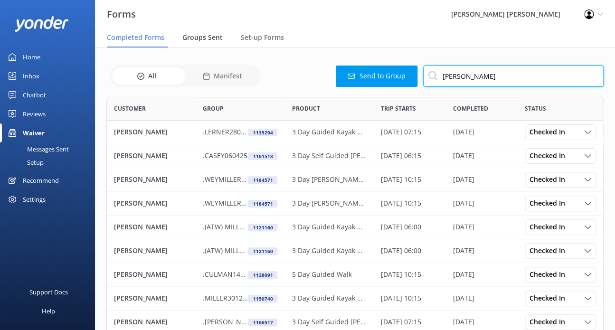
type input "miller"
click at [202, 36] on span "Groups Sent" at bounding box center [202, 37] width 40 height 9
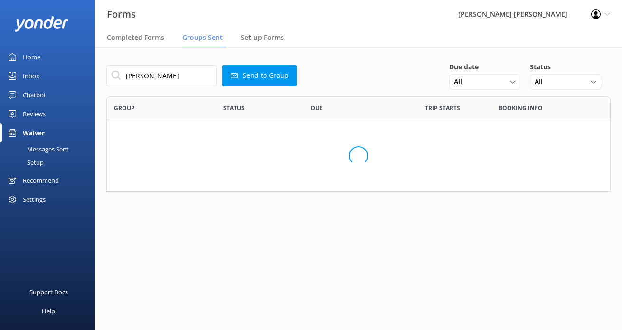
scroll to position [325, 489]
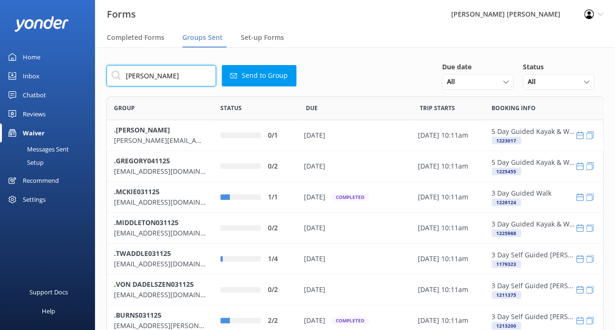
drag, startPoint x: 192, startPoint y: 73, endPoint x: 84, endPoint y: 71, distance: 108.7
click at [84, 71] on div "Forms Wilsons Abel Tasman Profile Settings Logout Completed Forms Groups Sent S…" at bounding box center [307, 188] width 615 height 282
type input "miller"
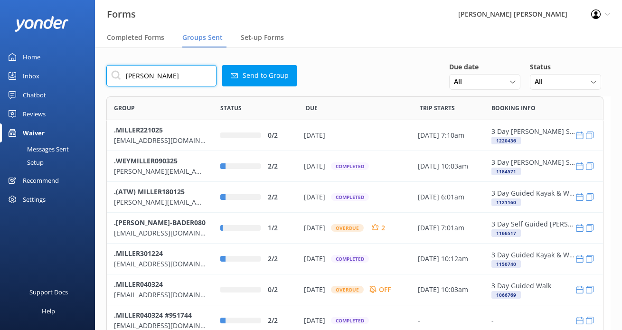
scroll to position [294, 489]
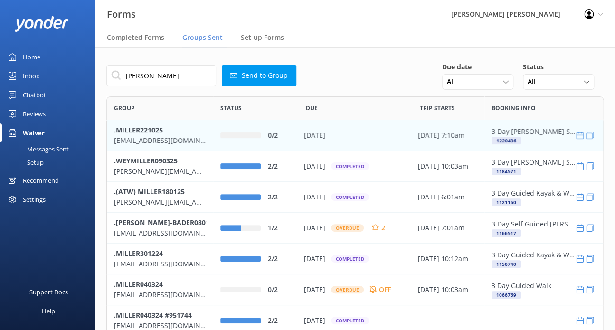
click at [139, 131] on b ".MILLER221025" at bounding box center [138, 129] width 49 height 9
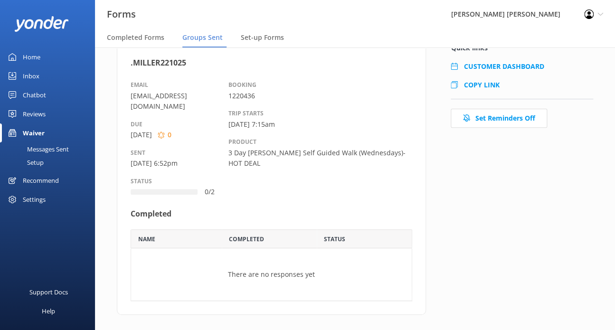
scroll to position [55, 0]
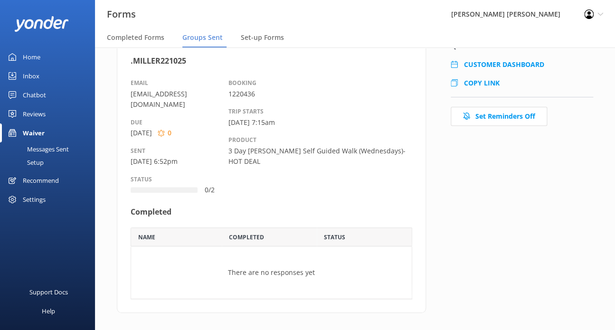
click at [474, 77] on div "CUSTOMER DASHBOARD COPY LINK" at bounding box center [521, 79] width 142 height 38
click at [473, 82] on span "COPY LINK" at bounding box center [481, 82] width 36 height 9
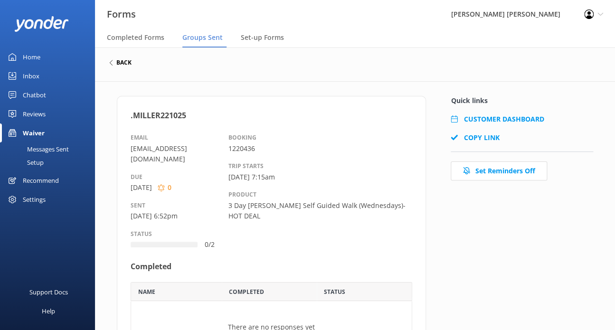
click at [122, 63] on h6 "back" at bounding box center [123, 63] width 15 height 6
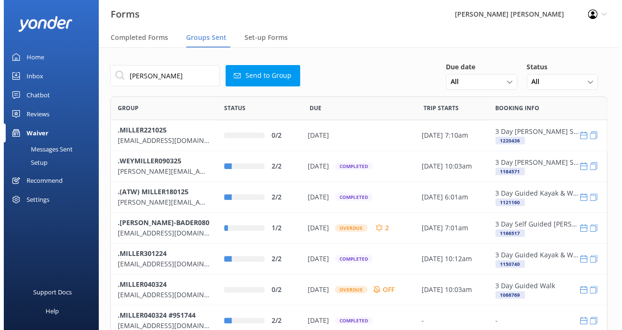
scroll to position [294, 489]
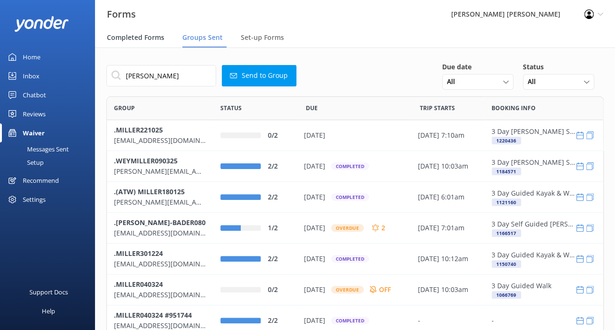
click at [147, 40] on span "Completed Forms" at bounding box center [135, 37] width 57 height 9
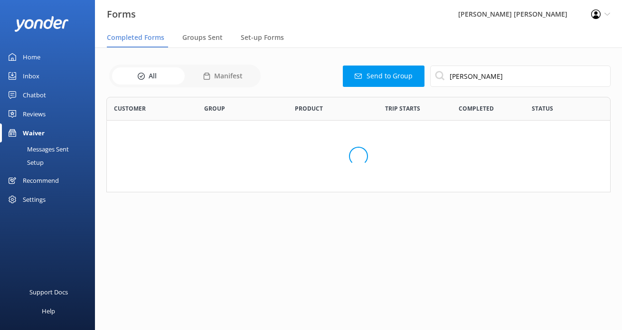
scroll to position [254, 489]
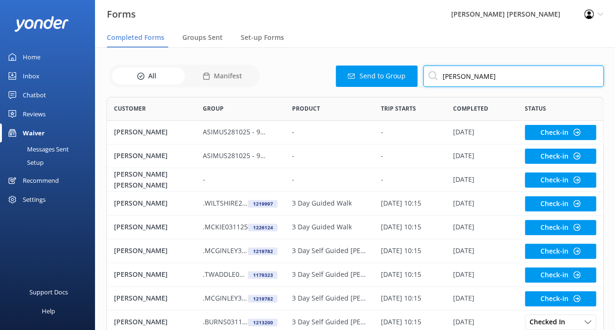
click at [455, 80] on input "miller" at bounding box center [513, 76] width 180 height 21
drag, startPoint x: 464, startPoint y: 76, endPoint x: 413, endPoint y: 77, distance: 50.3
click at [413, 76] on div "Send to Group miller" at bounding box center [433, 76] width 341 height 21
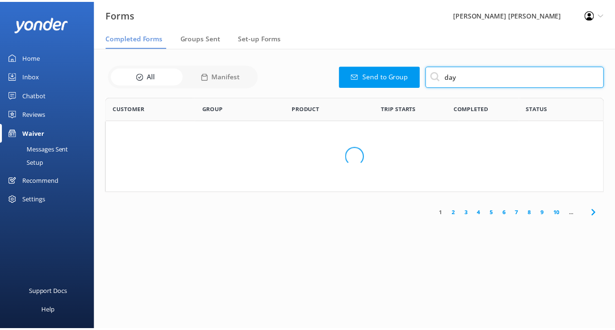
scroll to position [135, 497]
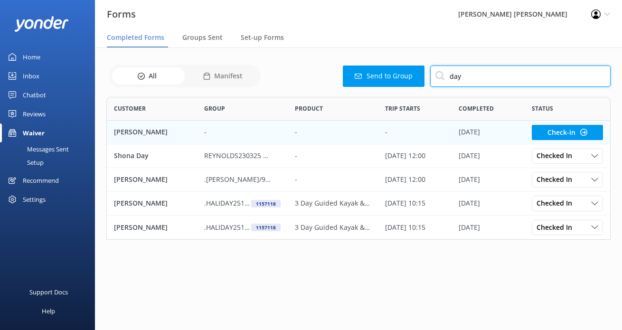
type input "day"
click at [234, 140] on div "-" at bounding box center [242, 133] width 90 height 24
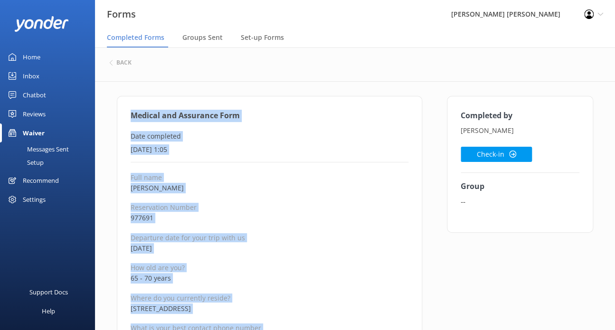
drag, startPoint x: 208, startPoint y: 225, endPoint x: 131, endPoint y: 109, distance: 139.0
click at [515, 149] on button "Check-in" at bounding box center [495, 154] width 71 height 15
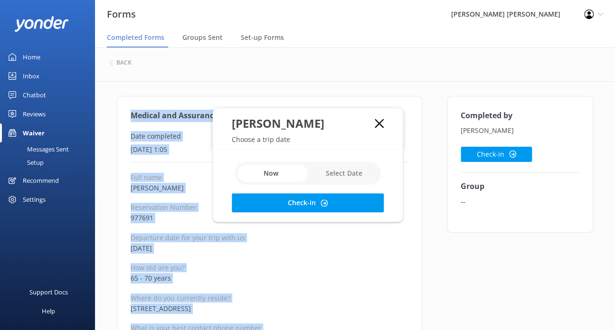
click at [363, 166] on input "checkbox" at bounding box center [308, 173] width 146 height 23
checkbox input "true"
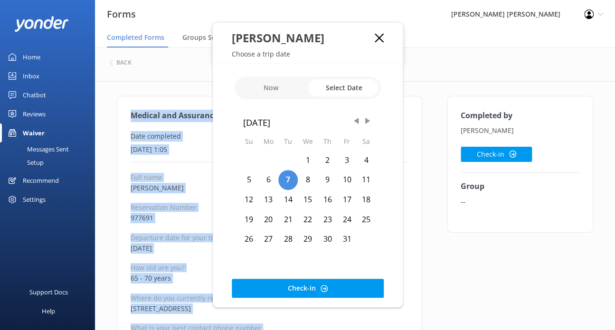
click at [346, 219] on div "24" at bounding box center [346, 220] width 19 height 20
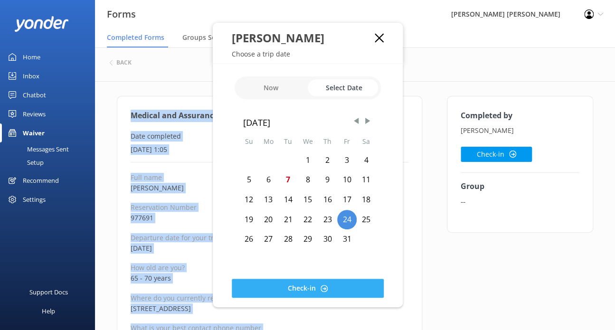
click at [336, 283] on button "Check-in" at bounding box center [308, 288] width 152 height 19
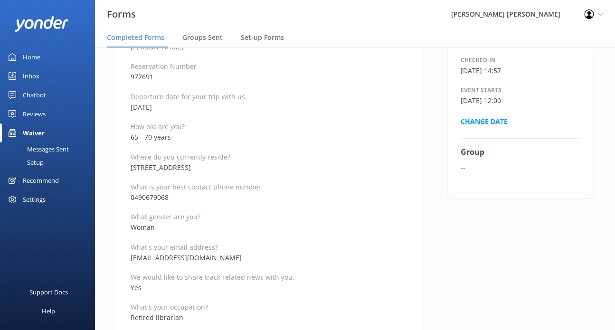
scroll to position [142, 0]
drag, startPoint x: 178, startPoint y: 197, endPoint x: 130, endPoint y: 196, distance: 48.0
click at [131, 196] on p "0490679068" at bounding box center [270, 196] width 278 height 10
click at [182, 291] on p "Yes" at bounding box center [270, 286] width 278 height 10
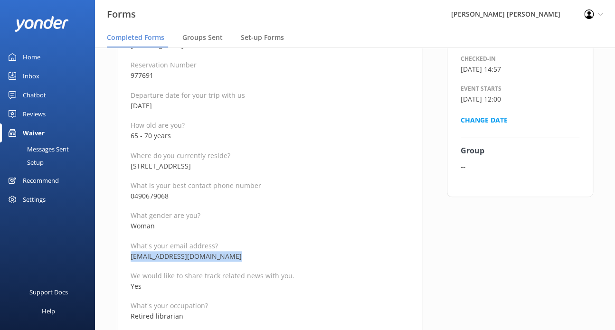
drag, startPoint x: 232, startPoint y: 253, endPoint x: 131, endPoint y: 261, distance: 100.9
click at [131, 261] on p "jeanetteday@internode.on.net" at bounding box center [270, 256] width 278 height 10
click at [256, 278] on p "We would like to share track related news with you." at bounding box center [270, 275] width 278 height 9
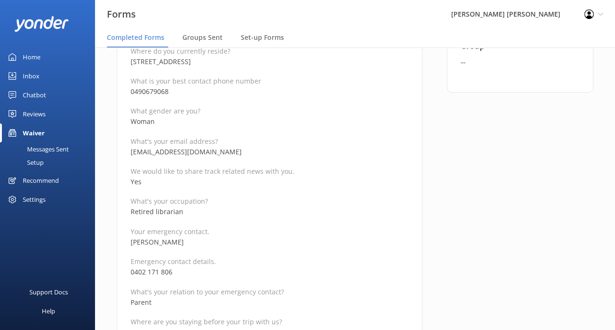
scroll to position [285, 0]
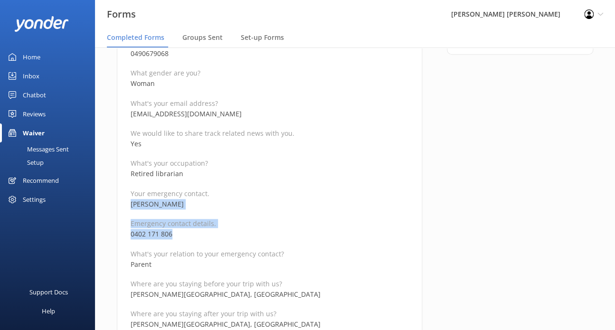
drag, startPoint x: 180, startPoint y: 232, endPoint x: 114, endPoint y: 204, distance: 72.1
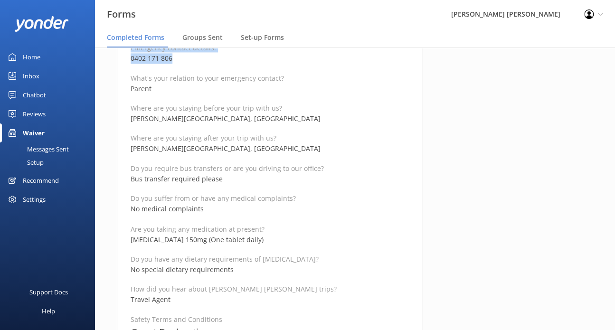
scroll to position [475, 0]
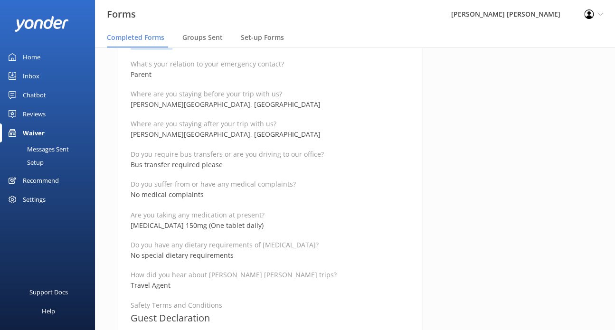
drag, startPoint x: 241, startPoint y: 226, endPoint x: 126, endPoint y: 225, distance: 114.9
click at [126, 225] on div "Medical and Assurance Form Date completed 1st October 2025, 1:05 Full name Jean…" at bounding box center [269, 306] width 305 height 1370
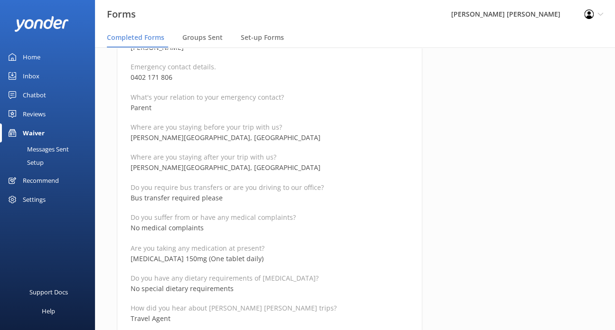
scroll to position [427, 0]
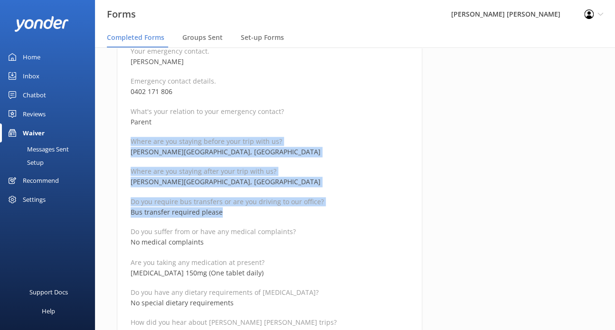
drag, startPoint x: 226, startPoint y: 211, endPoint x: 126, endPoint y: 139, distance: 123.2
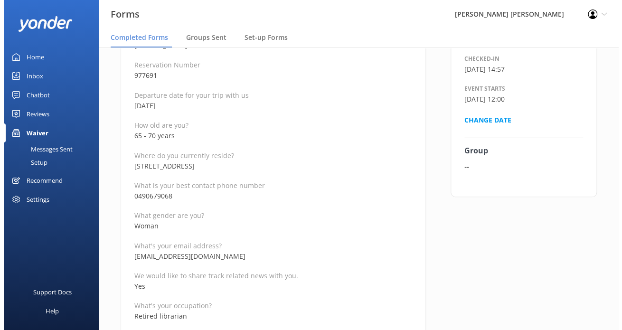
scroll to position [0, 0]
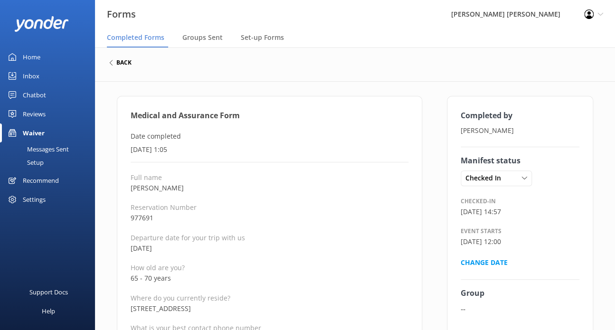
click at [125, 62] on h6 "back" at bounding box center [123, 63] width 15 height 6
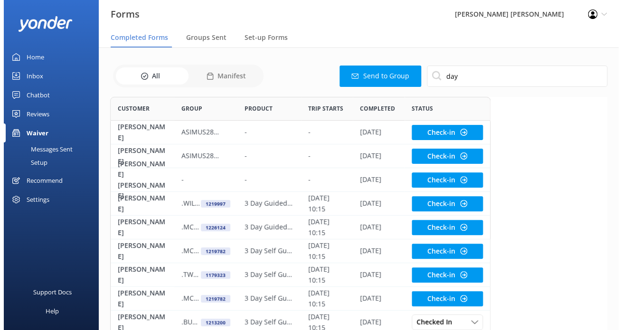
scroll to position [254, 489]
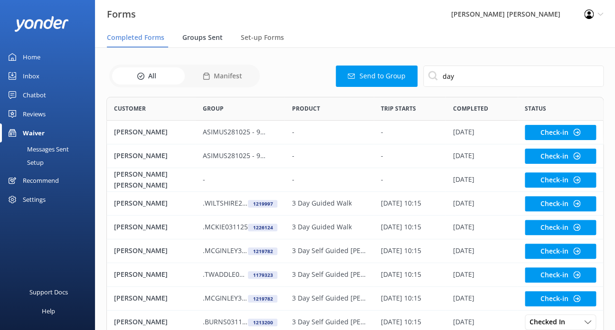
click at [204, 36] on span "Groups Sent" at bounding box center [202, 37] width 40 height 9
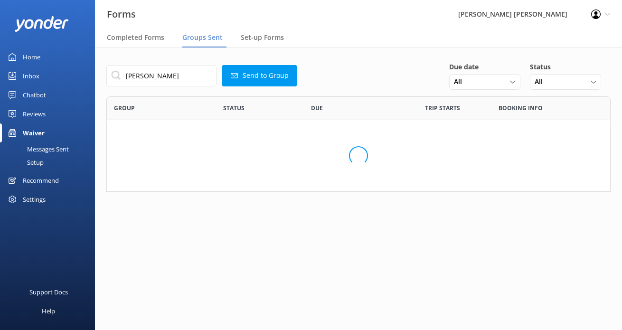
scroll to position [88, 497]
click at [151, 35] on span "Completed Forms" at bounding box center [135, 37] width 57 height 9
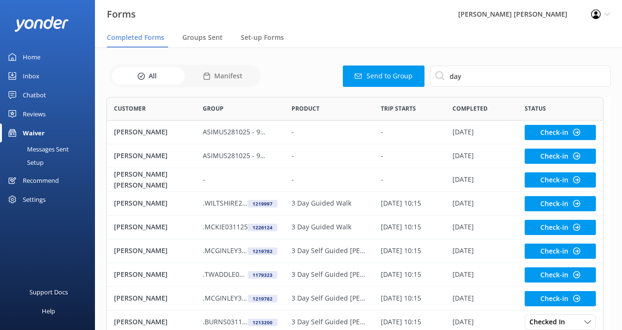
scroll to position [254, 489]
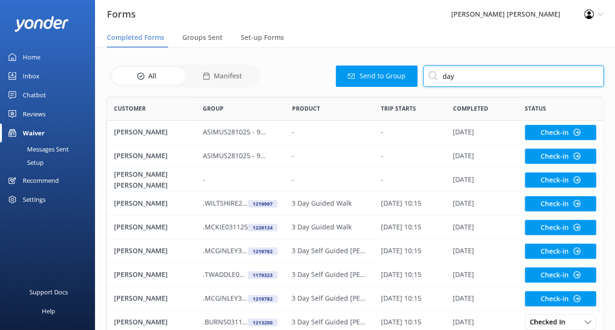
drag, startPoint x: 454, startPoint y: 77, endPoint x: 408, endPoint y: 72, distance: 46.3
click at [411, 72] on div "Send to Group day" at bounding box center [433, 76] width 341 height 21
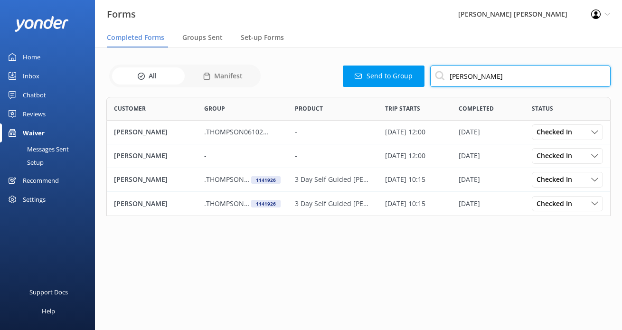
scroll to position [112, 497]
drag, startPoint x: 491, startPoint y: 80, endPoint x: 399, endPoint y: 73, distance: 92.8
click at [402, 72] on div "Send to Group thompson" at bounding box center [436, 76] width 347 height 21
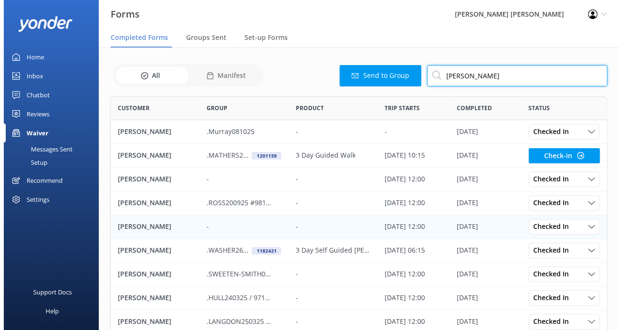
scroll to position [0, 0]
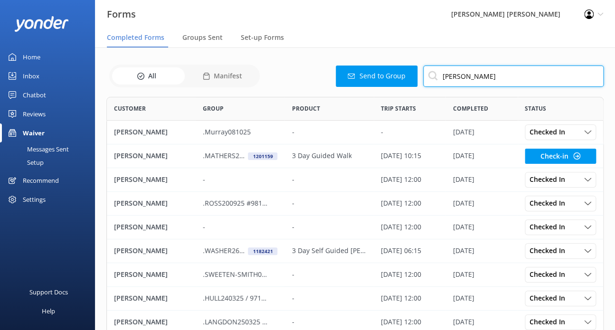
drag, startPoint x: 456, startPoint y: 74, endPoint x: 412, endPoint y: 73, distance: 44.6
click at [415, 73] on div "Send to Group paul" at bounding box center [433, 76] width 341 height 21
type input "amanda"
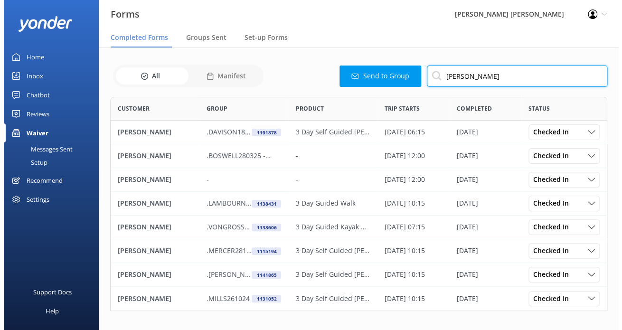
scroll to position [206, 489]
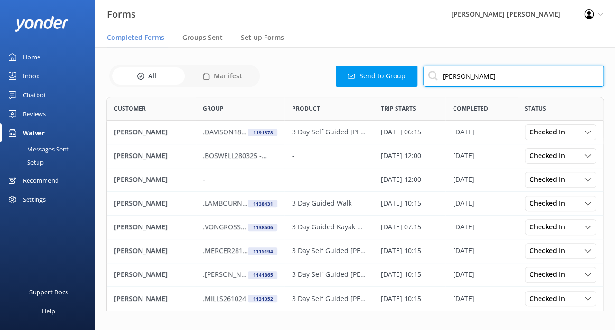
drag, startPoint x: 467, startPoint y: 76, endPoint x: 397, endPoint y: 75, distance: 69.3
click at [400, 75] on div "Send to Group amanda" at bounding box center [433, 76] width 341 height 21
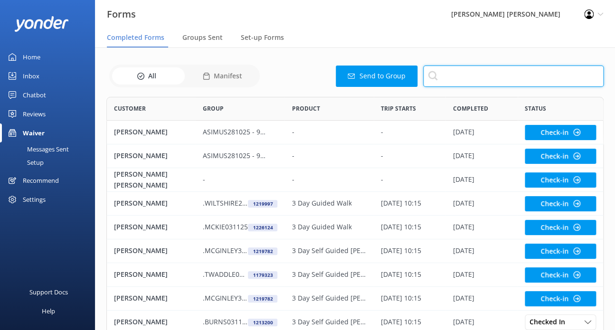
scroll to position [254, 489]
